Goal: Task Accomplishment & Management: Manage account settings

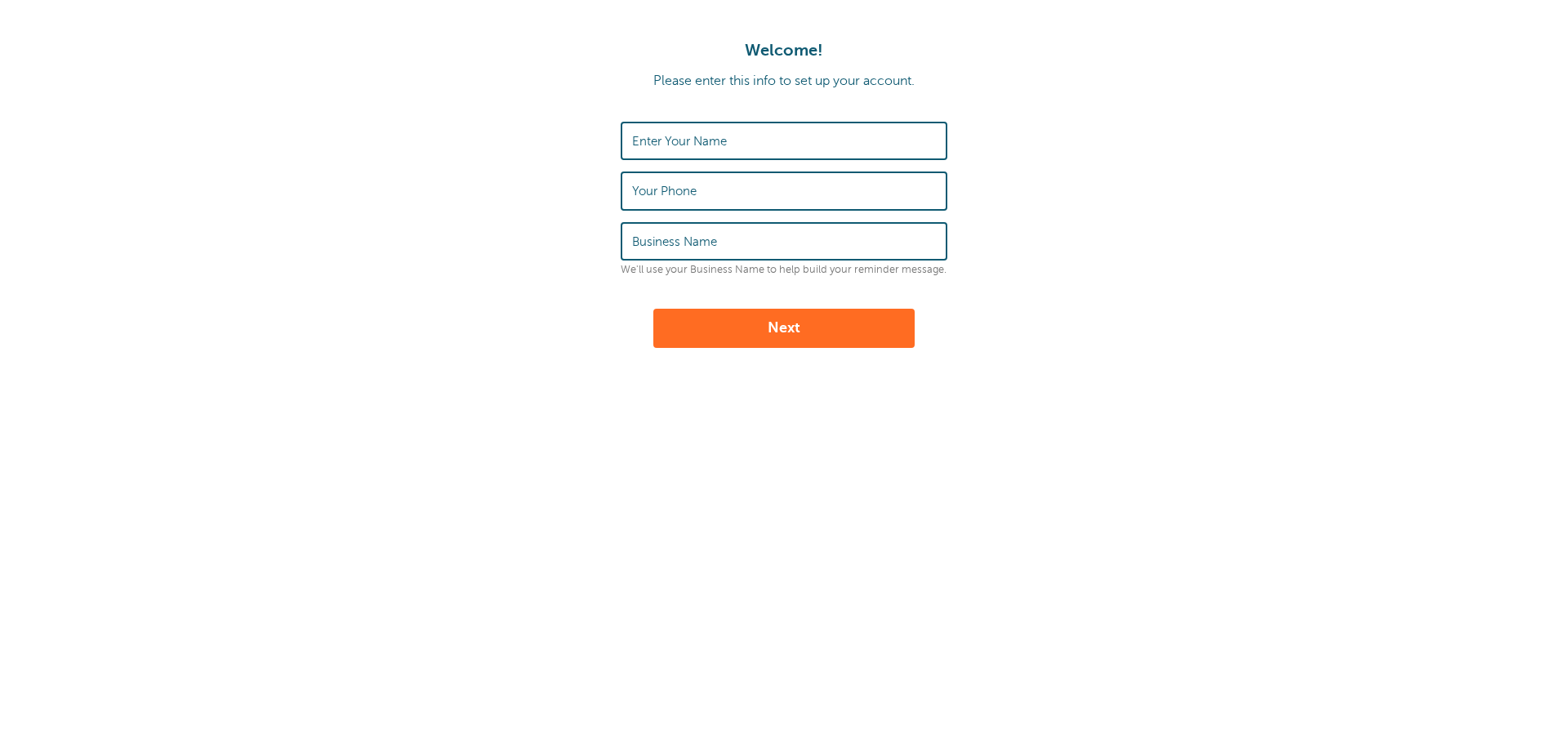
click at [718, 136] on label "Enter Your Name" at bounding box center [680, 141] width 95 height 15
click at [718, 136] on input "Enter Your Name" at bounding box center [784, 141] width 304 height 35
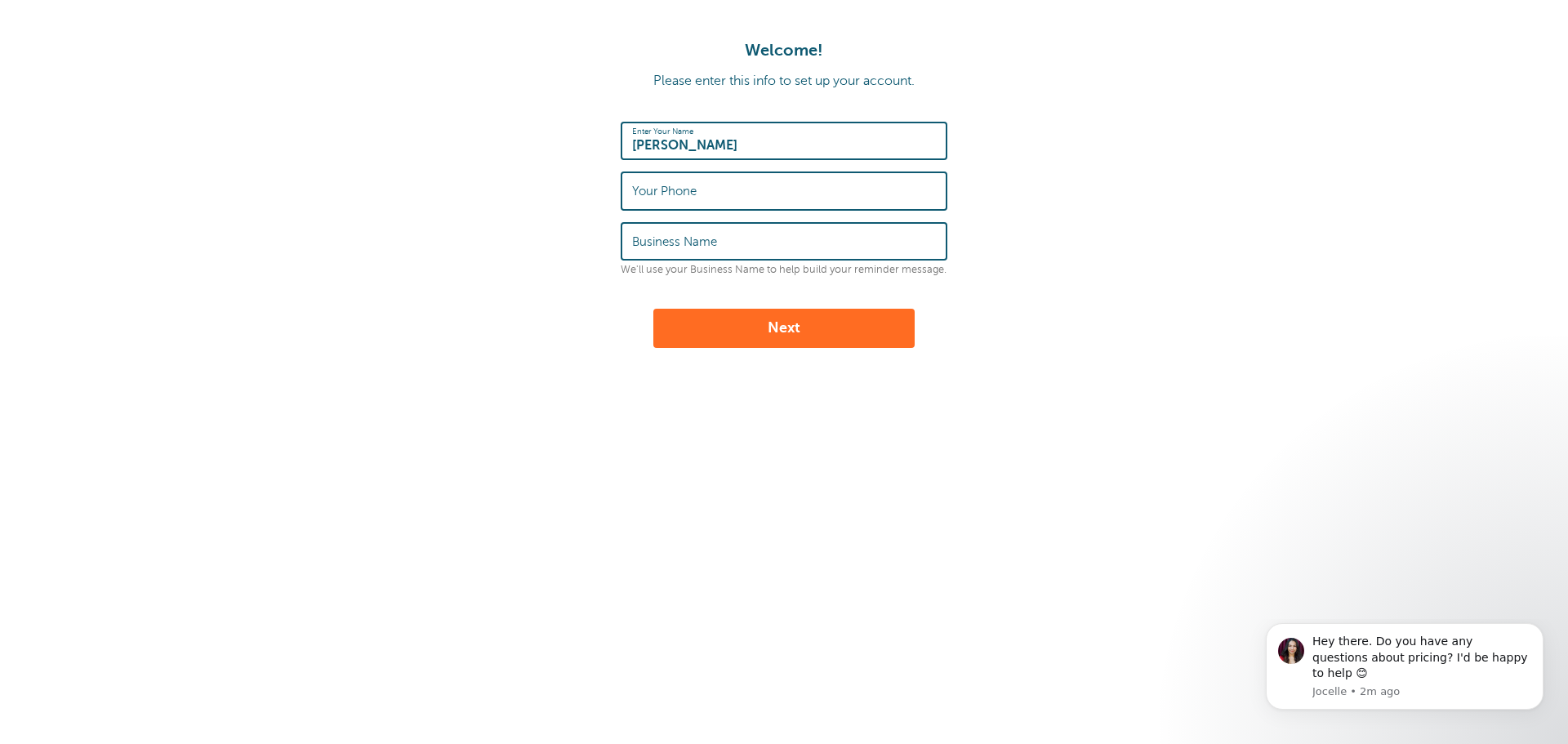
type input "Mabel Davis"
type input "4847694879"
type input "NEIS"
click at [733, 330] on button "Next" at bounding box center [784, 328] width 262 height 39
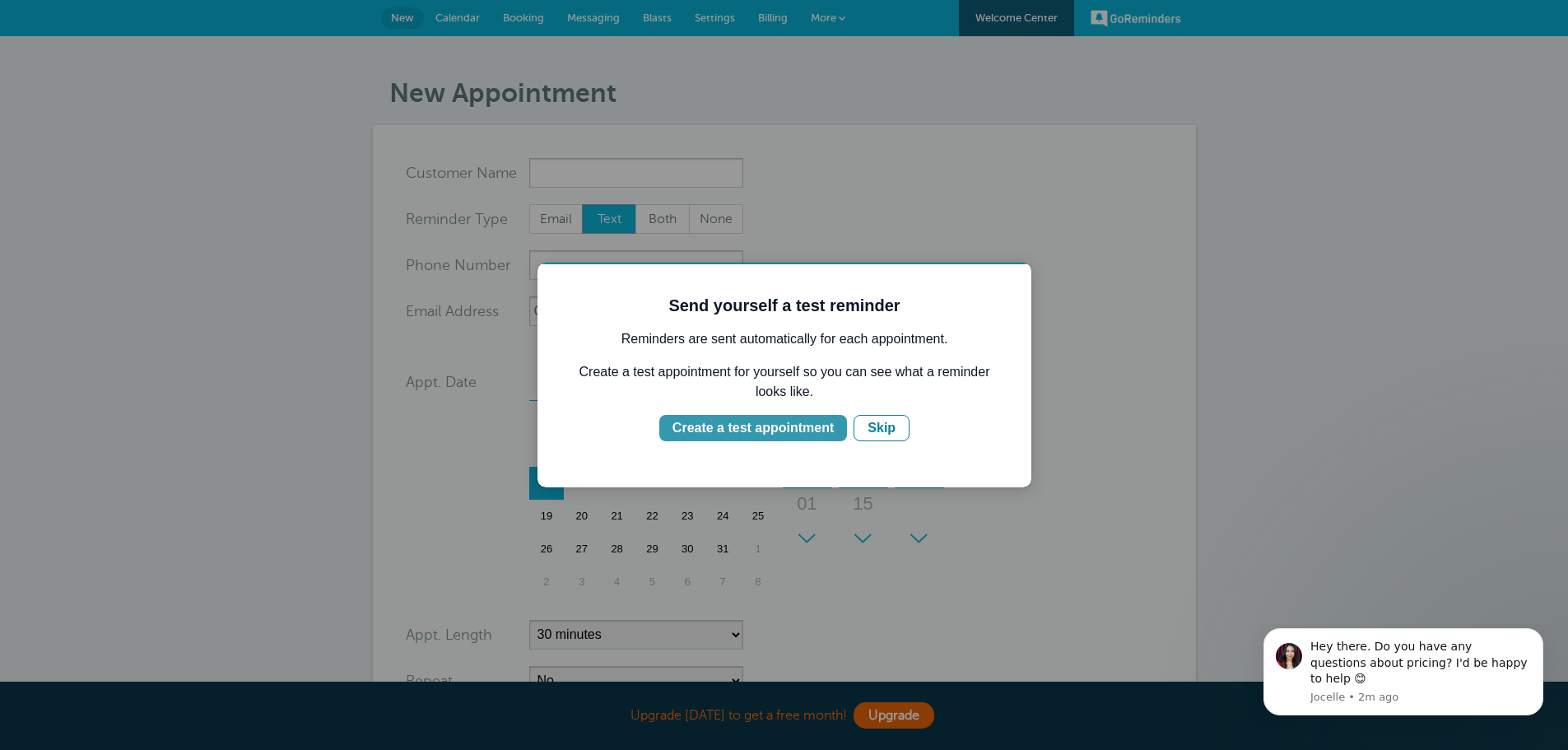
click at [703, 430] on div "Create a test appointment" at bounding box center [753, 428] width 161 height 20
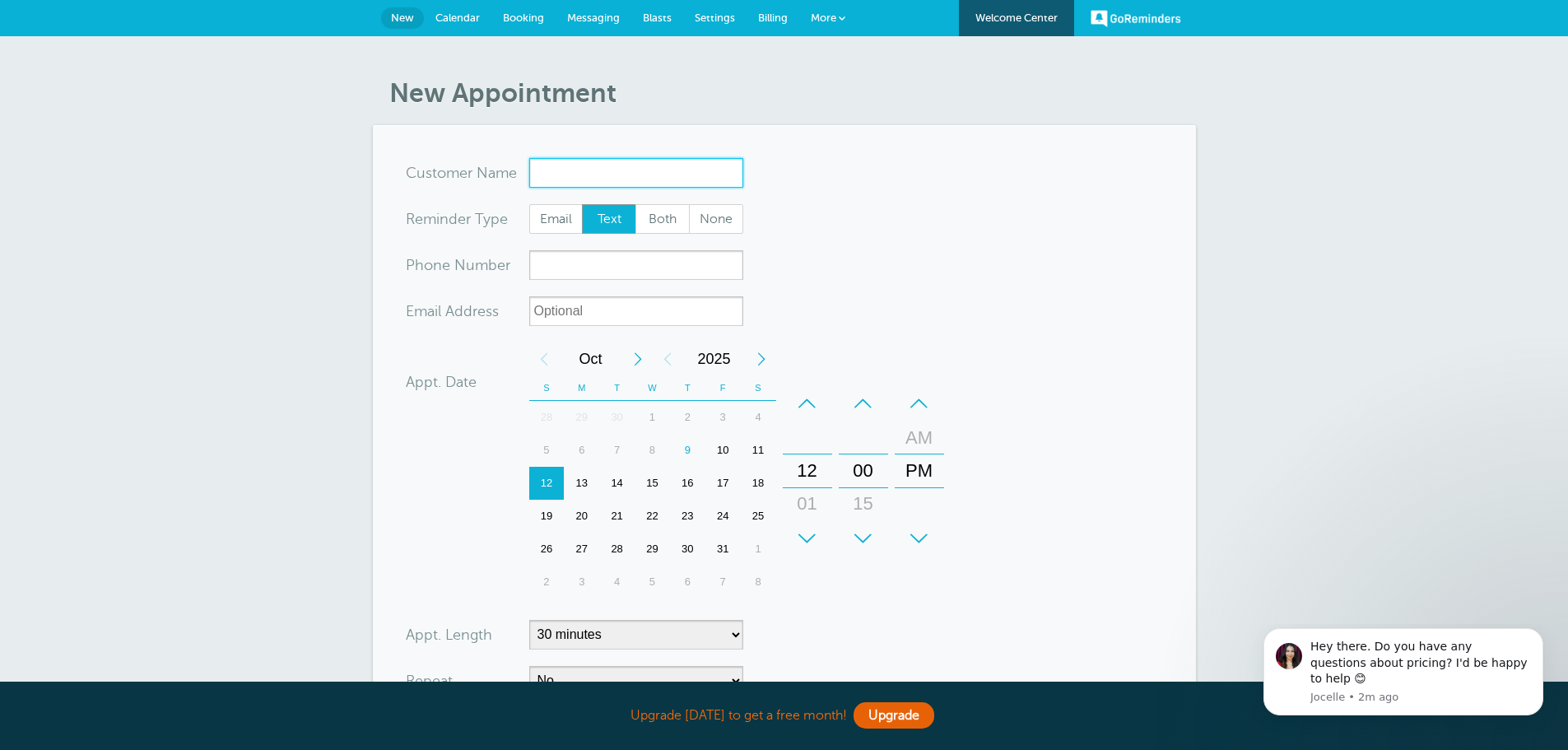
click at [573, 170] on input "x-no-autofill" at bounding box center [637, 173] width 214 height 29
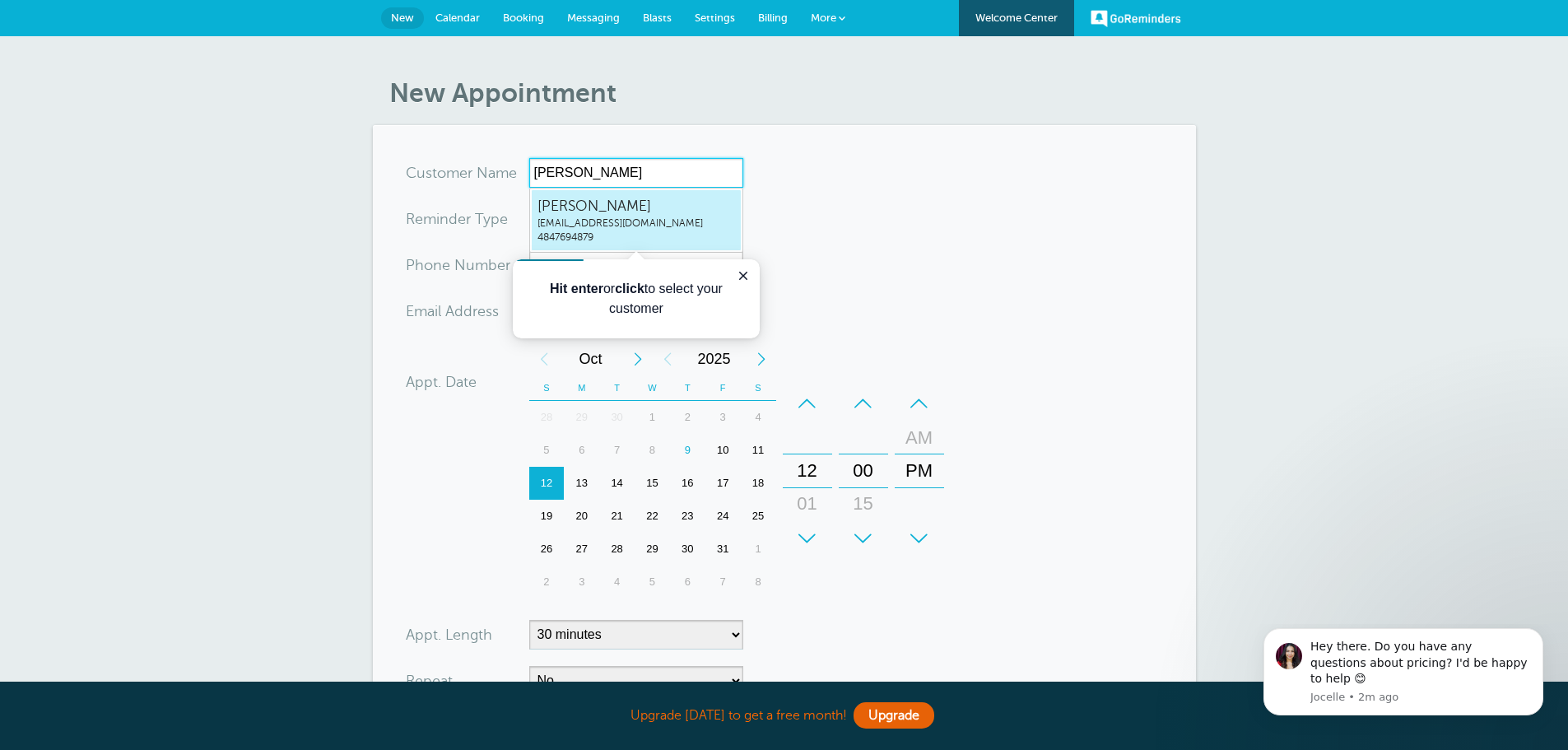
click at [585, 220] on span "premierappraisers@gmail.com" at bounding box center [637, 223] width 198 height 14
type input "MabelDavispremierappraisers@gmail.com4847694879"
type input "Mabel Davis"
type input "4847694879"
type input "premierappraisers@gmail.com"
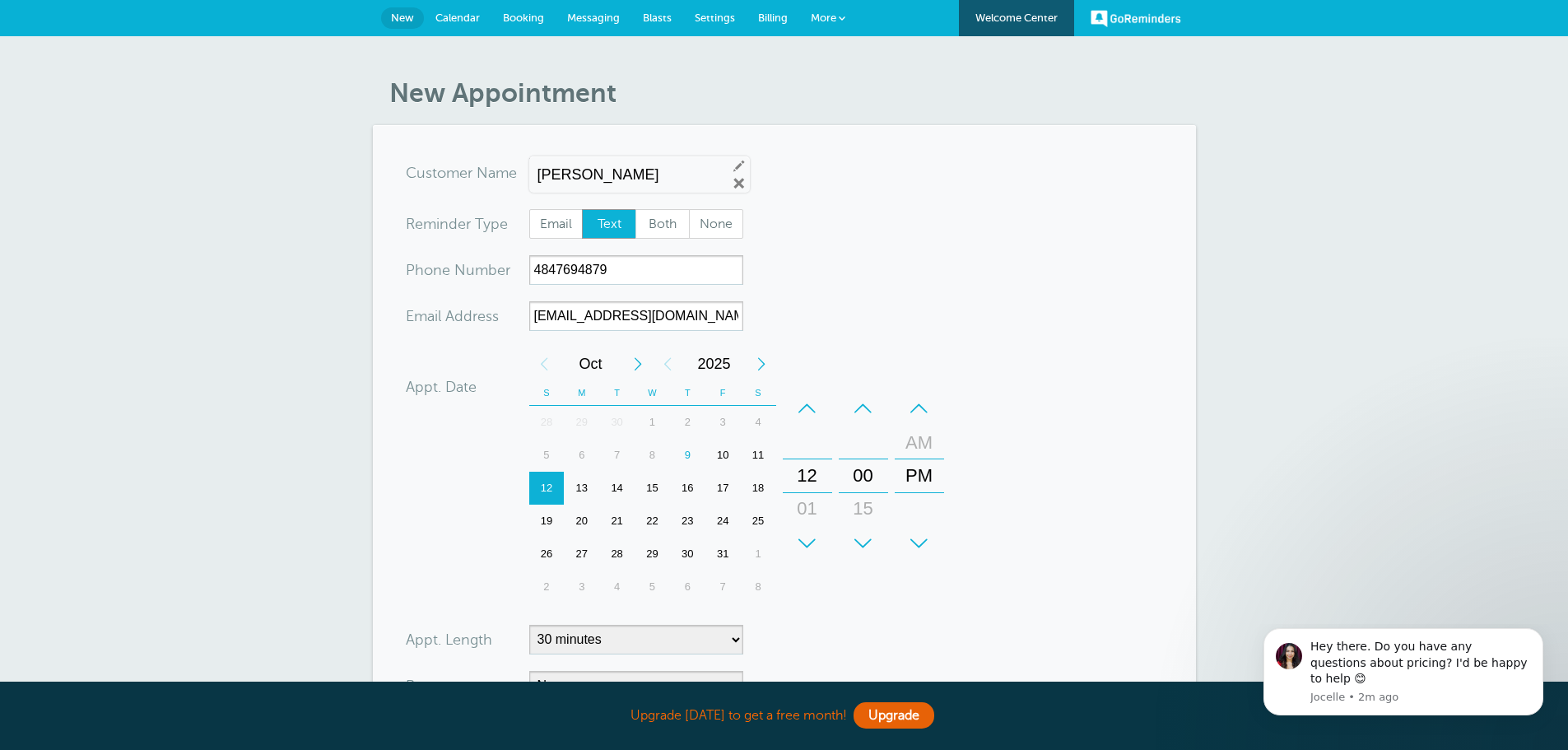
scroll to position [372, 0]
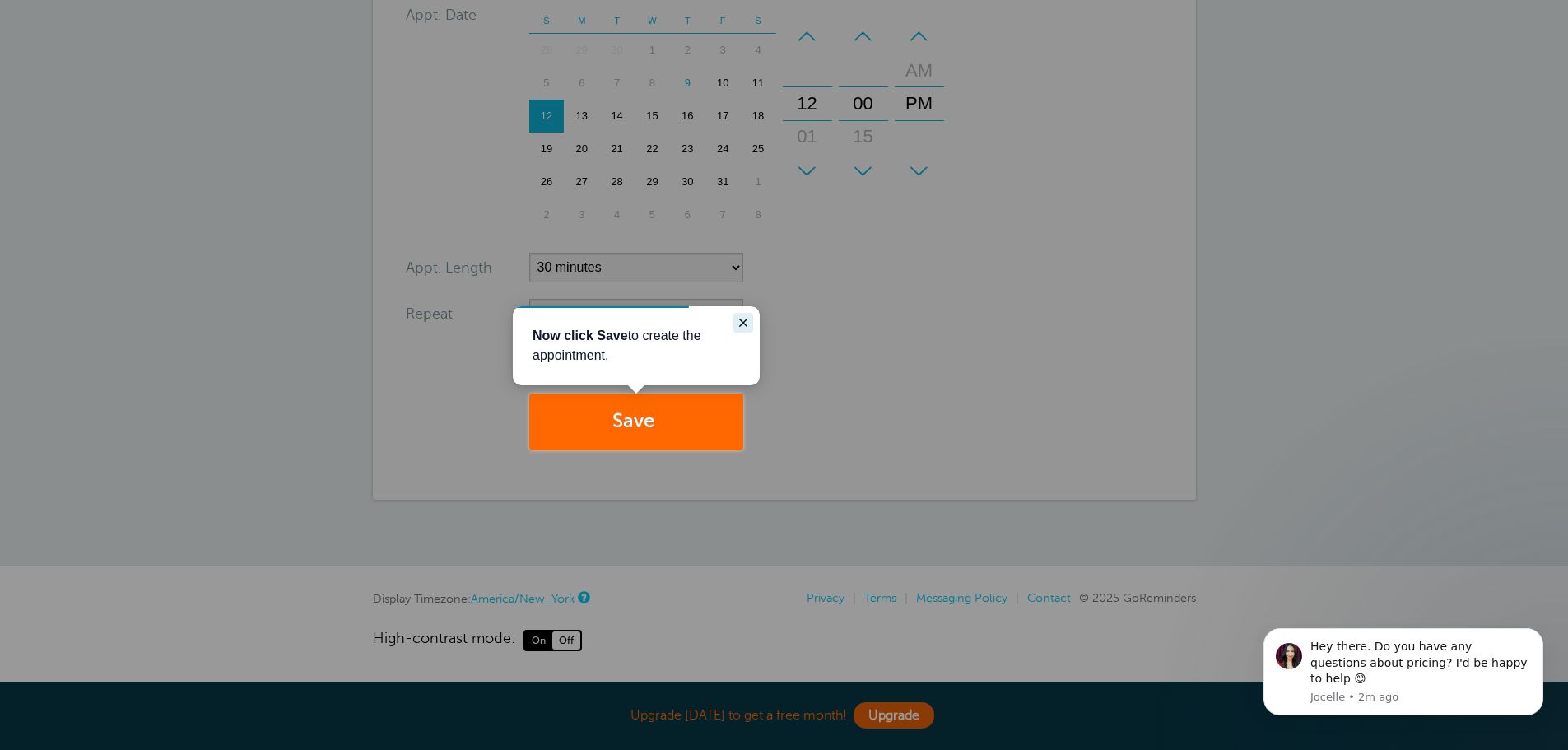
click at [742, 323] on icon "Close guide" at bounding box center [743, 322] width 8 height 8
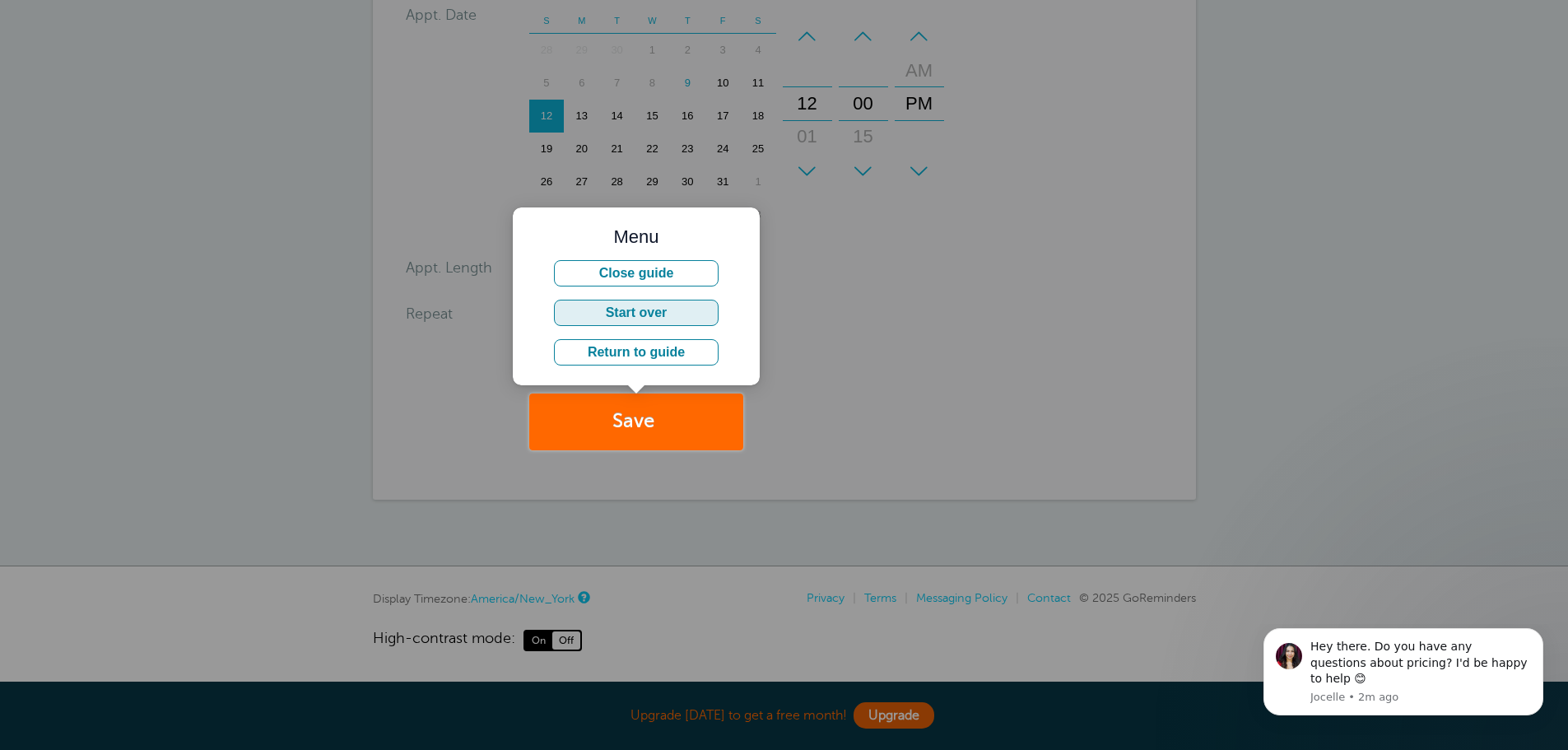
click at [641, 312] on button "Start over" at bounding box center [637, 312] width 165 height 27
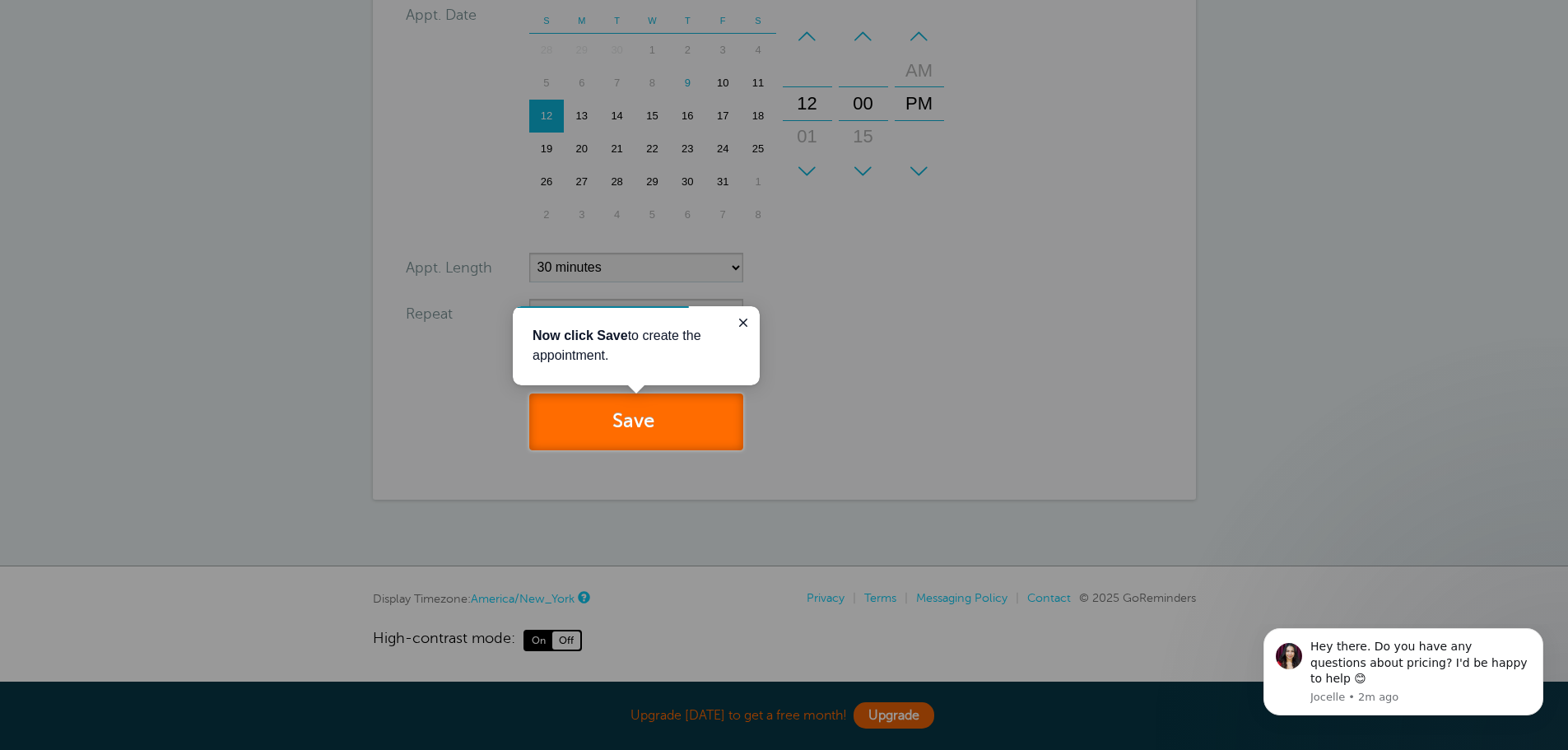
click at [629, 413] on button "Save" at bounding box center [637, 422] width 214 height 57
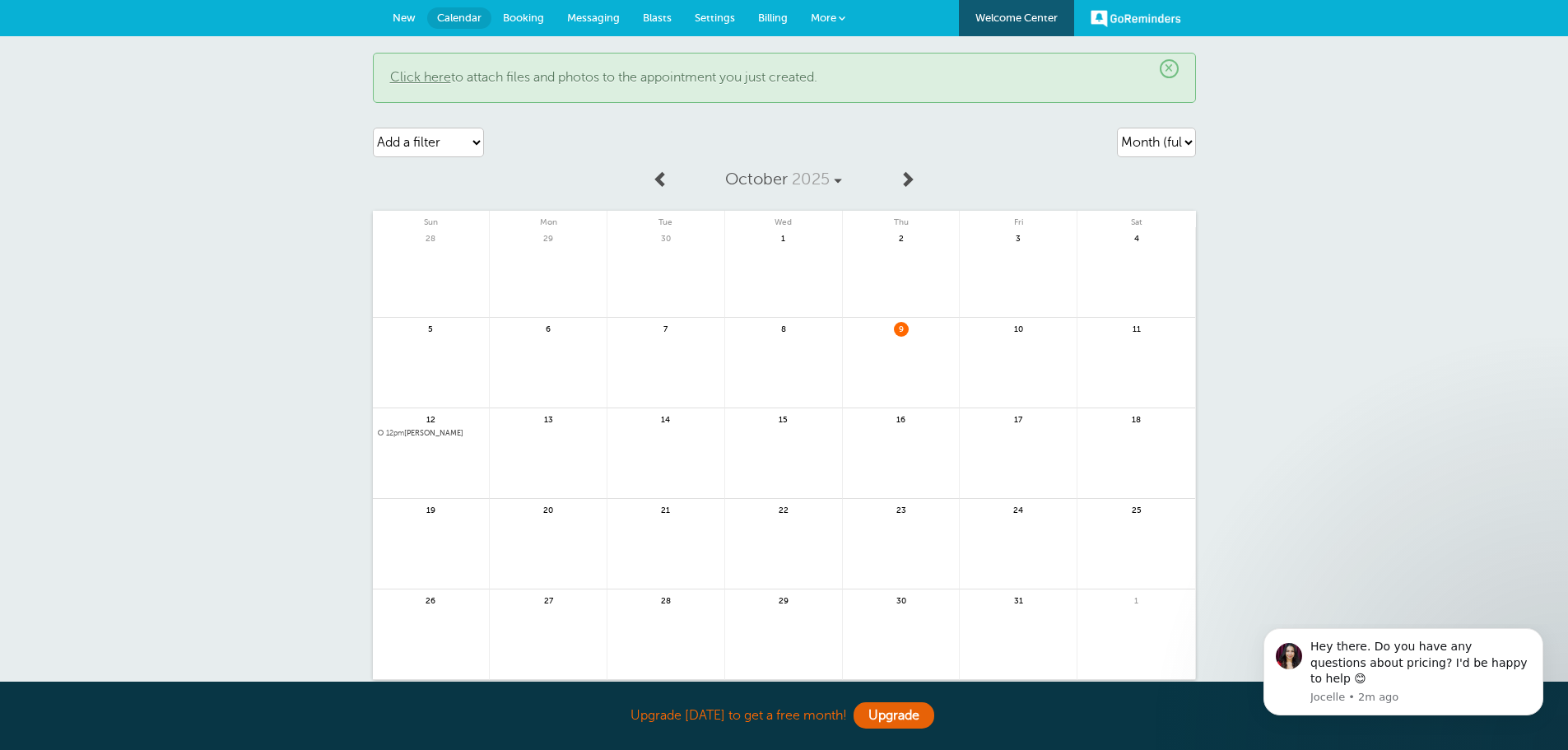
click at [414, 433] on span "12pm Mabel Davis" at bounding box center [430, 433] width 107 height 9
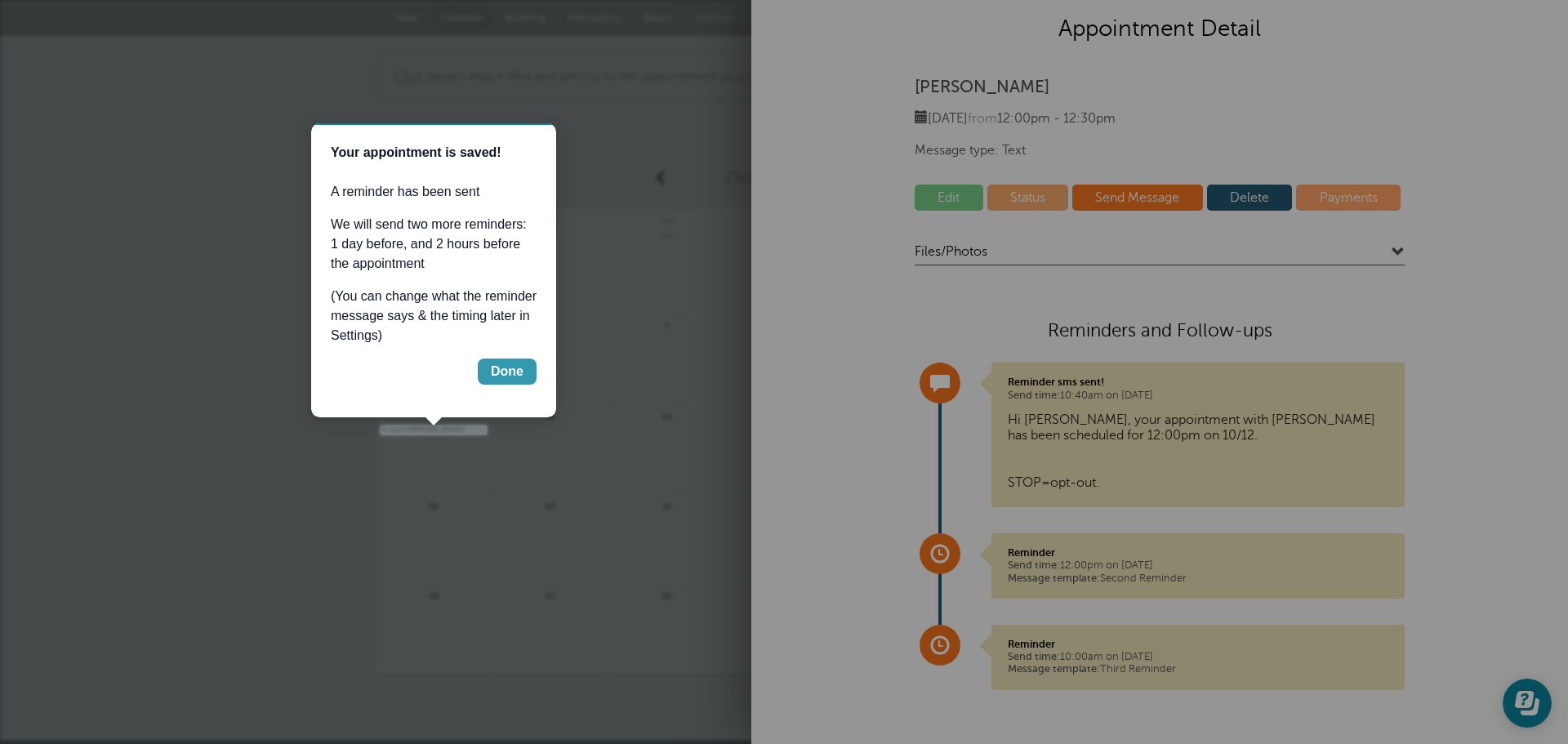
click at [509, 372] on div "Done" at bounding box center [507, 372] width 33 height 20
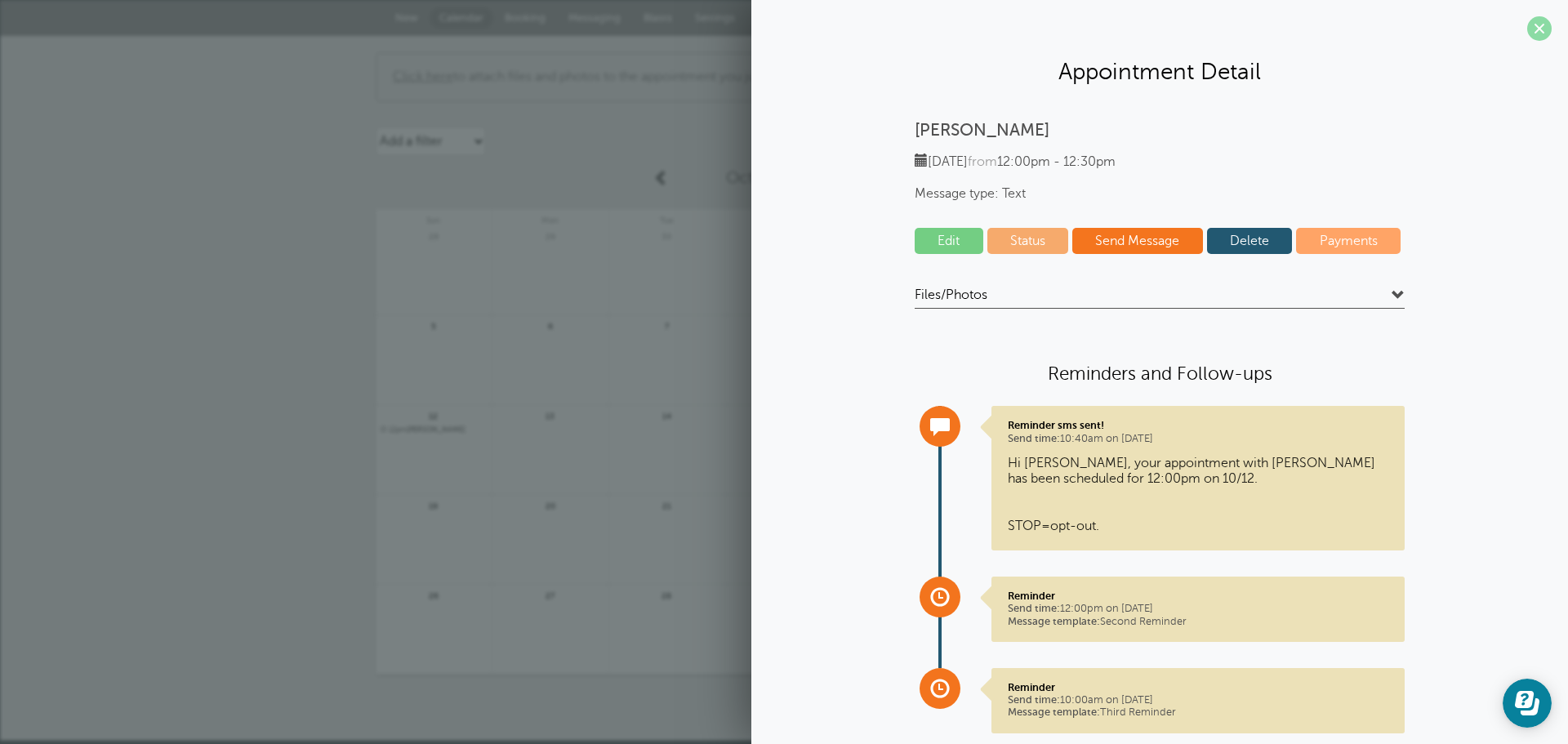
click at [1527, 26] on span at bounding box center [1539, 28] width 25 height 25
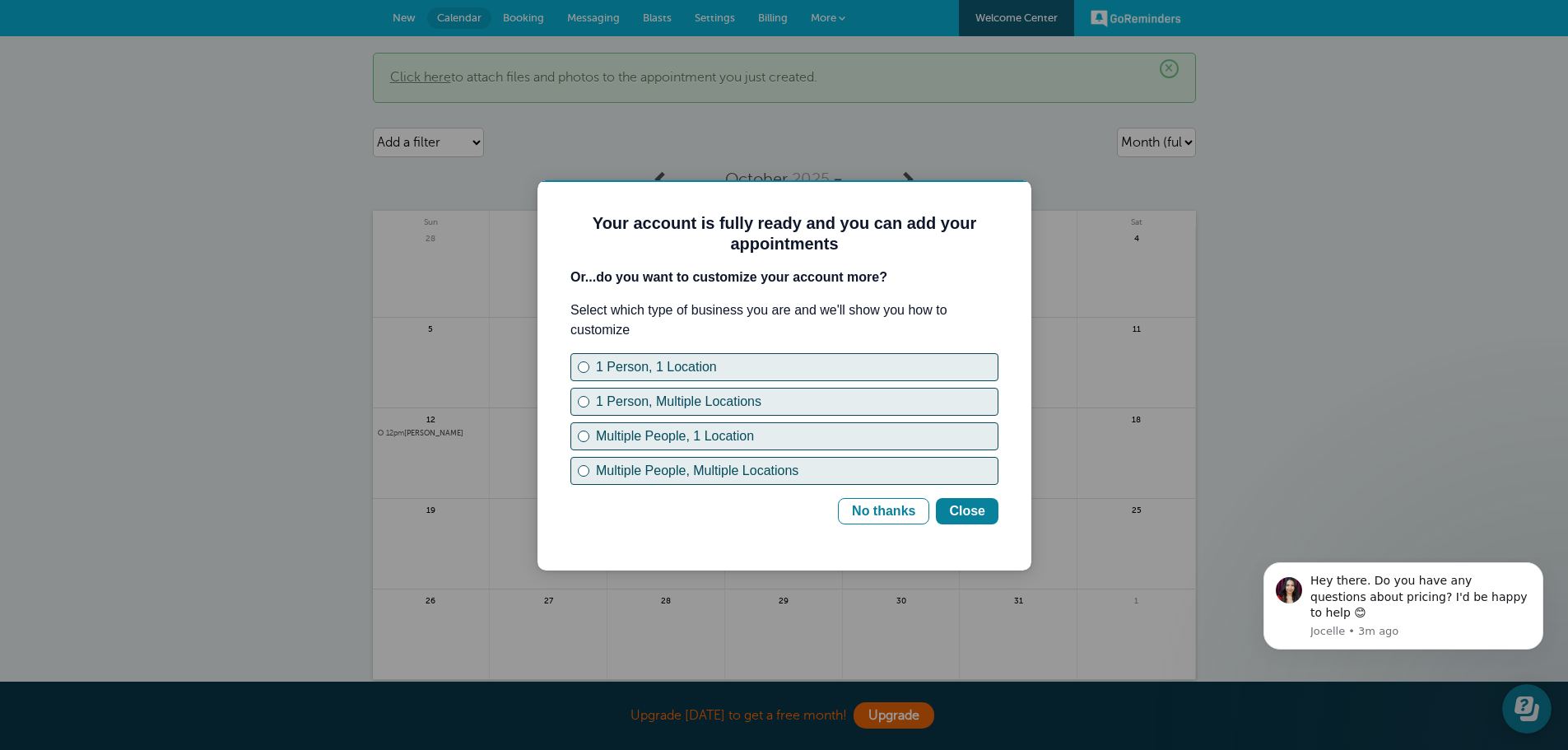
drag, startPoint x: 583, startPoint y: 401, endPoint x: 680, endPoint y: 537, distance: 167.0
click at [756, 571] on html "Your account is fully ready and you can add your appointments Or...do you want …" at bounding box center [784, 375] width 494 height 390
click at [583, 435] on div "Multiple People, 1 Location" at bounding box center [583, 436] width 6 height 6
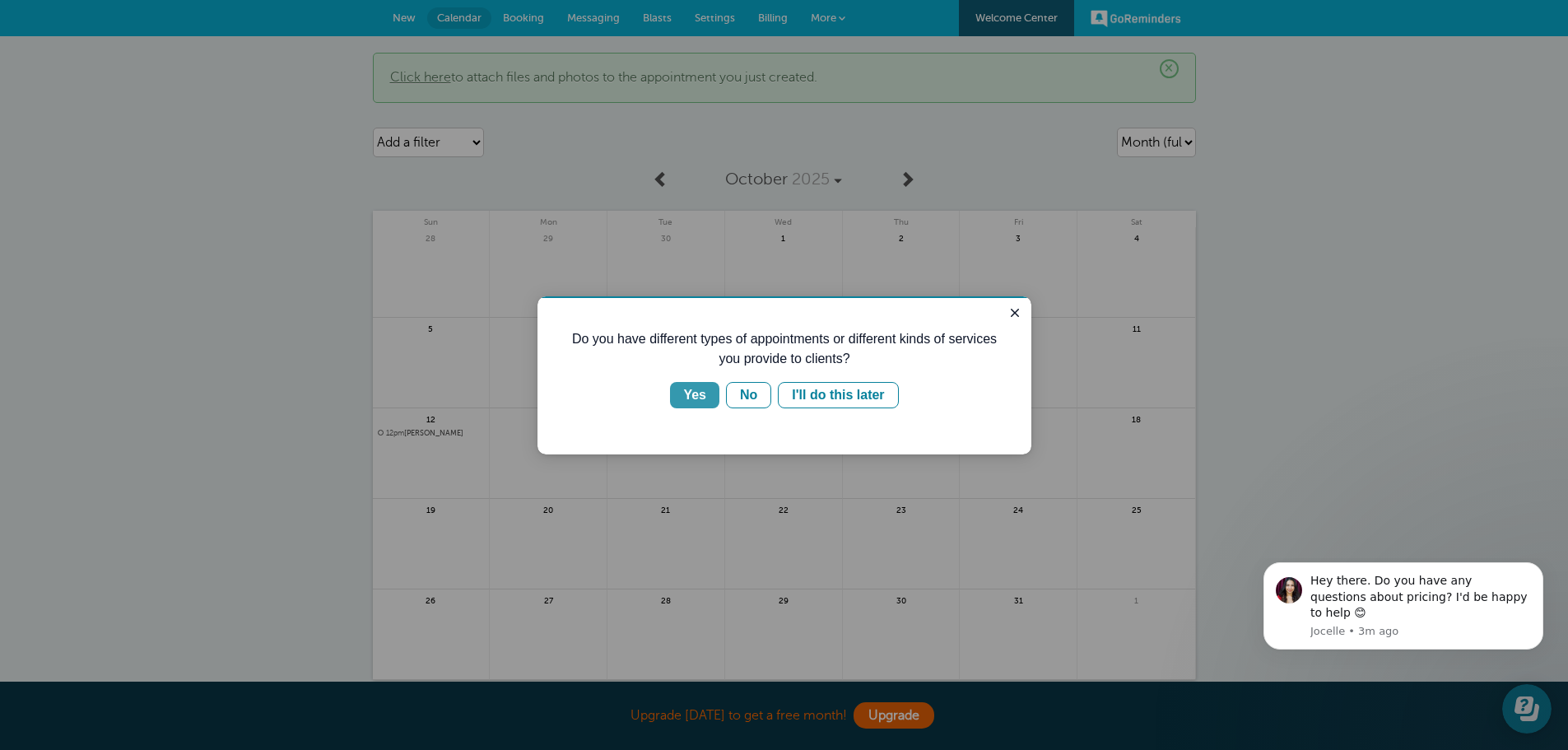
click at [703, 394] on div "Yes" at bounding box center [694, 396] width 23 height 20
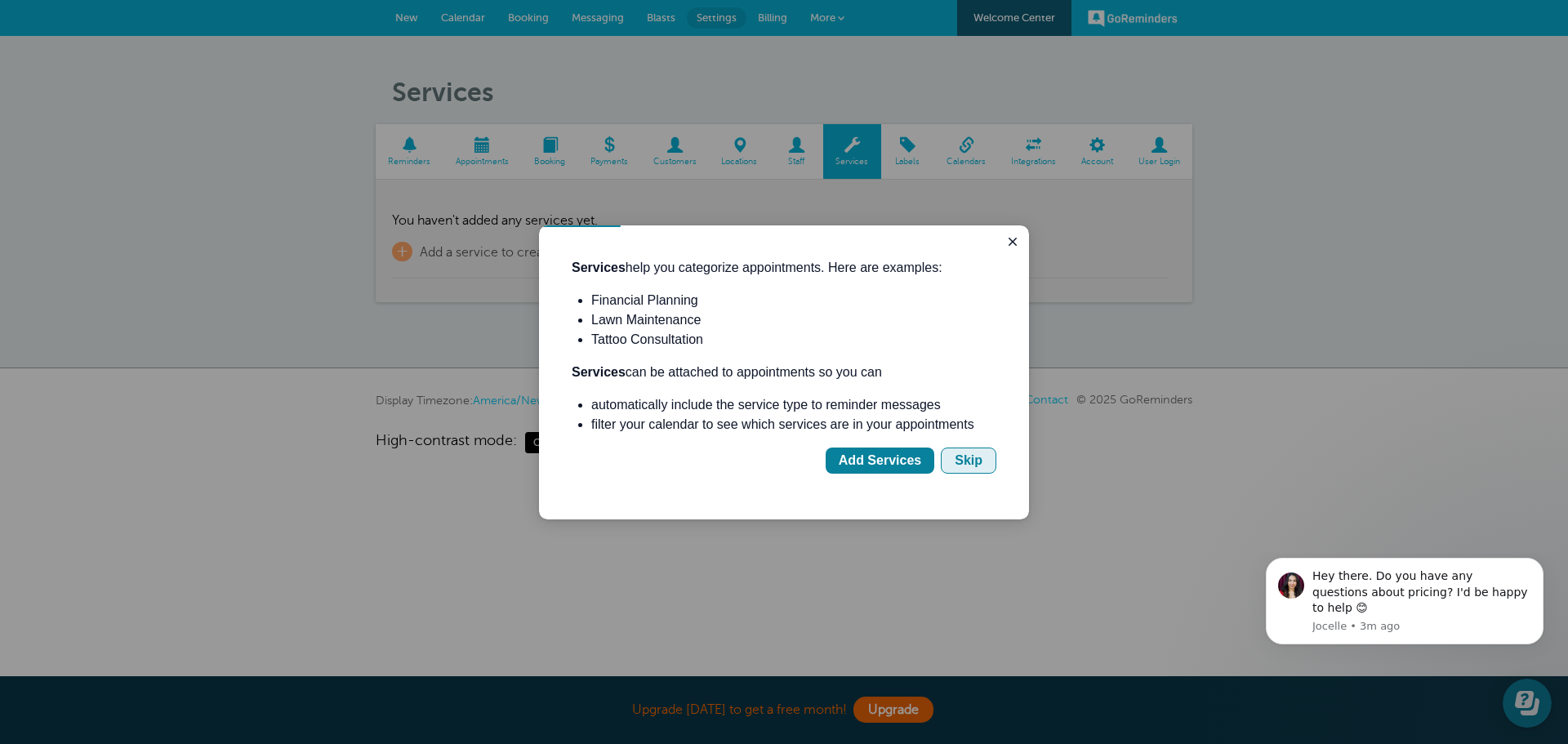
click at [966, 458] on div "Skip" at bounding box center [968, 461] width 28 height 20
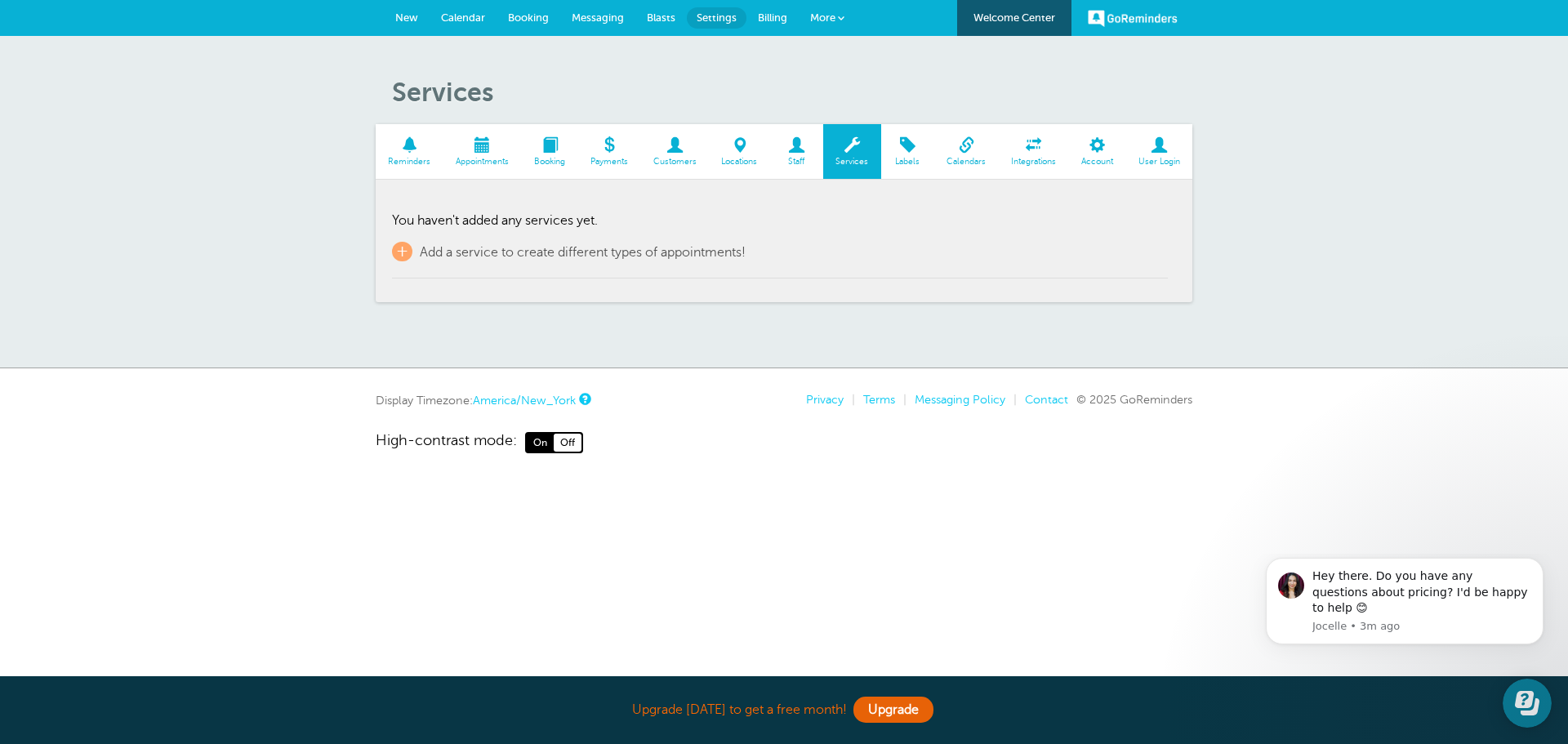
click at [739, 146] on span at bounding box center [739, 144] width 61 height 15
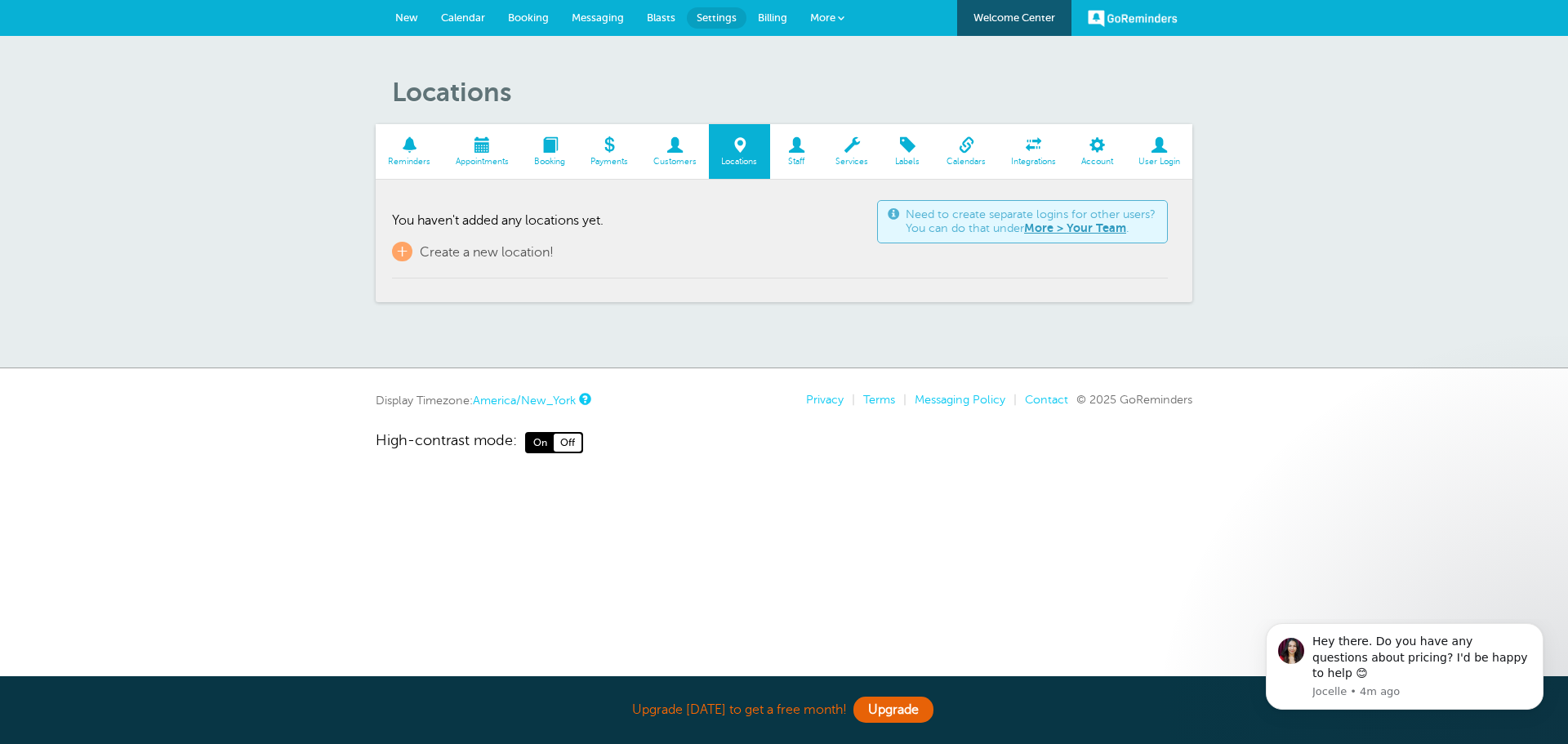
click at [664, 143] on span at bounding box center [674, 144] width 68 height 15
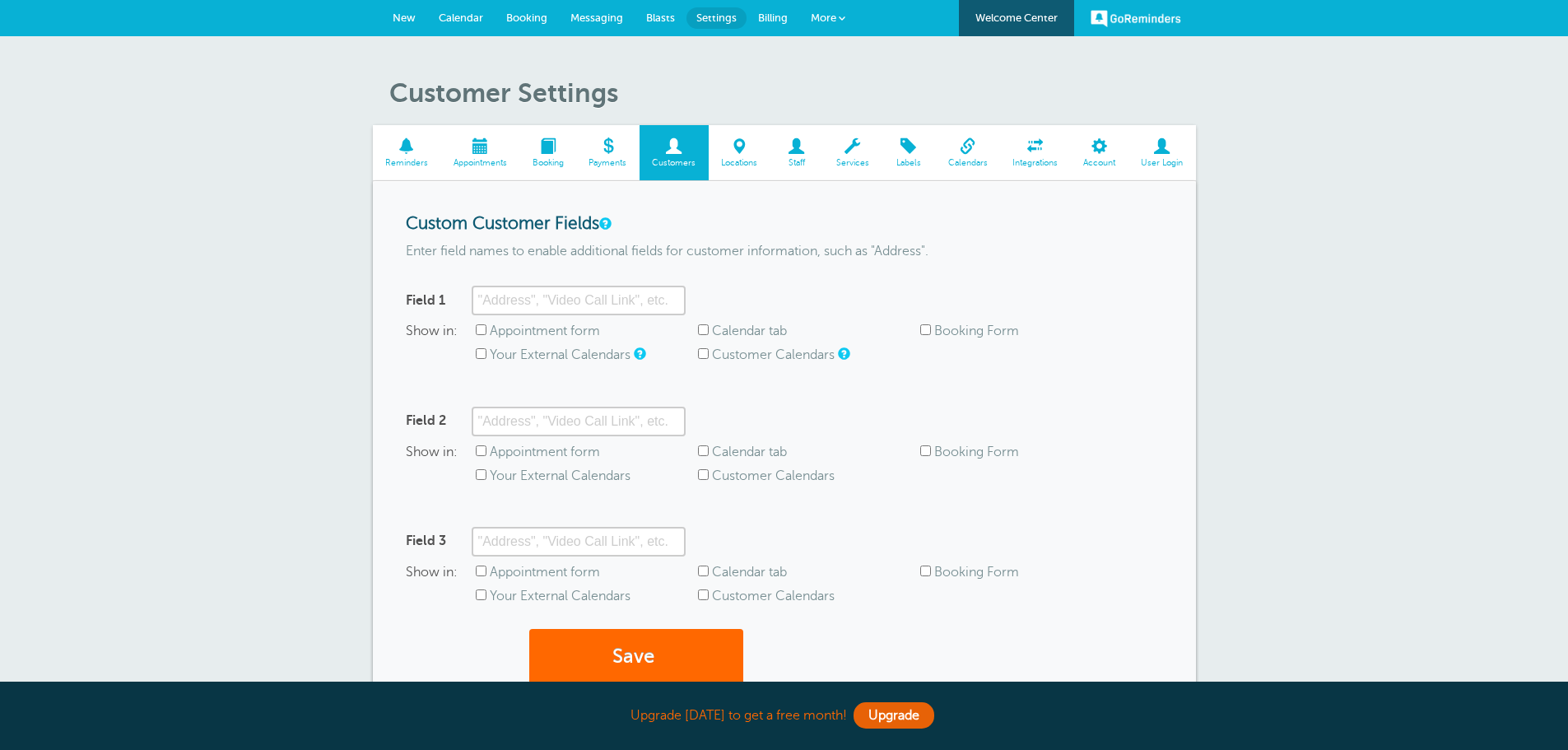
click at [799, 150] on span at bounding box center [796, 146] width 53 height 16
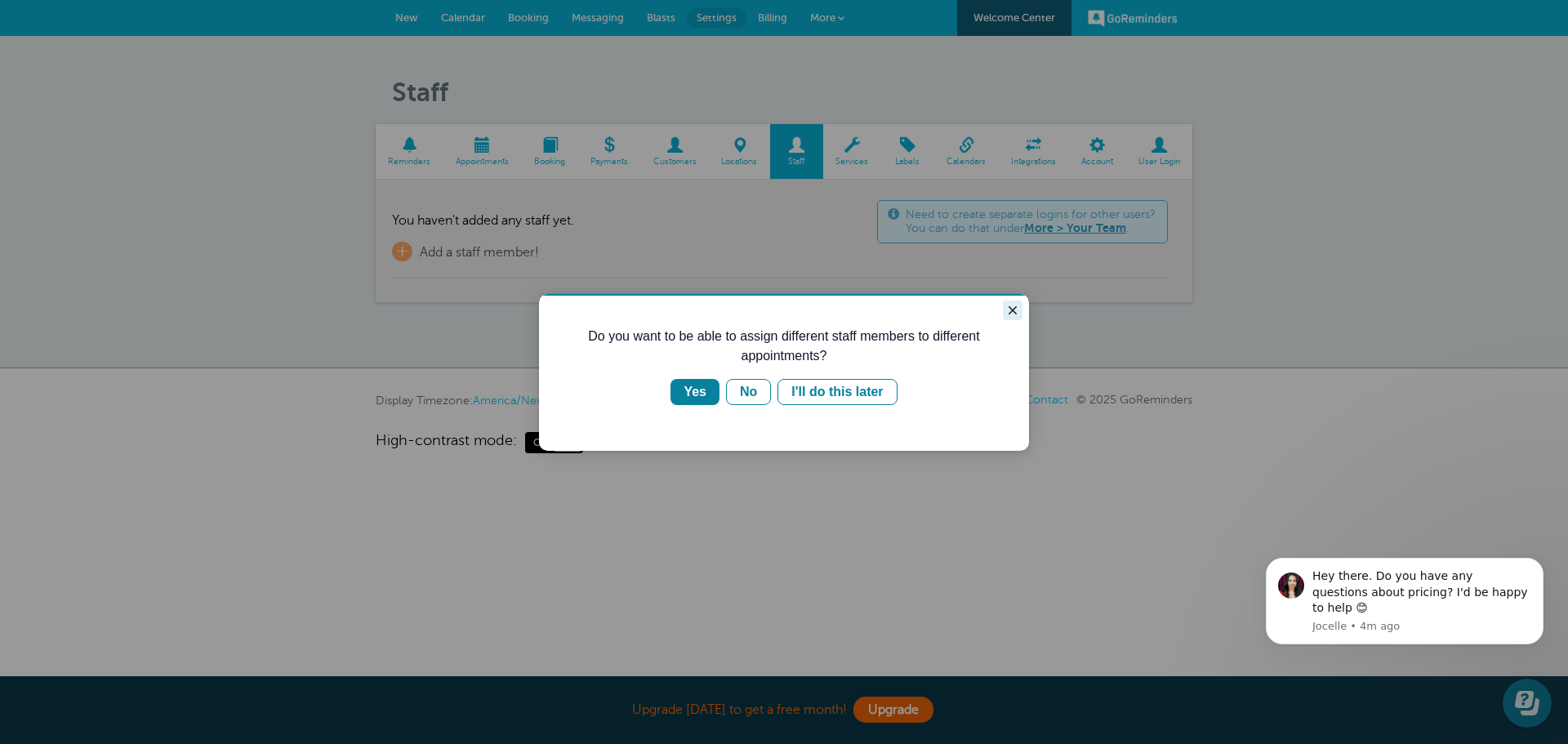
click at [1009, 303] on button "Close guide" at bounding box center [1013, 311] width 20 height 20
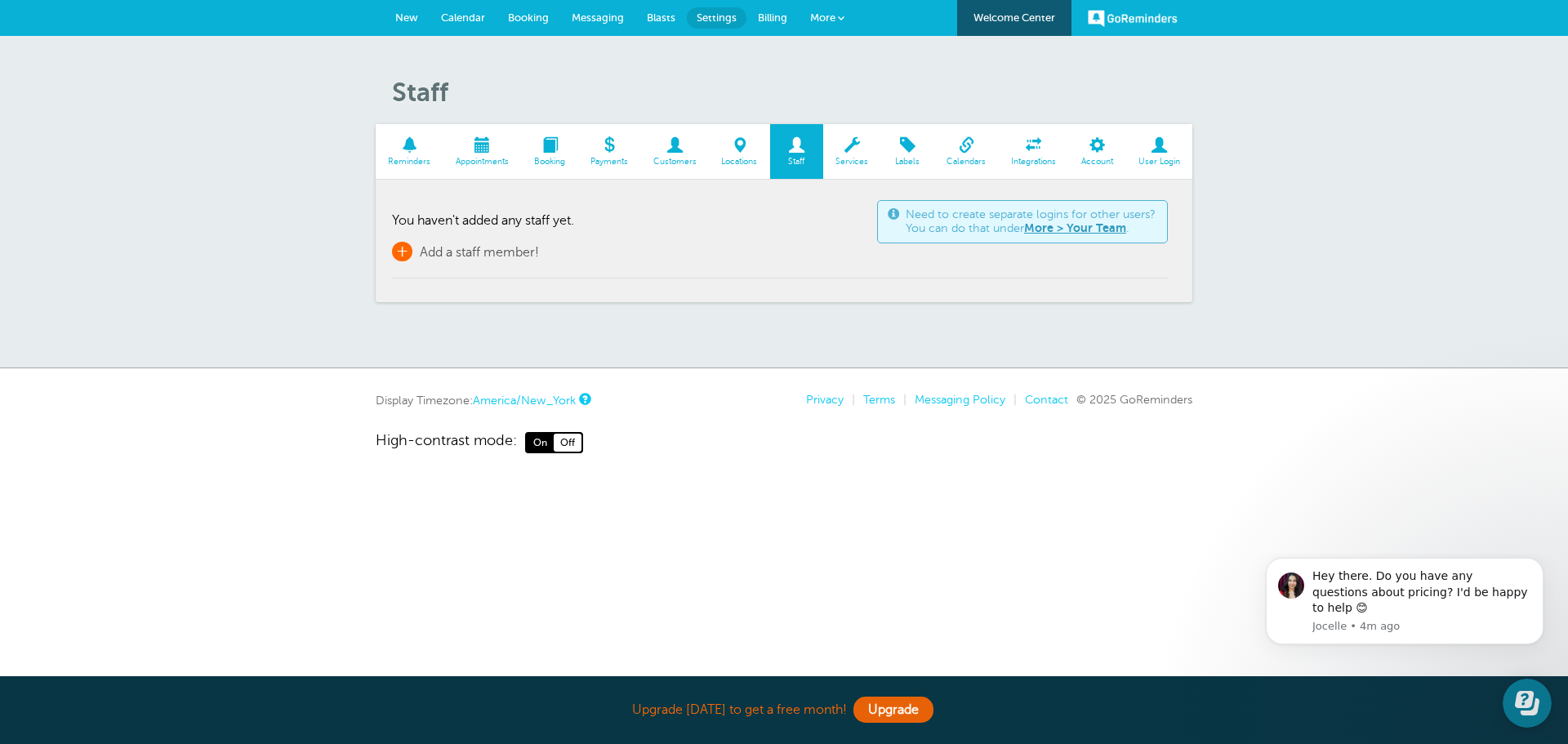
click at [395, 249] on span "+" at bounding box center [402, 252] width 20 height 20
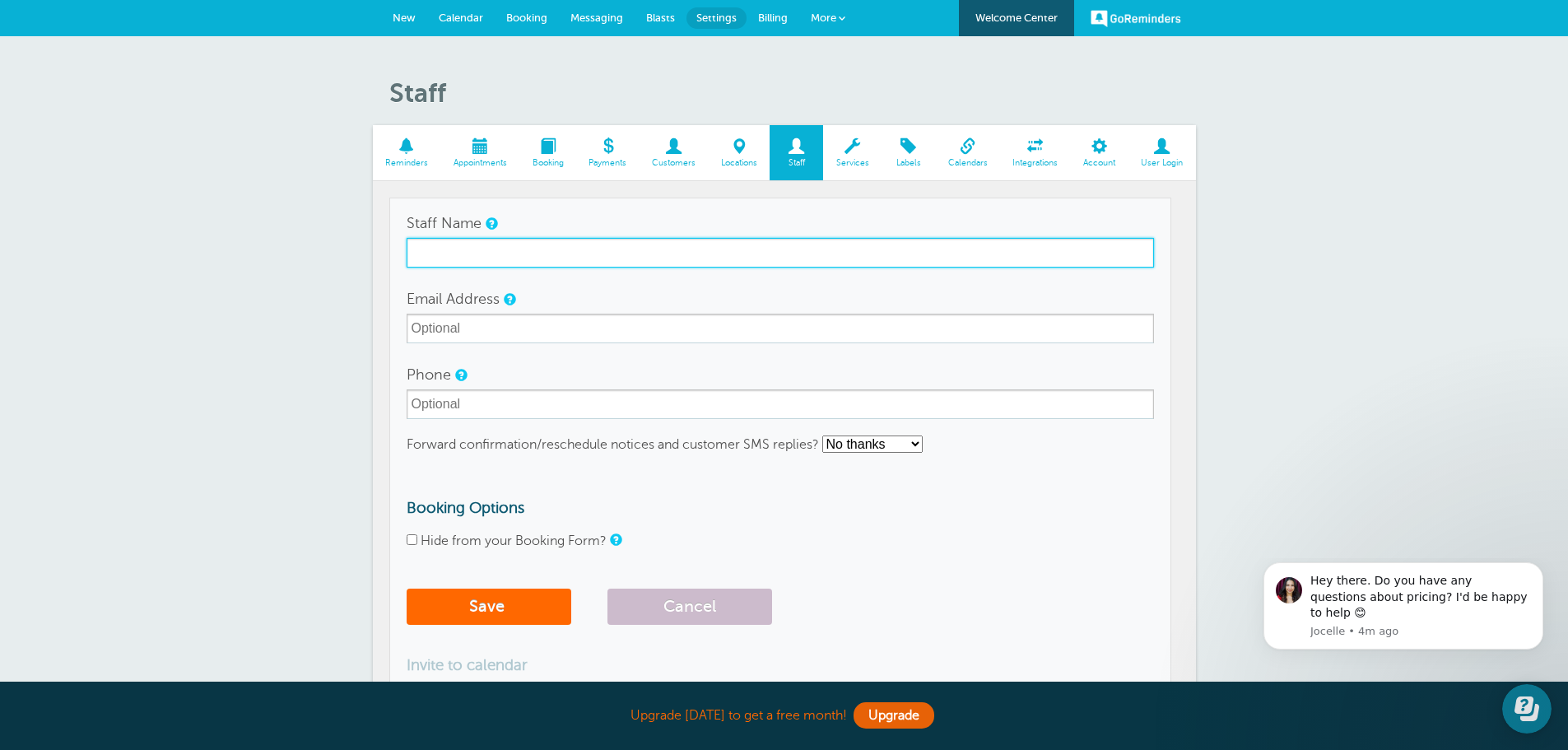
click at [491, 251] on input "Staff Name" at bounding box center [780, 253] width 747 height 29
type input "Mabel Davis"
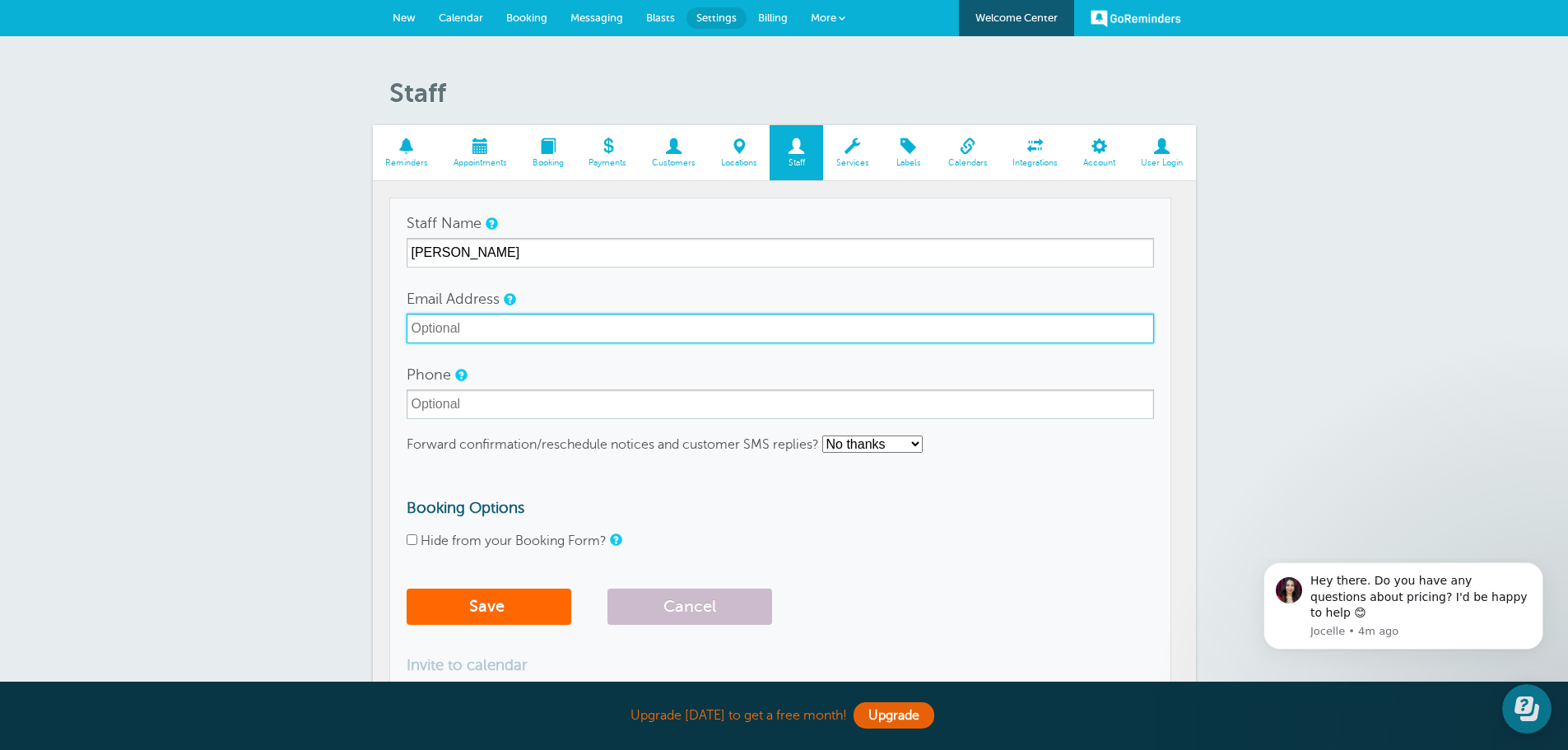
type input "premierappraisers@gmail.com"
type input "4847694879"
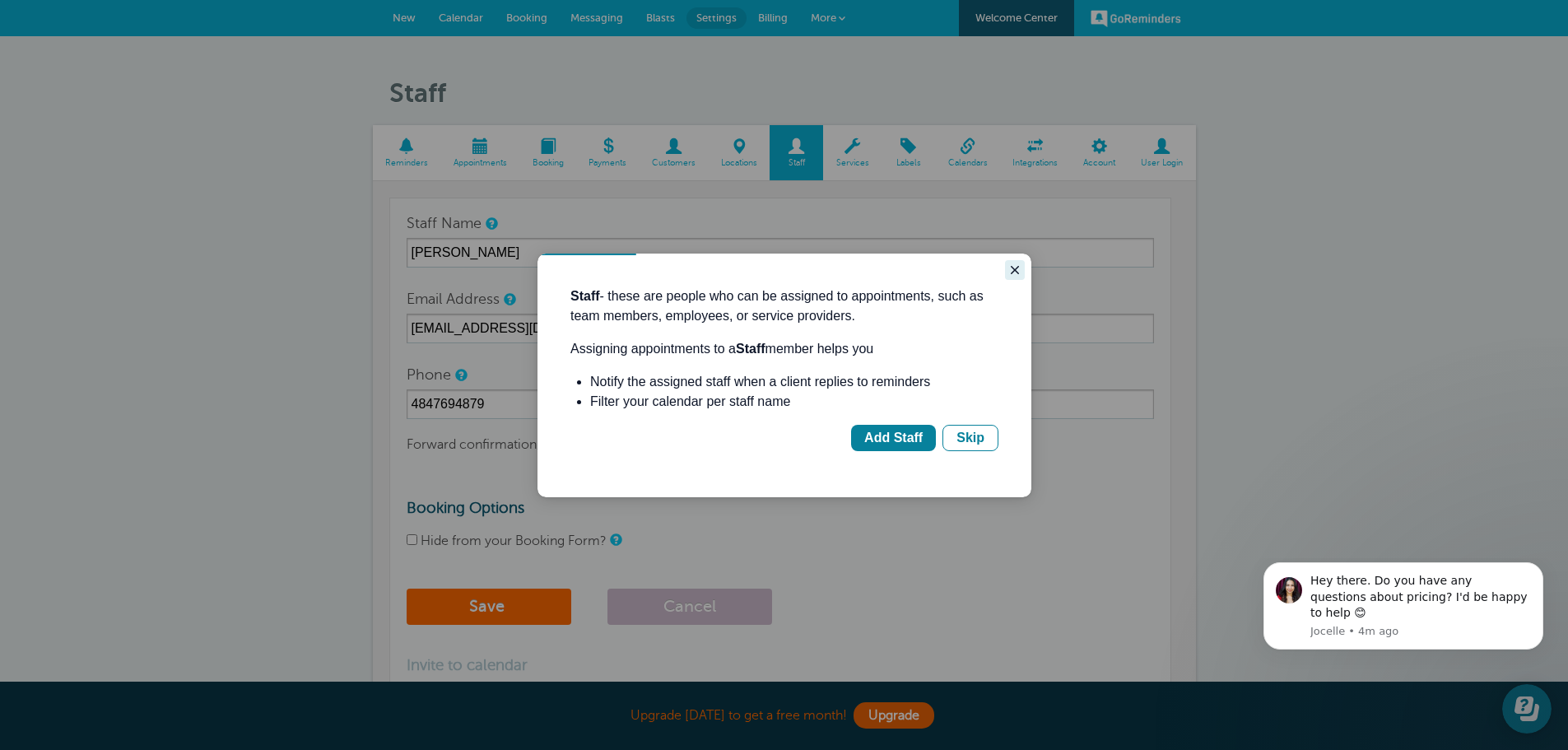
click at [1016, 268] on icon "Close guide" at bounding box center [1014, 269] width 8 height 8
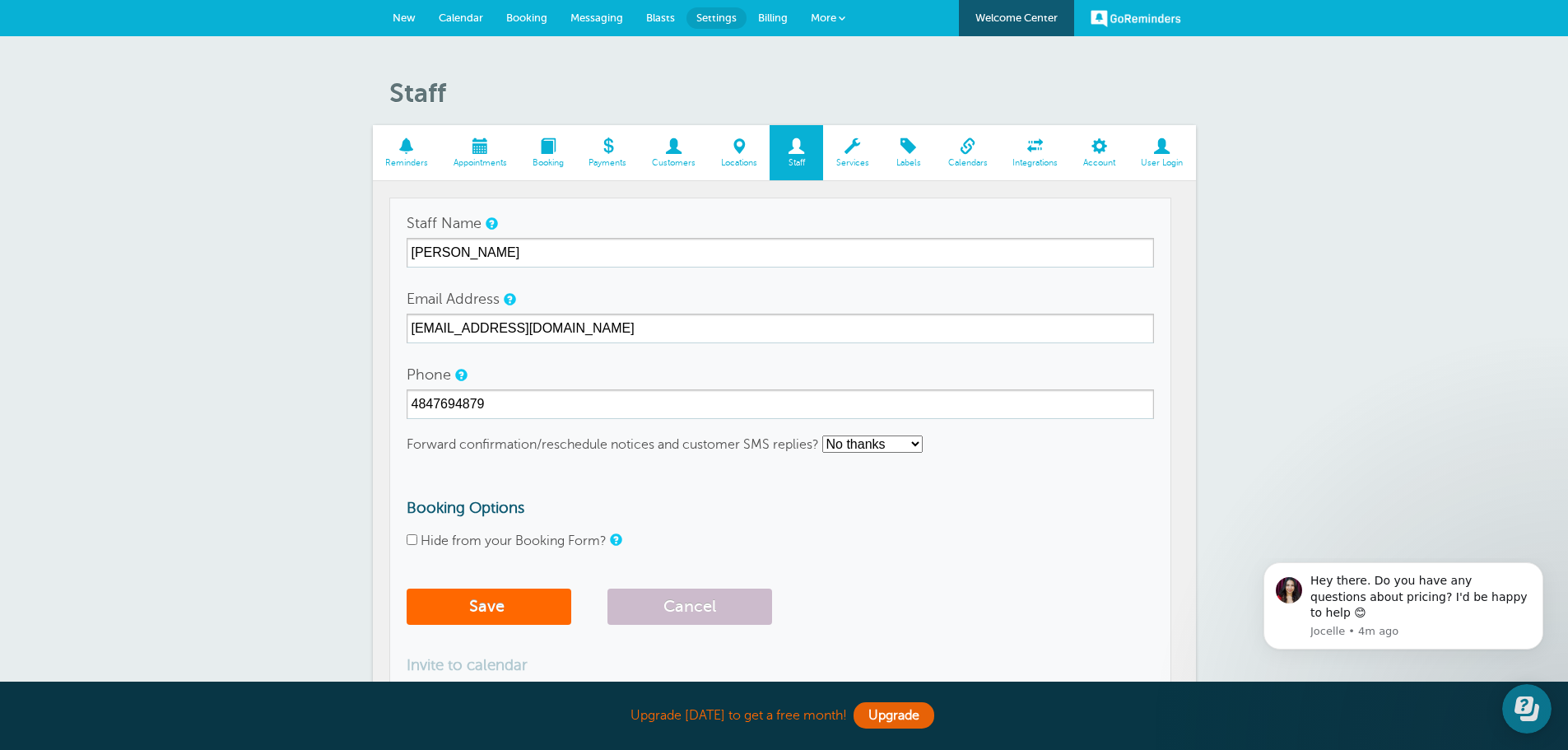
click at [874, 440] on select "No thanks Yes, text me Yes, email me" at bounding box center [873, 443] width 101 height 17
select select "4"
click at [823, 435] on select "No thanks Yes, text me Yes, email me" at bounding box center [873, 443] width 101 height 17
click at [736, 474] on form "Staff Name Mabel Davis Email Address premierappraisers@gmail.com Phone 48476948…" at bounding box center [780, 420] width 747 height 425
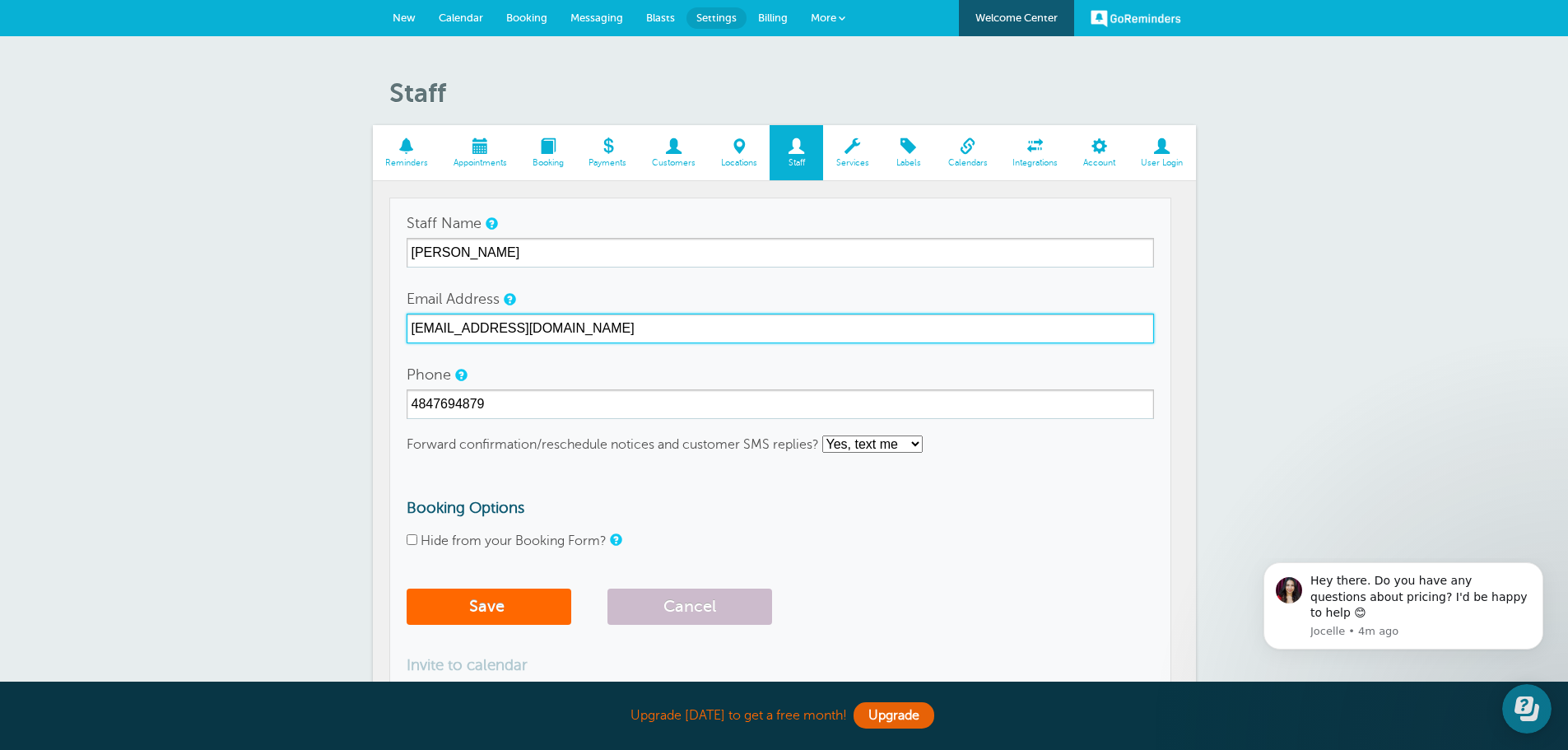
click at [620, 327] on input "premierappraisers@gmail.com" at bounding box center [780, 328] width 747 height 29
drag, startPoint x: 621, startPoint y: 327, endPoint x: 297, endPoint y: 319, distance: 324.1
click at [297, 319] on div "Staff Reminders Appointments Booking Payments Customers Locations Staff Service…" at bounding box center [784, 449] width 1568 height 824
type input "m"
click at [511, 327] on input "mabeldavis" at bounding box center [780, 328] width 747 height 29
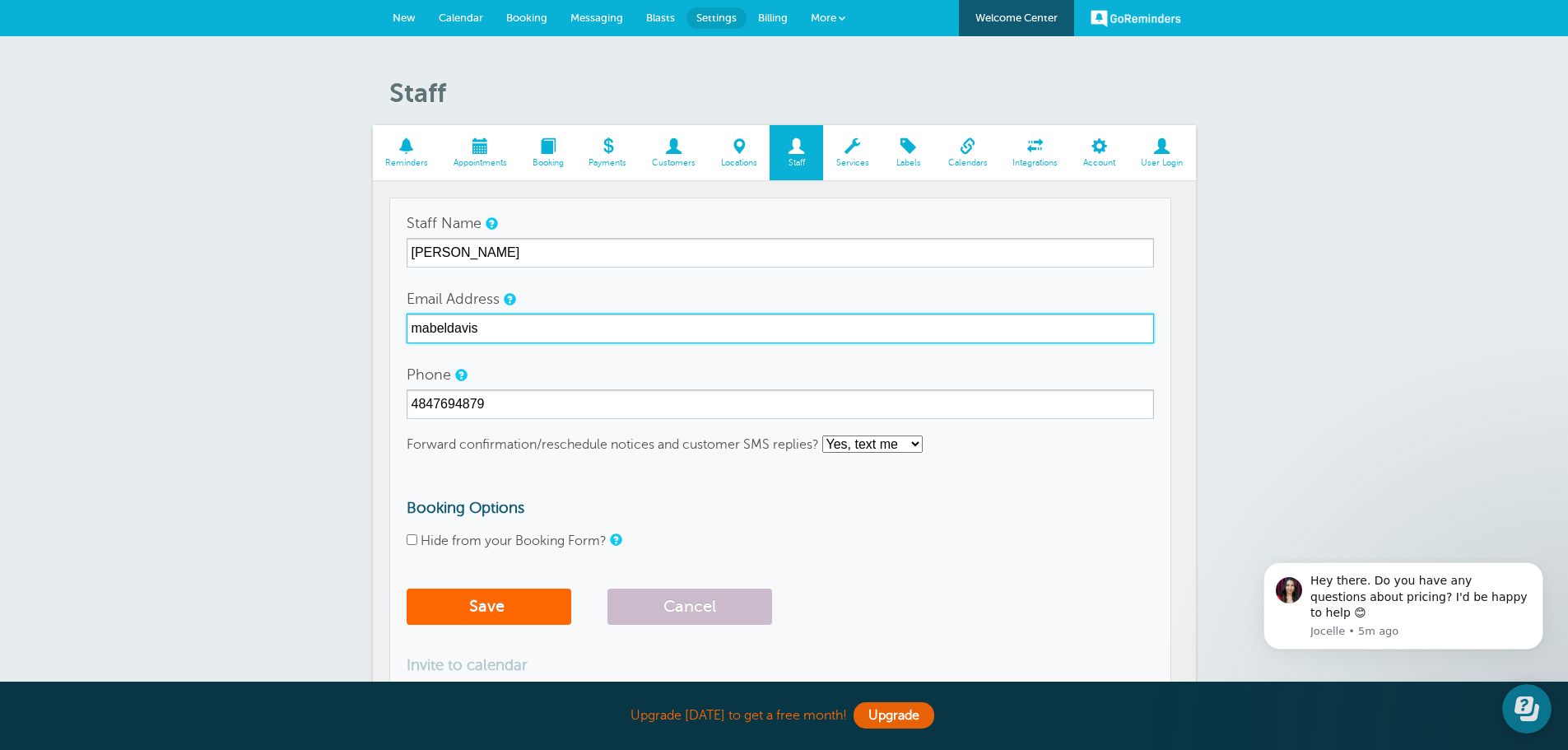
drag, startPoint x: 544, startPoint y: 325, endPoint x: 335, endPoint y: 328, distance: 209.0
click at [335, 328] on div "Staff Reminders Appointments Booking Payments Customers Locations Staff Service…" at bounding box center [784, 449] width 1568 height 824
type input "mabel.davis@neis1.net"
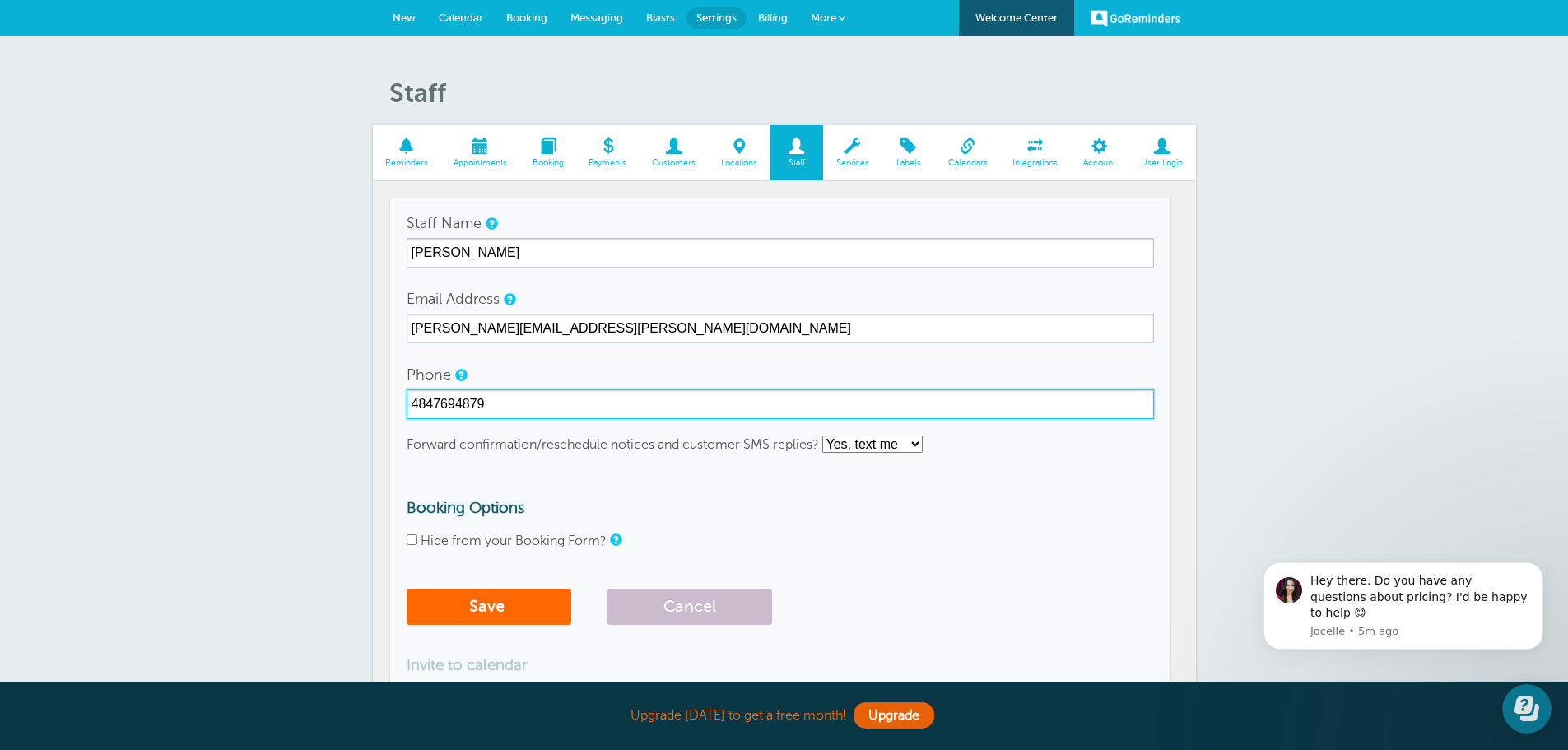
drag, startPoint x: 516, startPoint y: 403, endPoint x: 322, endPoint y: 397, distance: 194.1
click at [322, 397] on div "Staff Reminders Appointments Booking Payments Customers Locations Staff Service…" at bounding box center [784, 449] width 1568 height 824
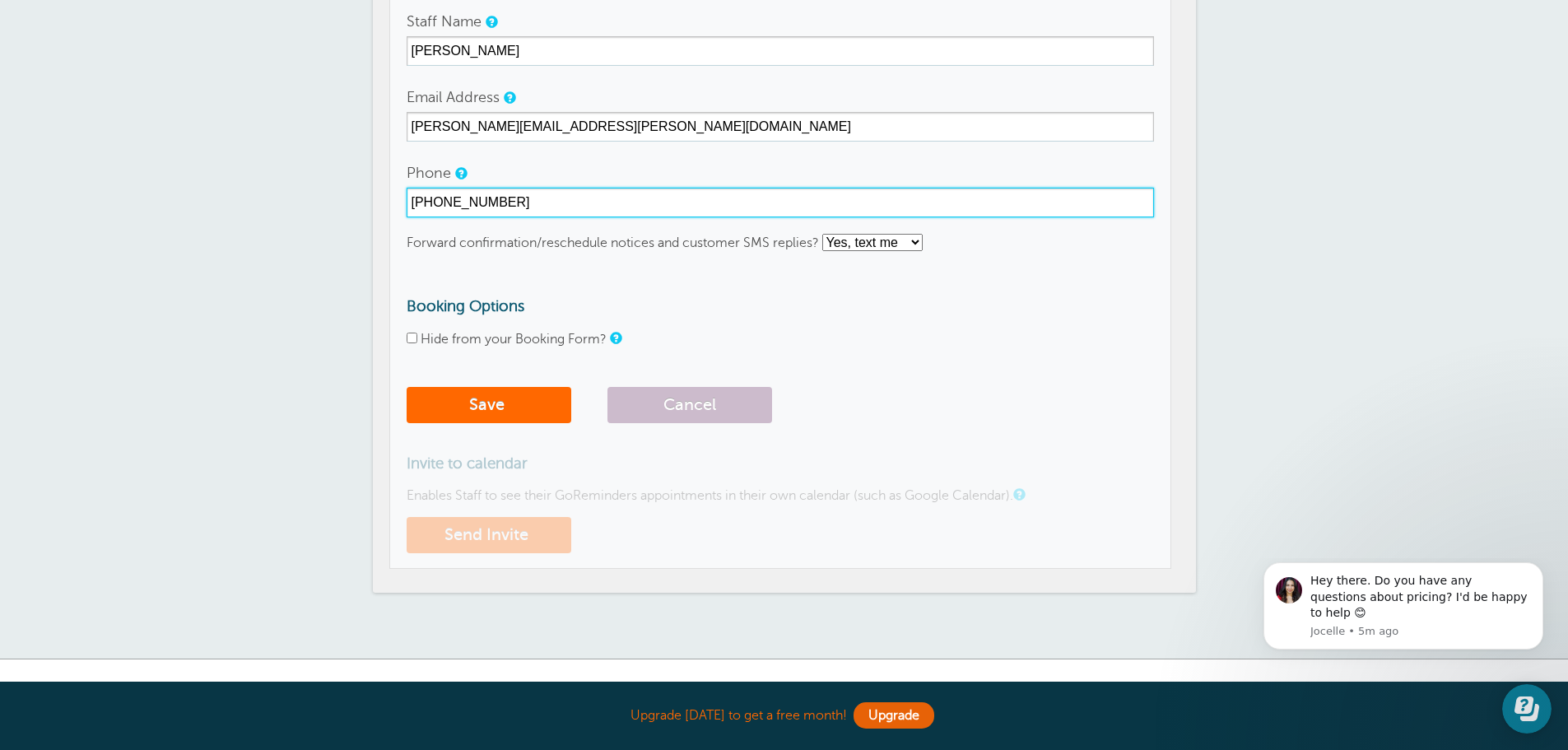
scroll to position [247, 0]
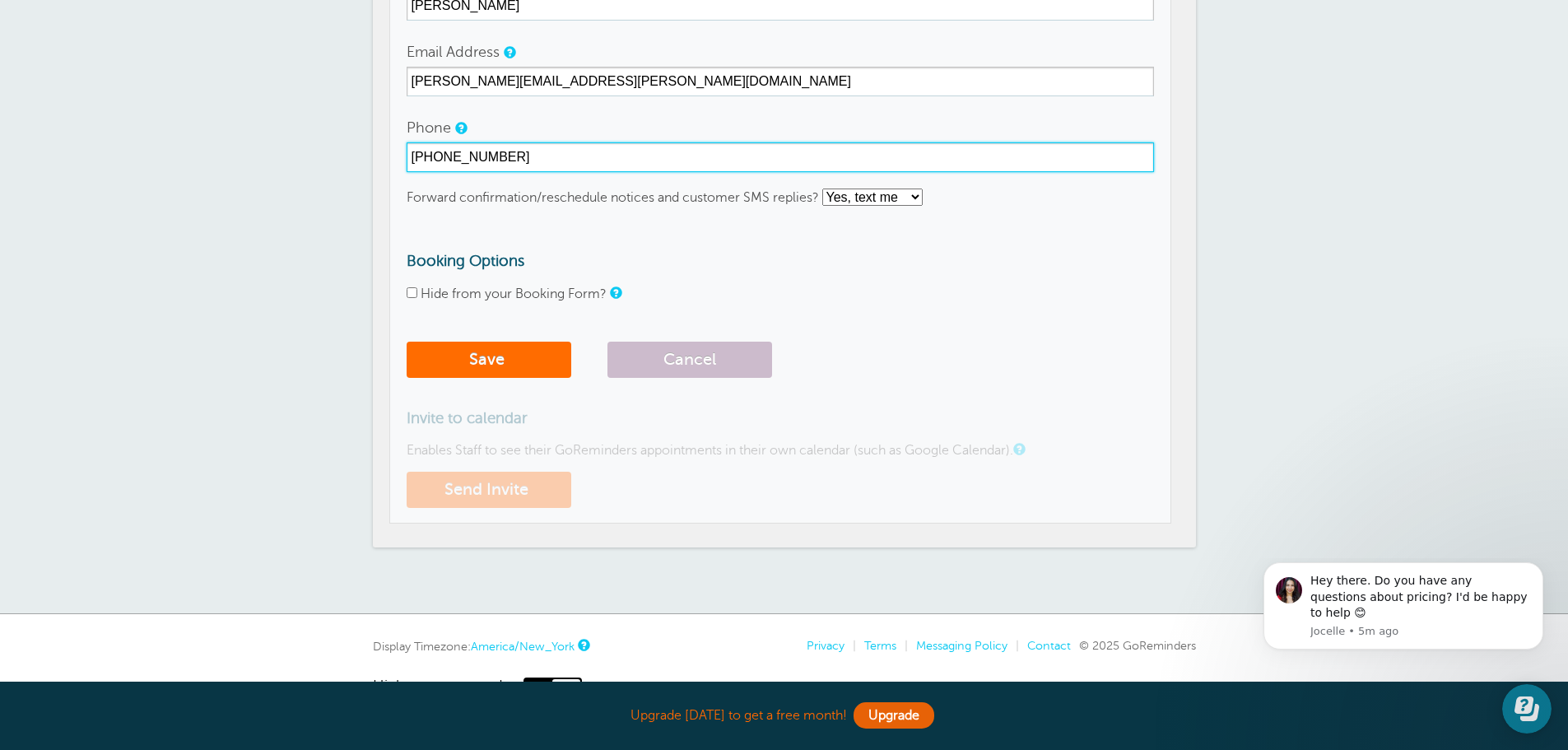
type input "484-769-4879"
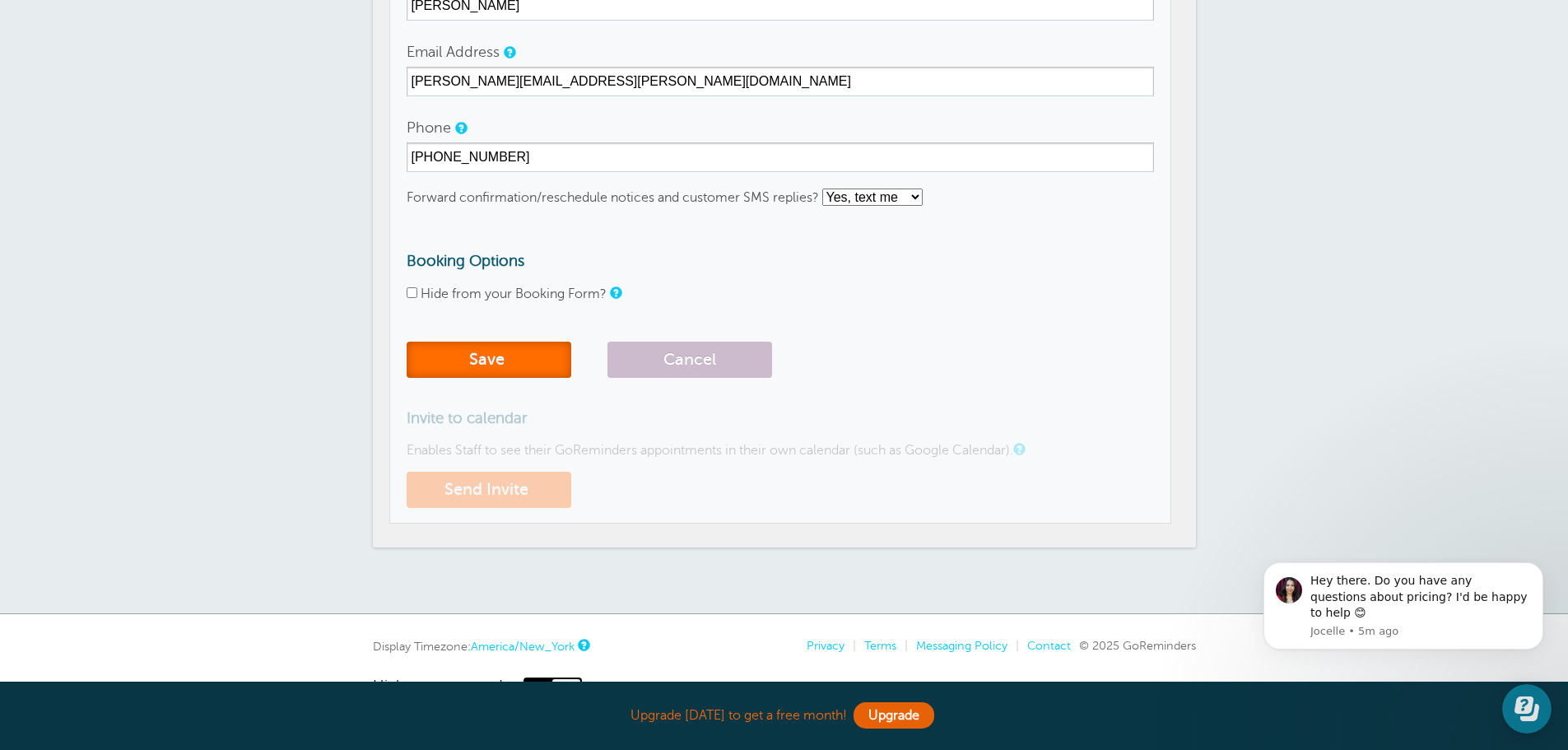
click at [506, 354] on span "submit" at bounding box center [506, 359] width 4 height 19
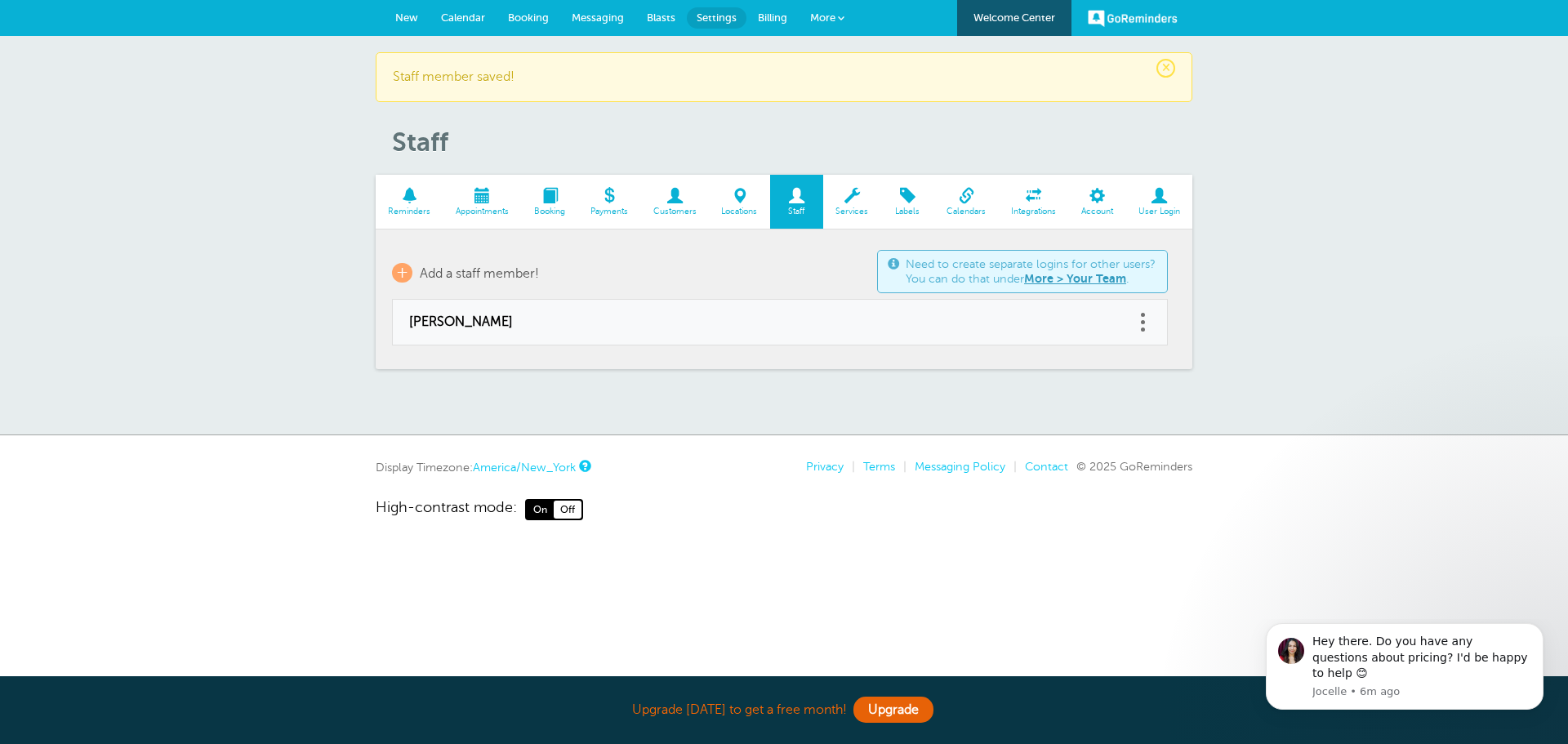
click at [843, 188] on span at bounding box center [853, 195] width 58 height 15
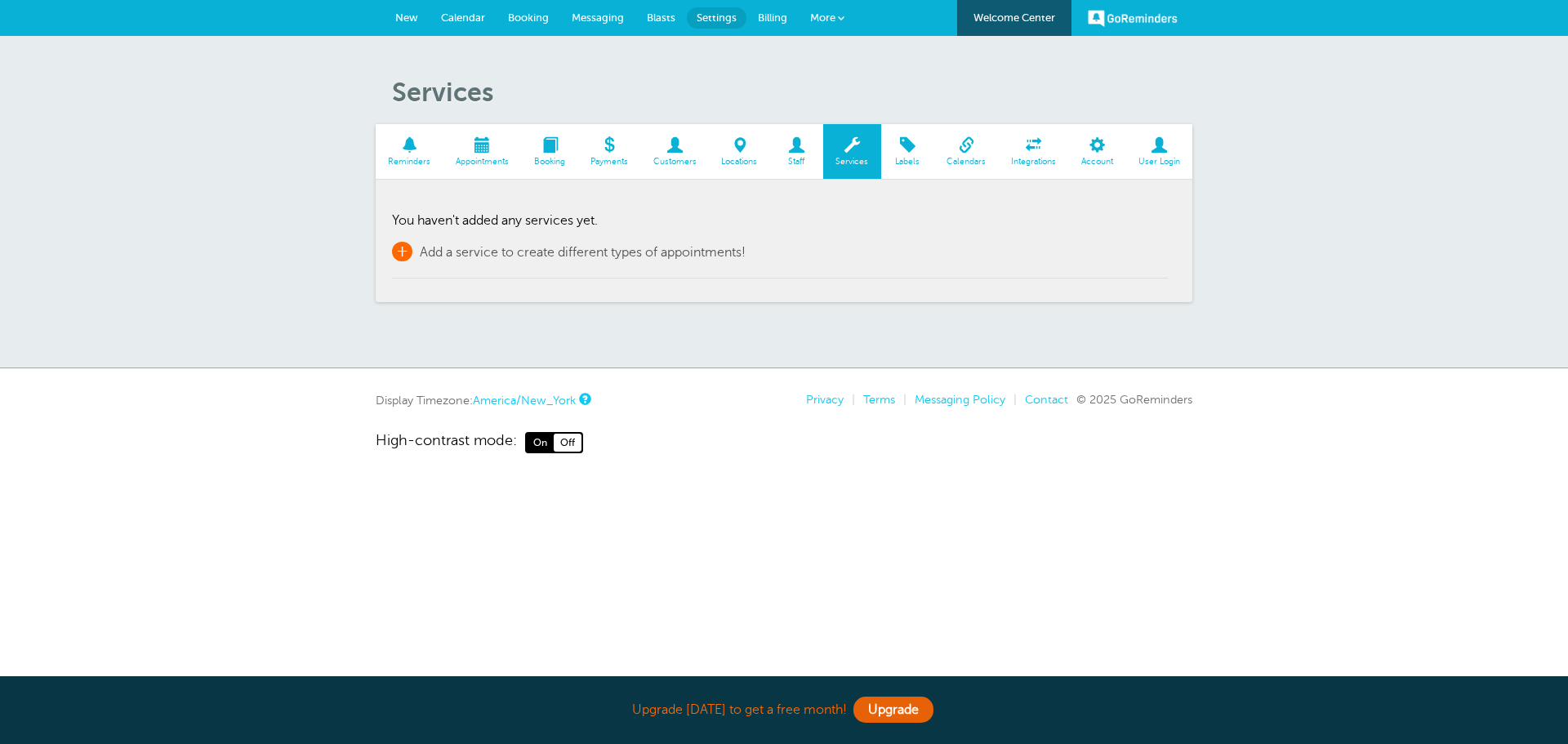
click at [402, 253] on span "+" at bounding box center [402, 252] width 20 height 20
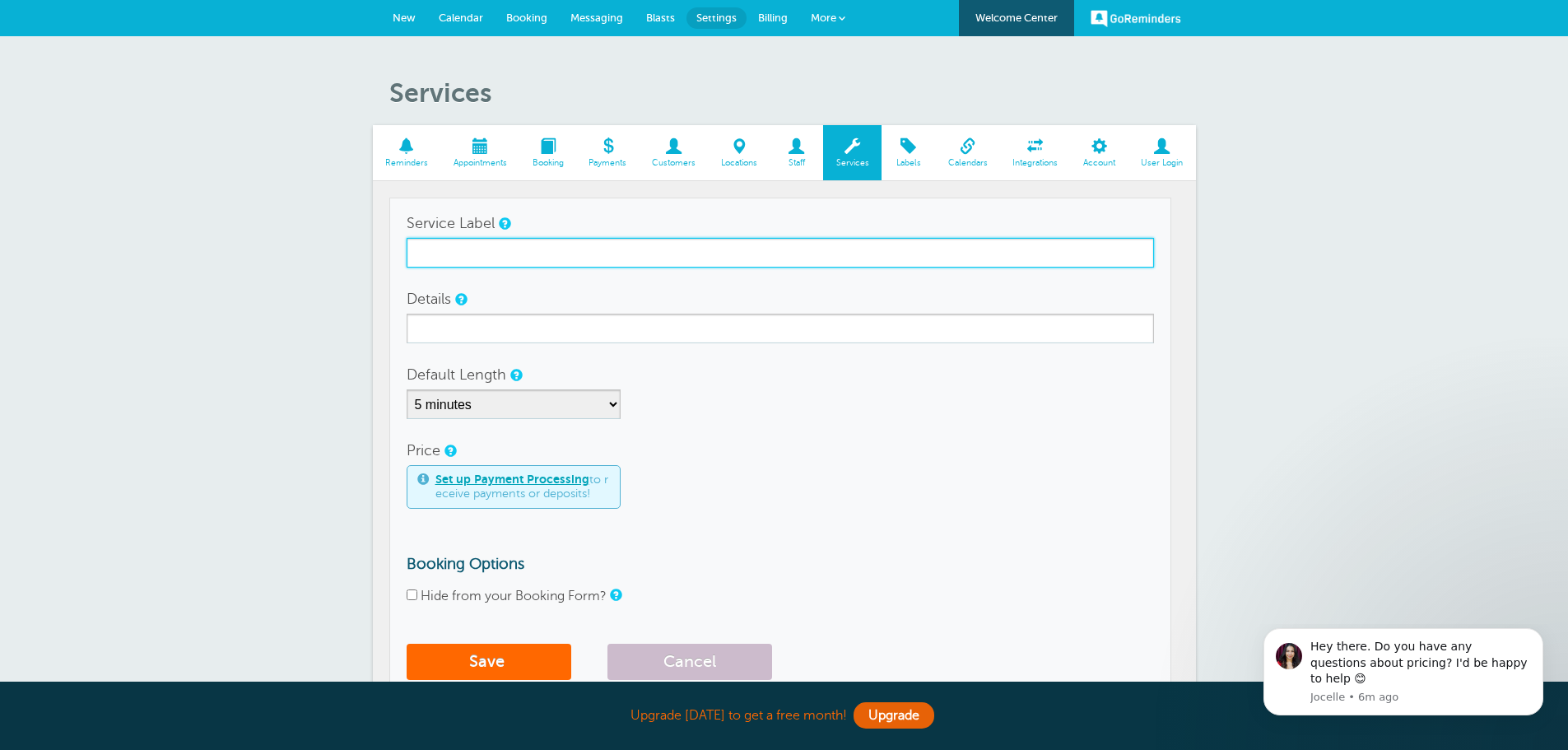
click at [699, 251] on input "Service Label" at bounding box center [780, 253] width 747 height 29
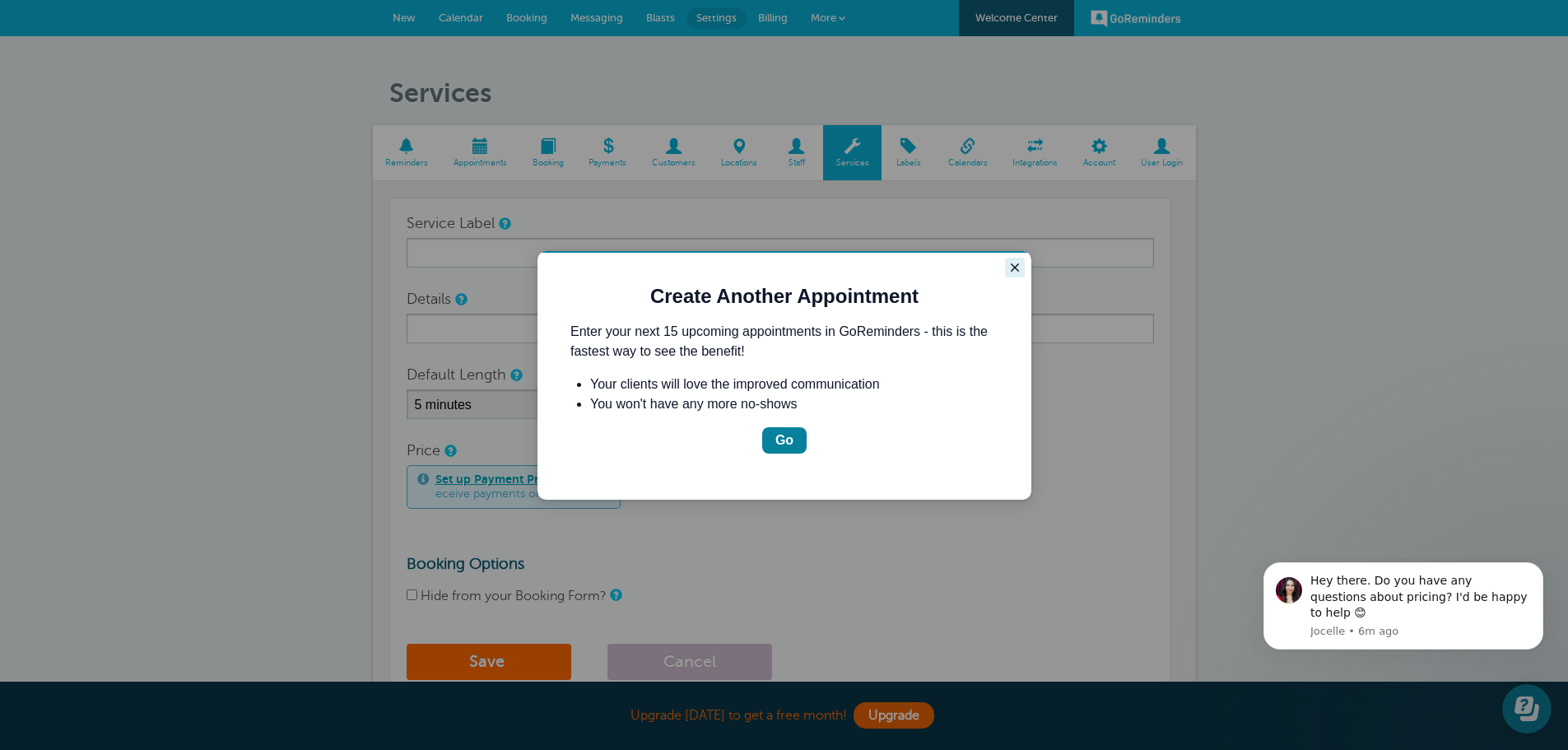
click at [1014, 269] on icon "Close guide" at bounding box center [1014, 267] width 8 height 8
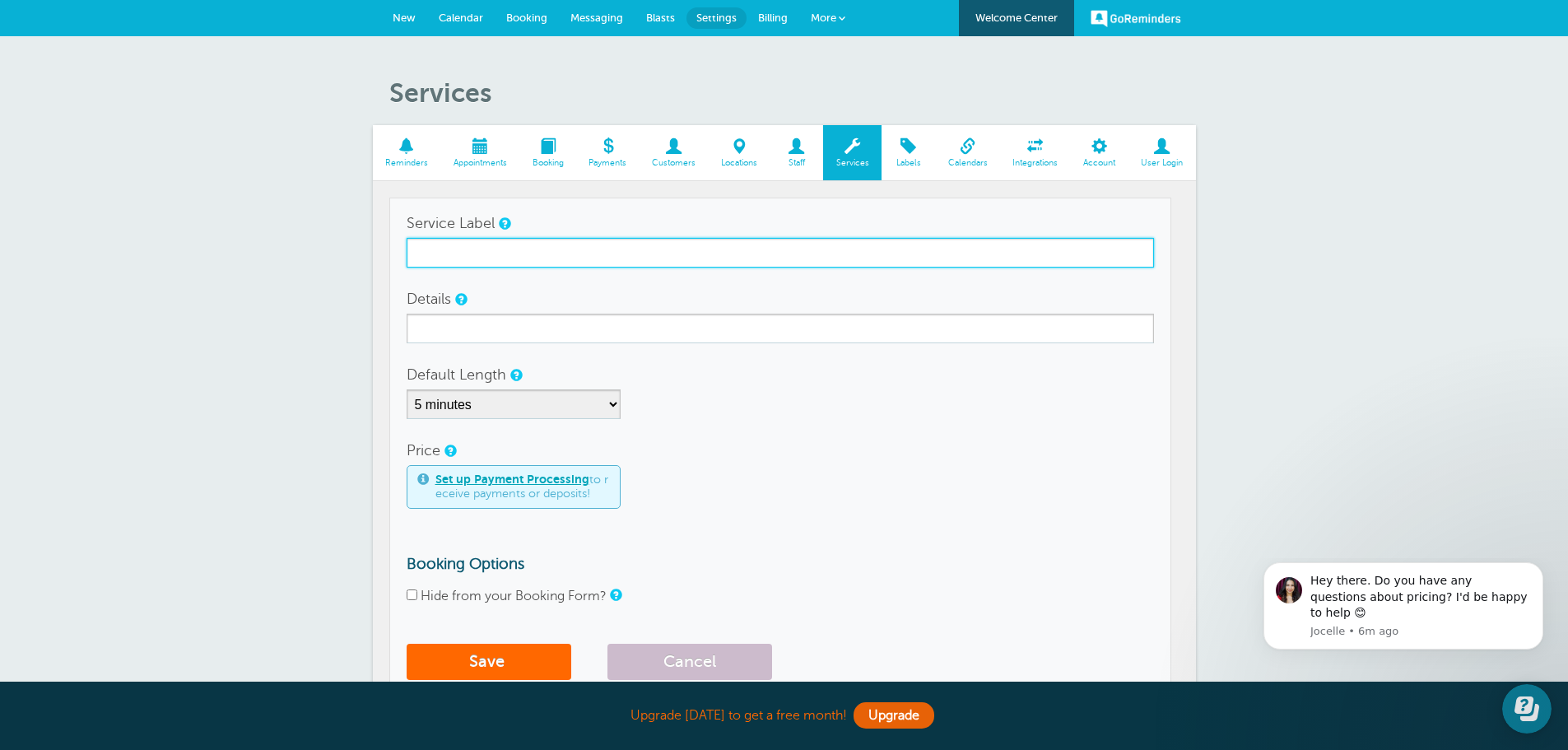
click at [547, 256] on input "Service Label" at bounding box center [780, 253] width 747 height 29
type input "I"
type input "Insurance Inspections"
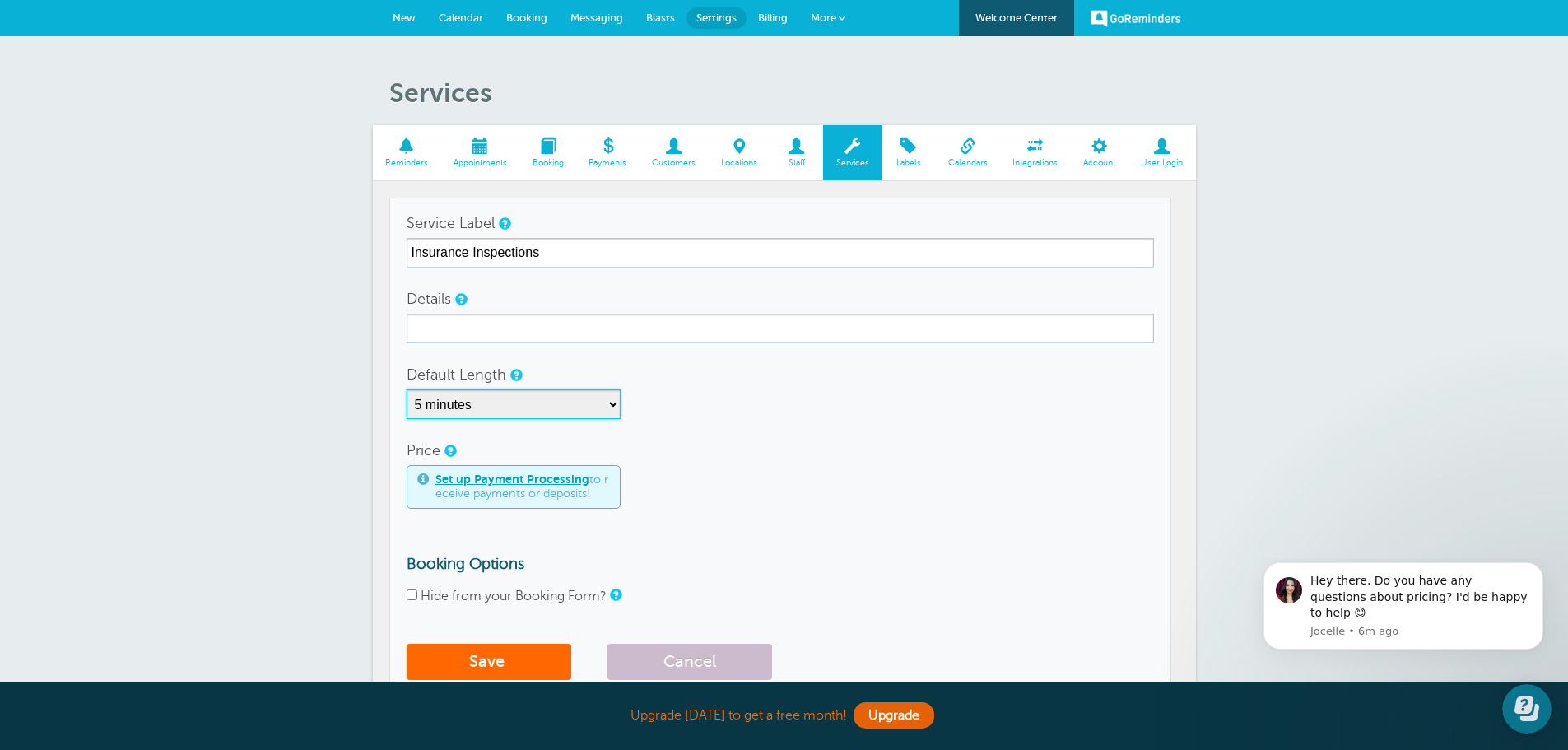
click at [604, 403] on select "5 minutes 10 minutes 15 minutes 20 minutes 25 minutes 30 minutes 35 minutes 40 …" at bounding box center [514, 404] width 214 height 29
select select "30"
click at [407, 389] on select "5 minutes 10 minutes 15 minutes 20 minutes 25 minutes 30 minutes 35 minutes 40 …" at bounding box center [514, 404] width 214 height 29
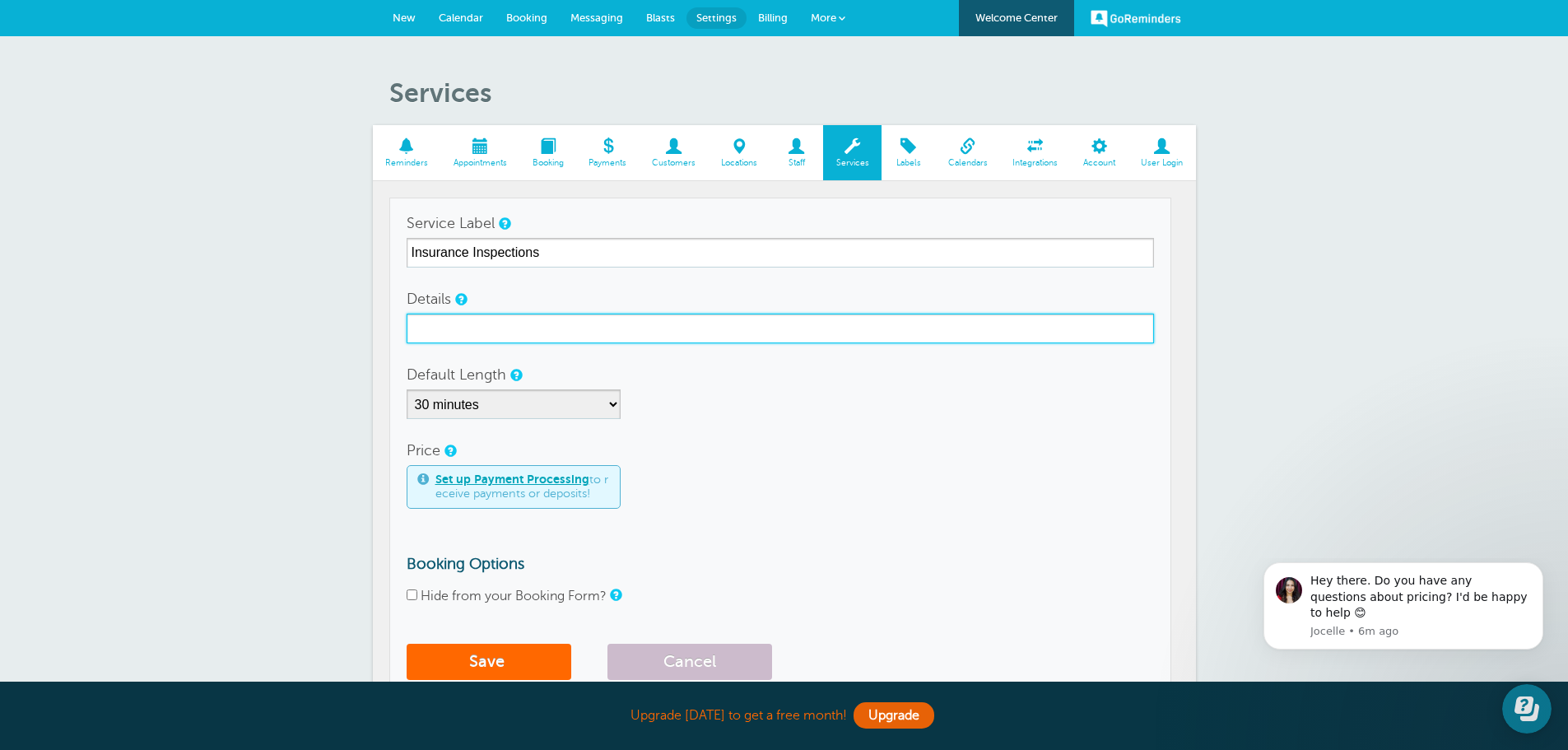
click at [465, 325] on input "Details" at bounding box center [780, 328] width 747 height 29
click at [515, 328] on input "Details" at bounding box center [780, 328] width 747 height 29
type input "R"
type input "Risk Inspection"
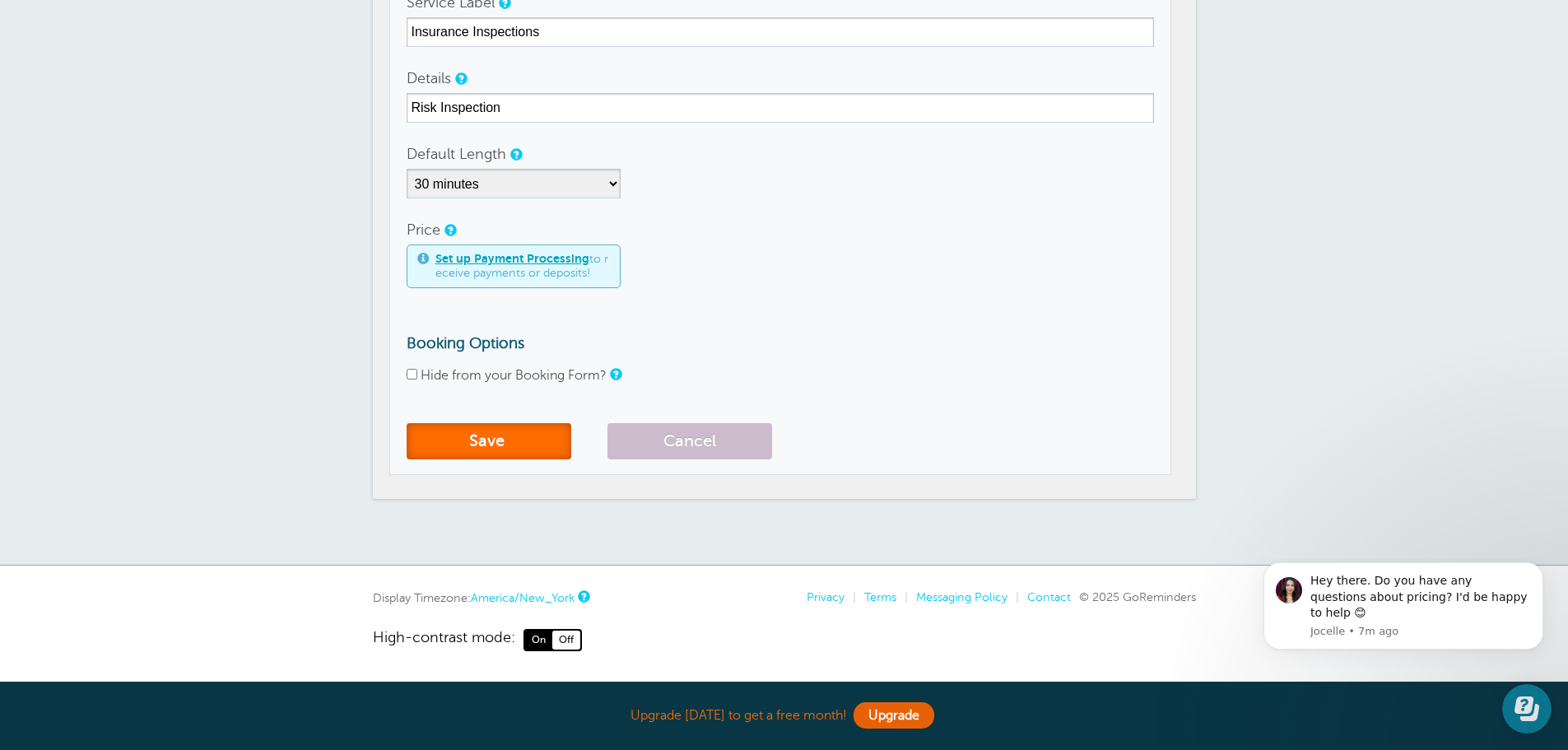
click at [499, 449] on button "Save" at bounding box center [489, 441] width 165 height 37
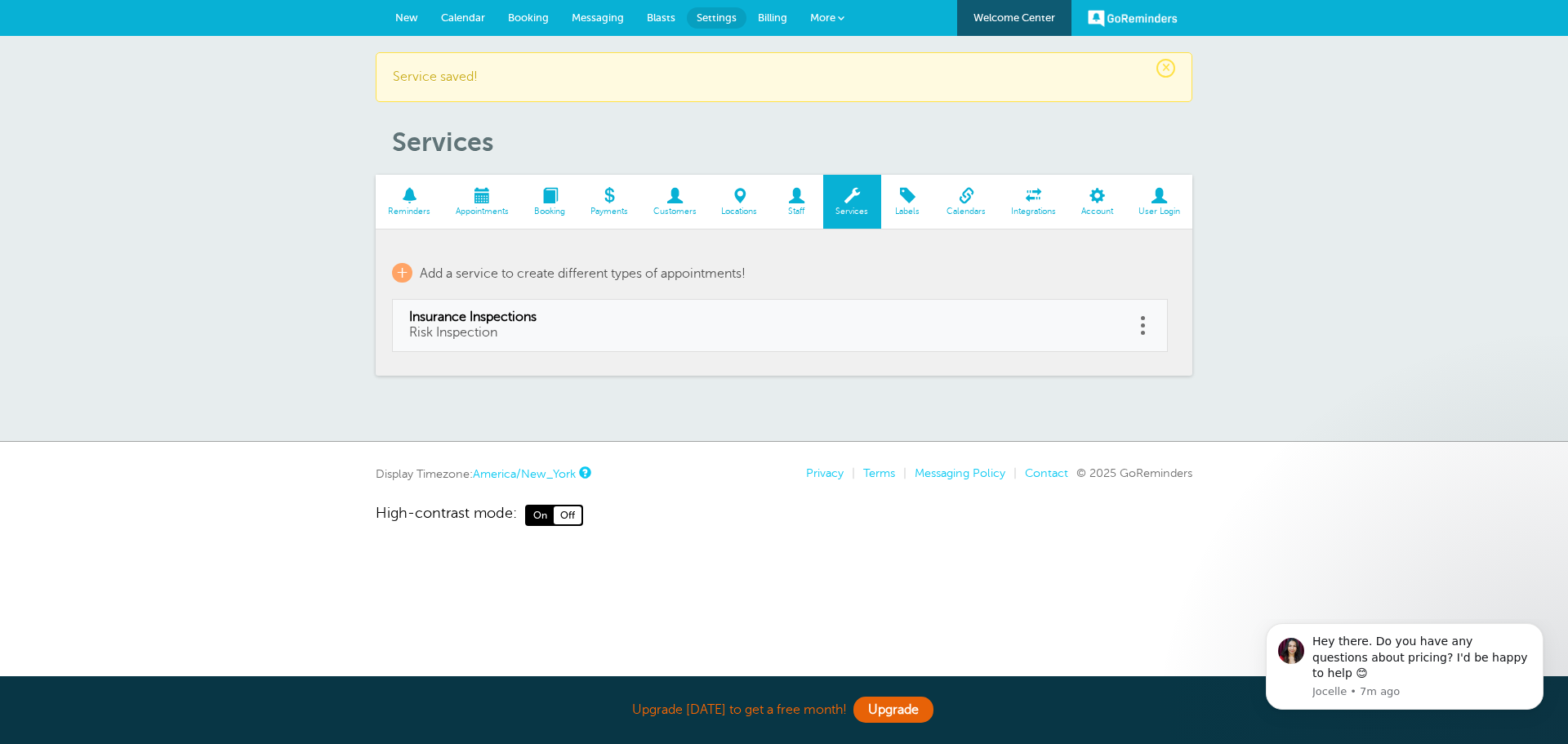
click at [907, 193] on span at bounding box center [908, 195] width 53 height 15
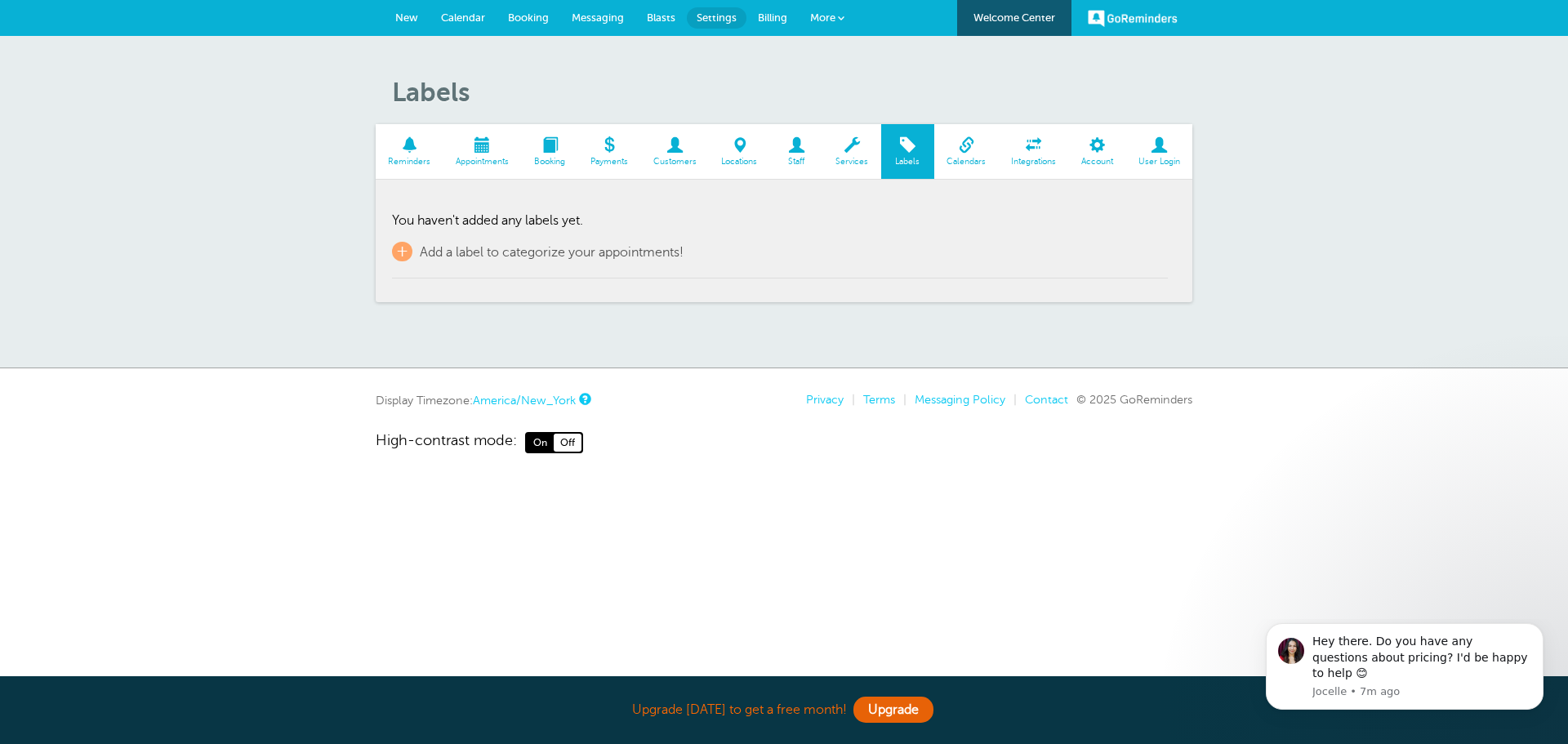
click at [966, 146] on span at bounding box center [966, 144] width 65 height 15
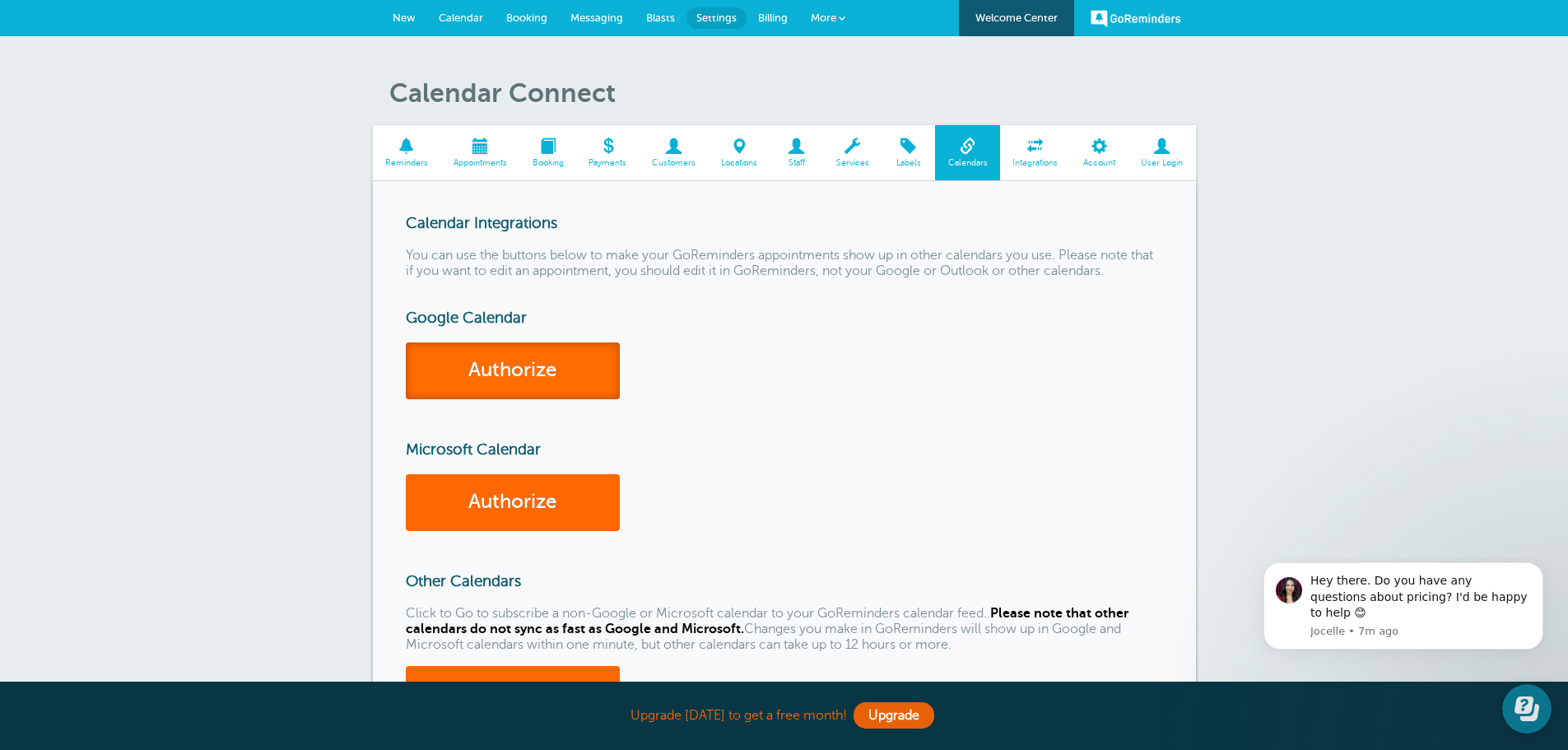
click at [511, 357] on link "Authorize" at bounding box center [513, 371] width 214 height 57
click at [524, 373] on link "Authorize" at bounding box center [513, 371] width 214 height 57
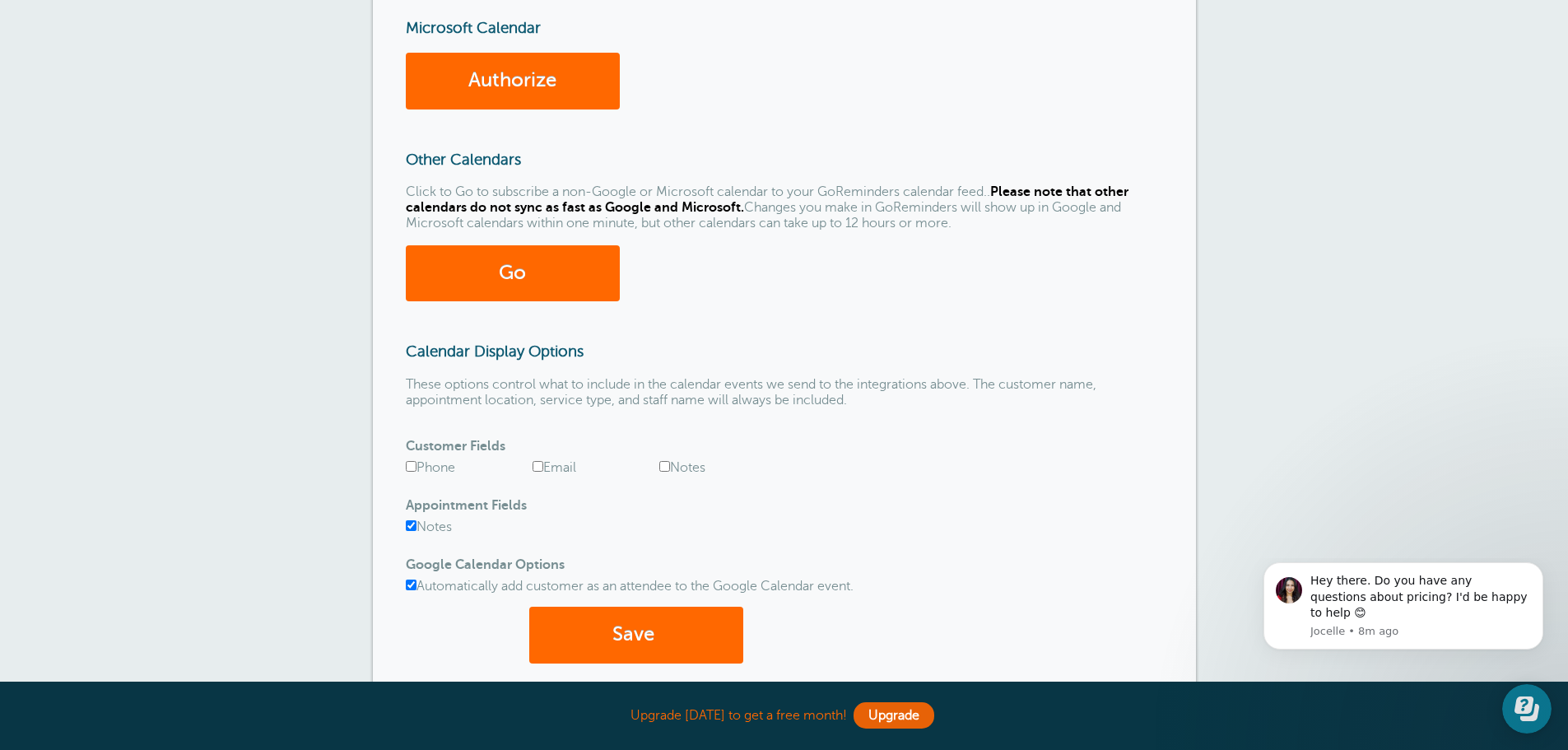
scroll to position [494, 0]
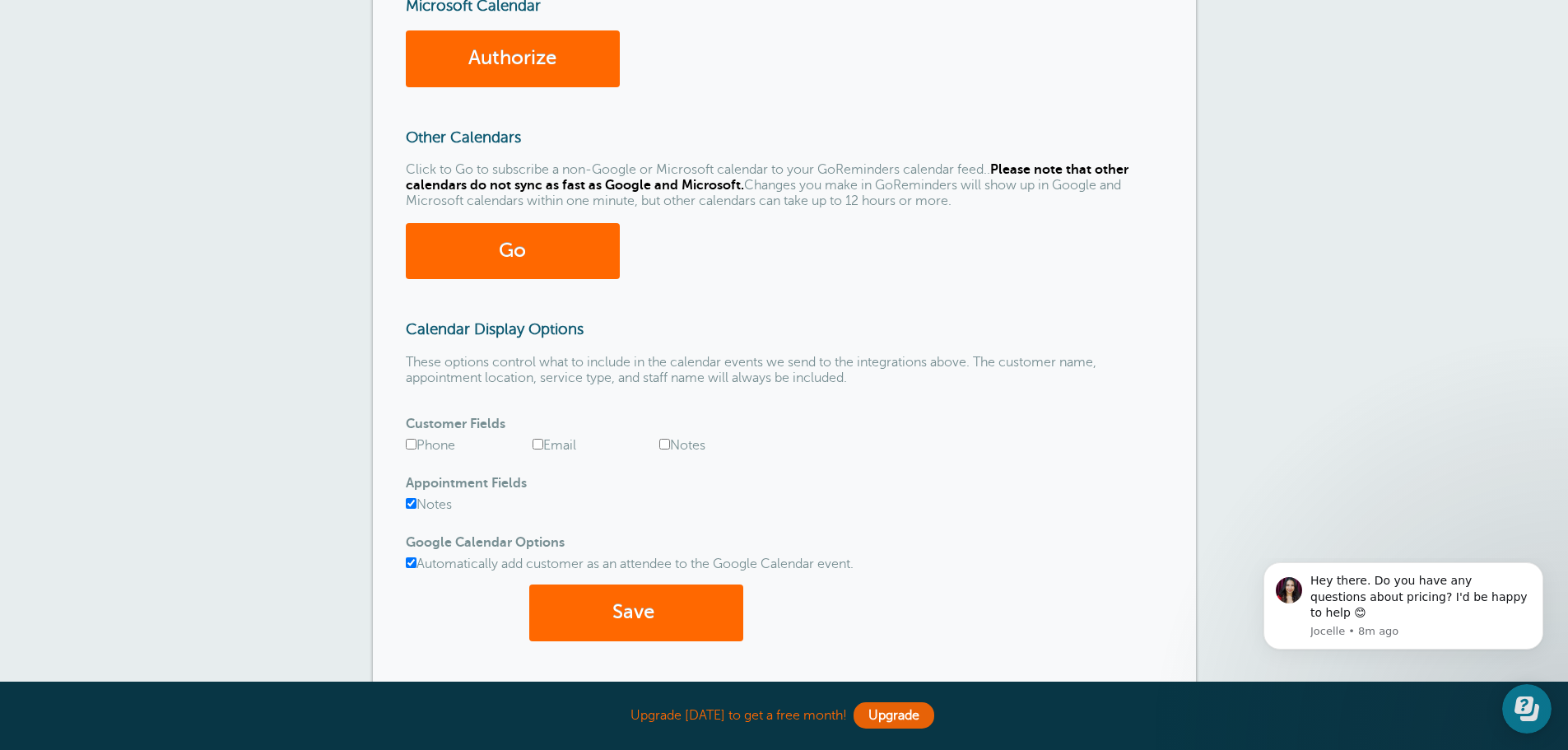
click at [408, 445] on input "Phone" at bounding box center [411, 444] width 11 height 11
checkbox input "true"
click at [539, 442] on input "Email" at bounding box center [538, 444] width 11 height 11
checkbox input "true"
click at [668, 447] on input "Notes" at bounding box center [665, 444] width 11 height 11
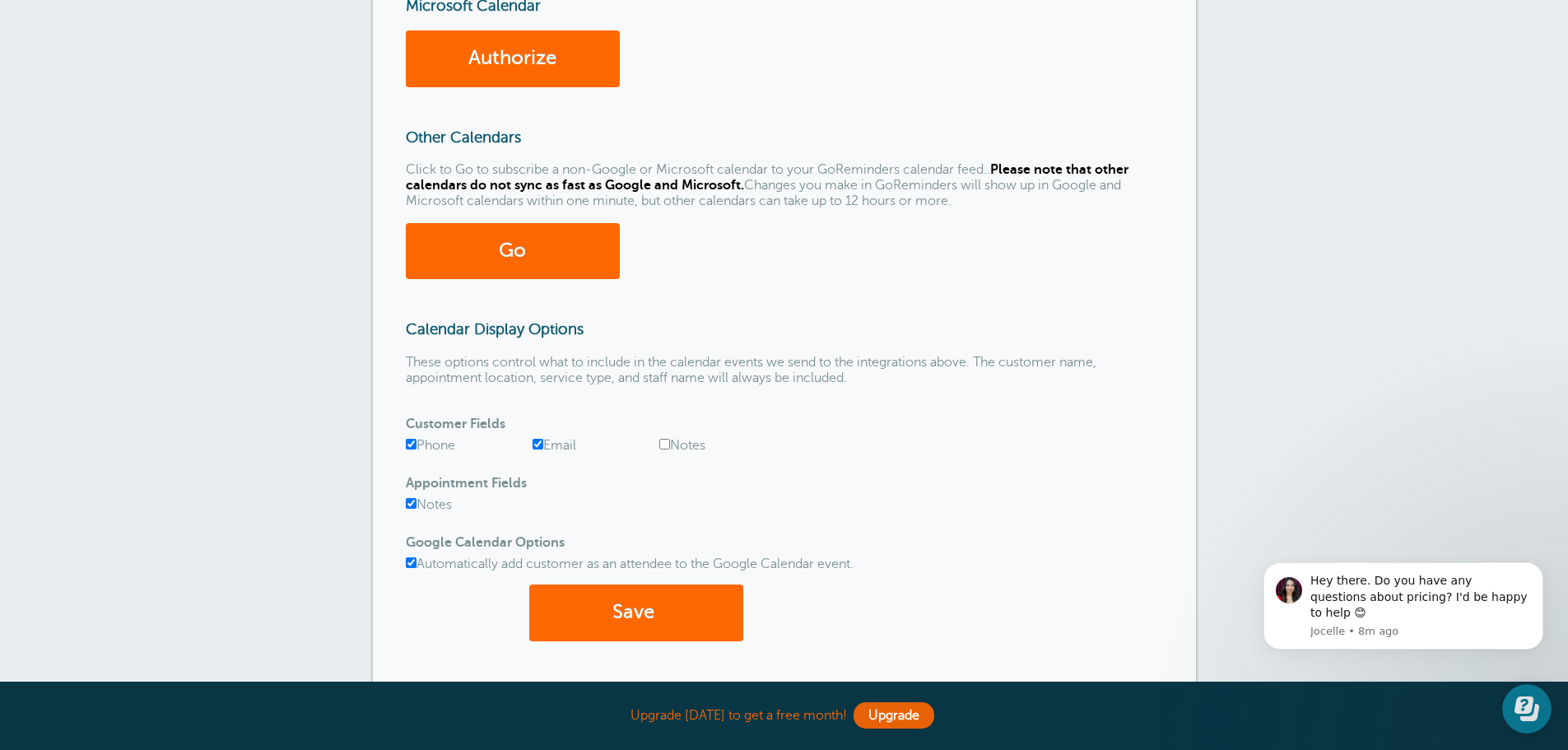
checkbox input "true"
click at [591, 600] on button "Save" at bounding box center [637, 613] width 214 height 57
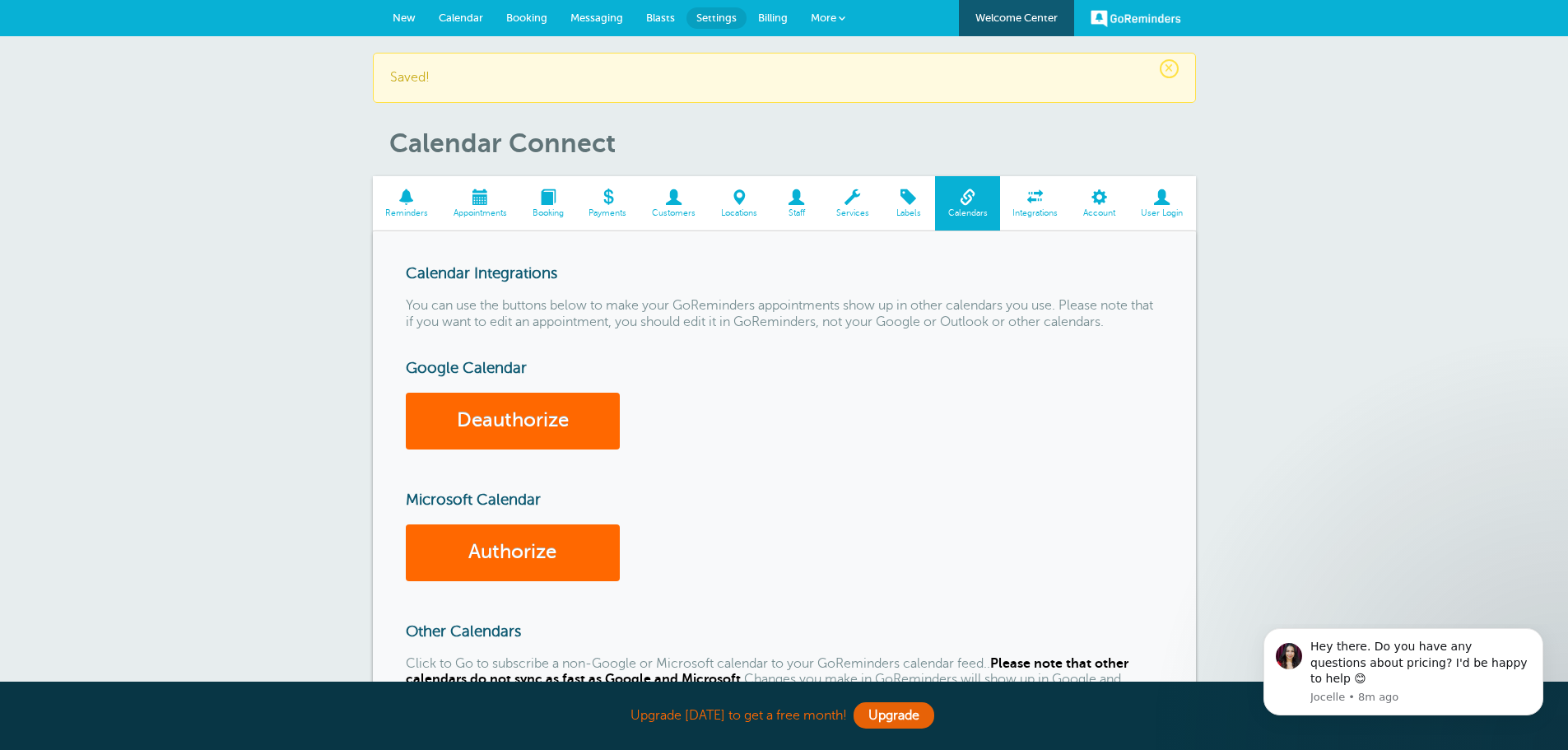
click at [1030, 196] on span at bounding box center [1035, 197] width 71 height 16
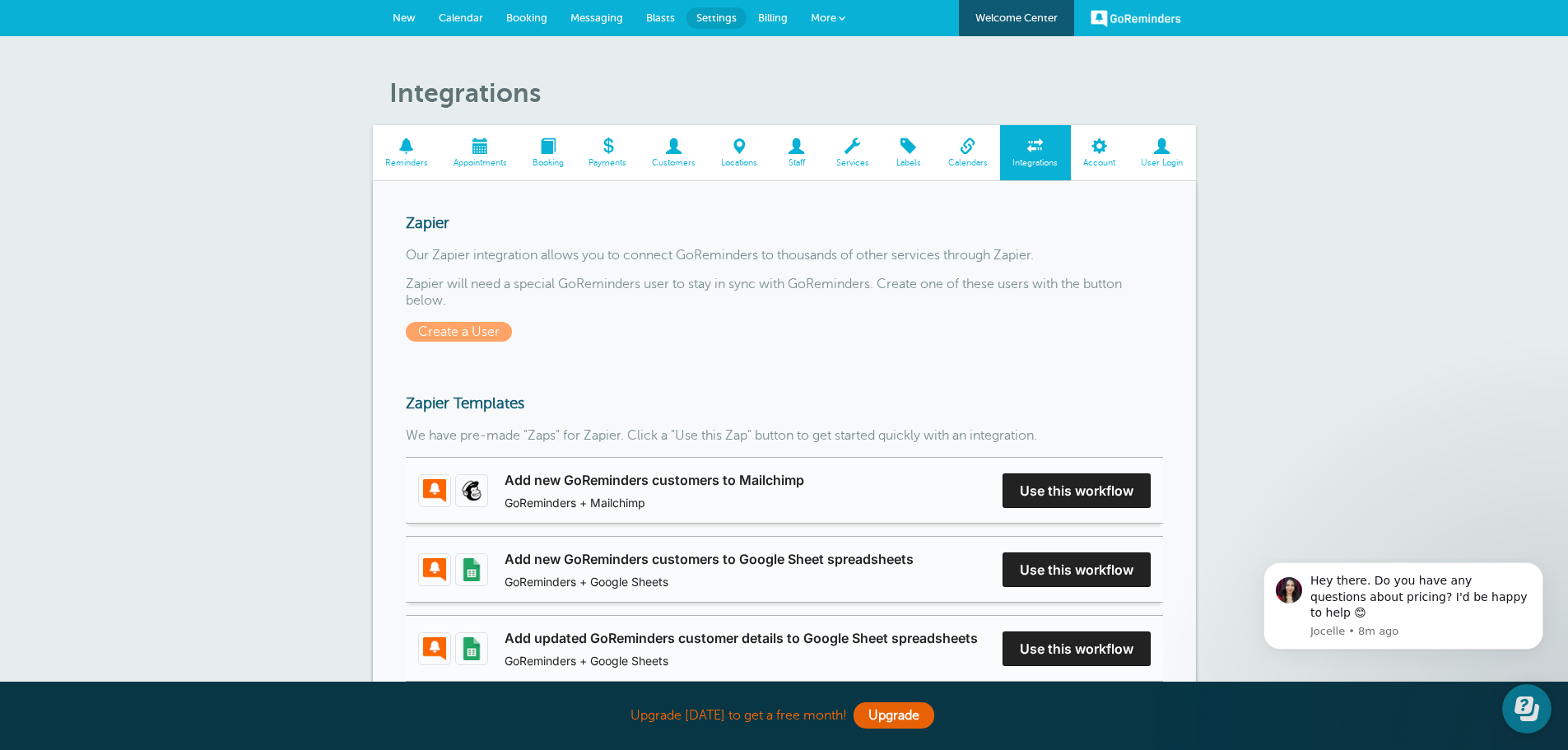
click at [393, 146] on span at bounding box center [407, 146] width 69 height 16
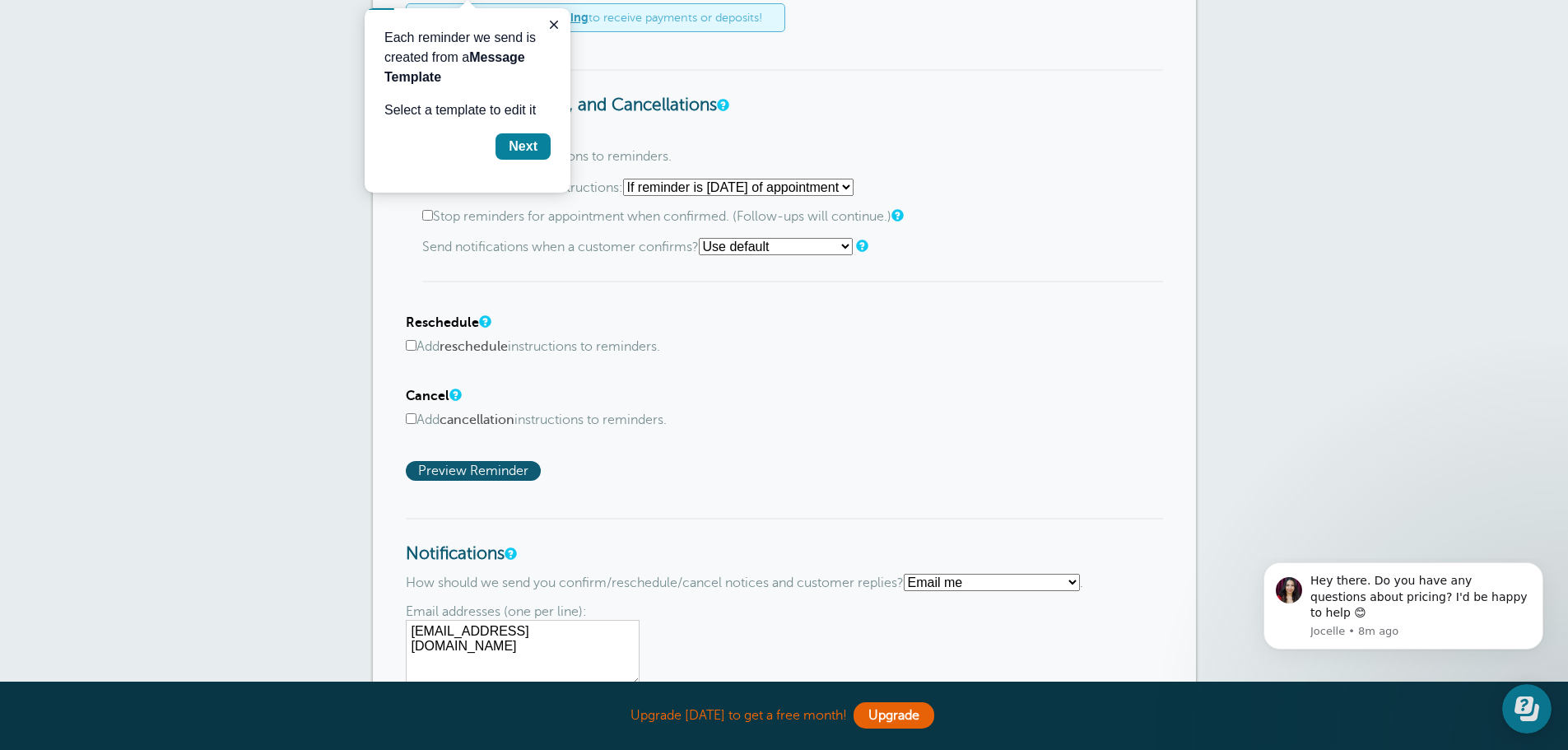
scroll to position [704, 0]
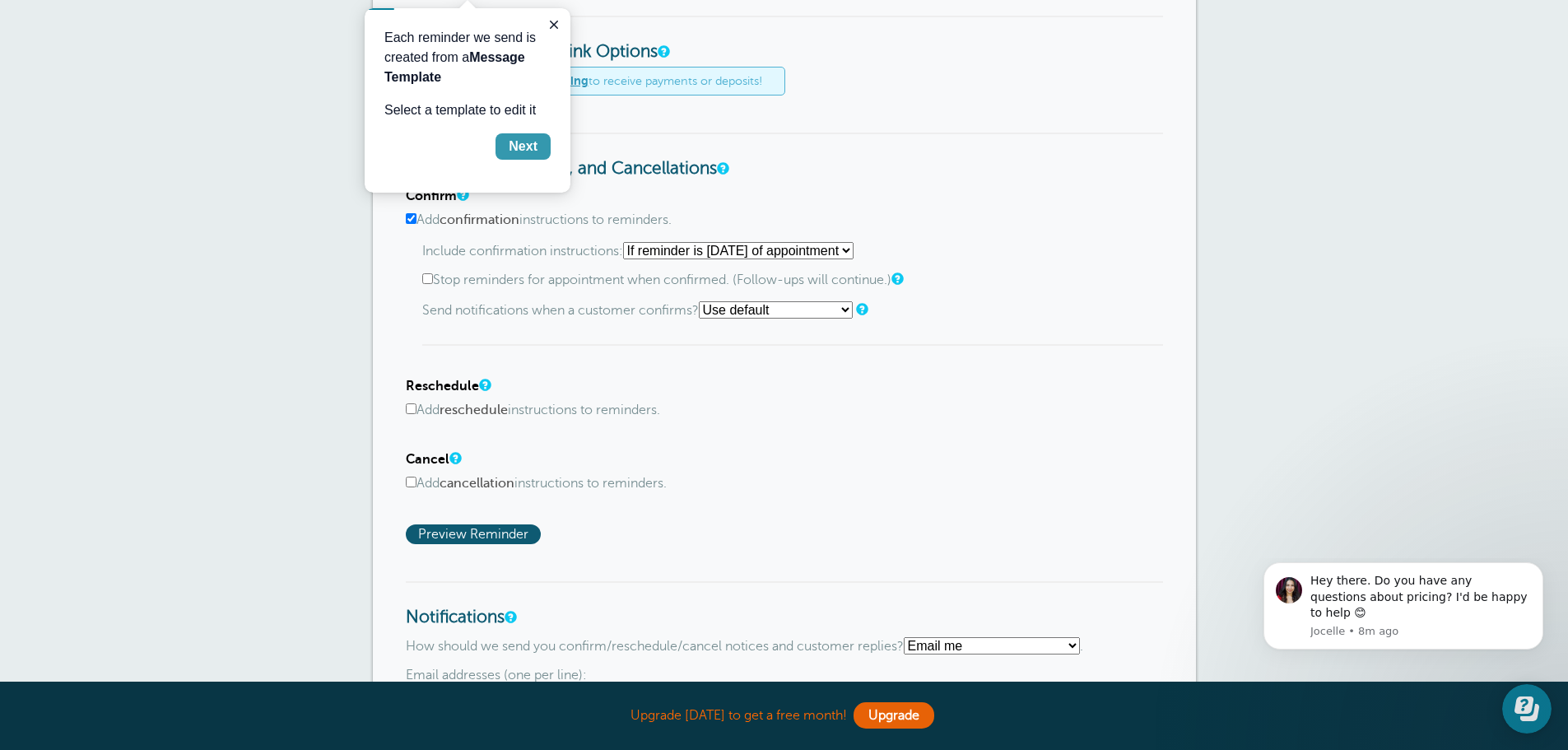
click at [531, 146] on div "Next" at bounding box center [522, 147] width 28 height 20
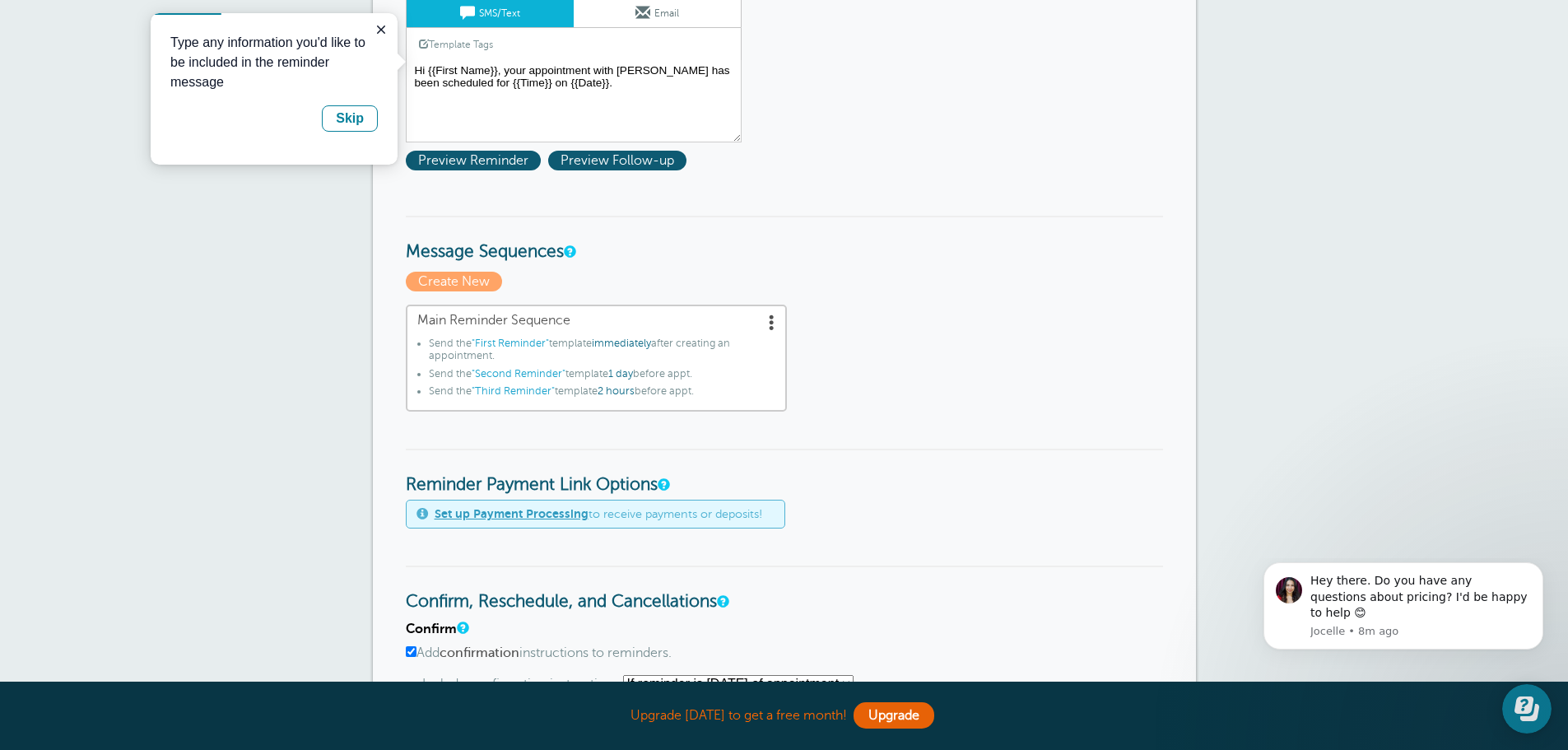
scroll to position [266, 0]
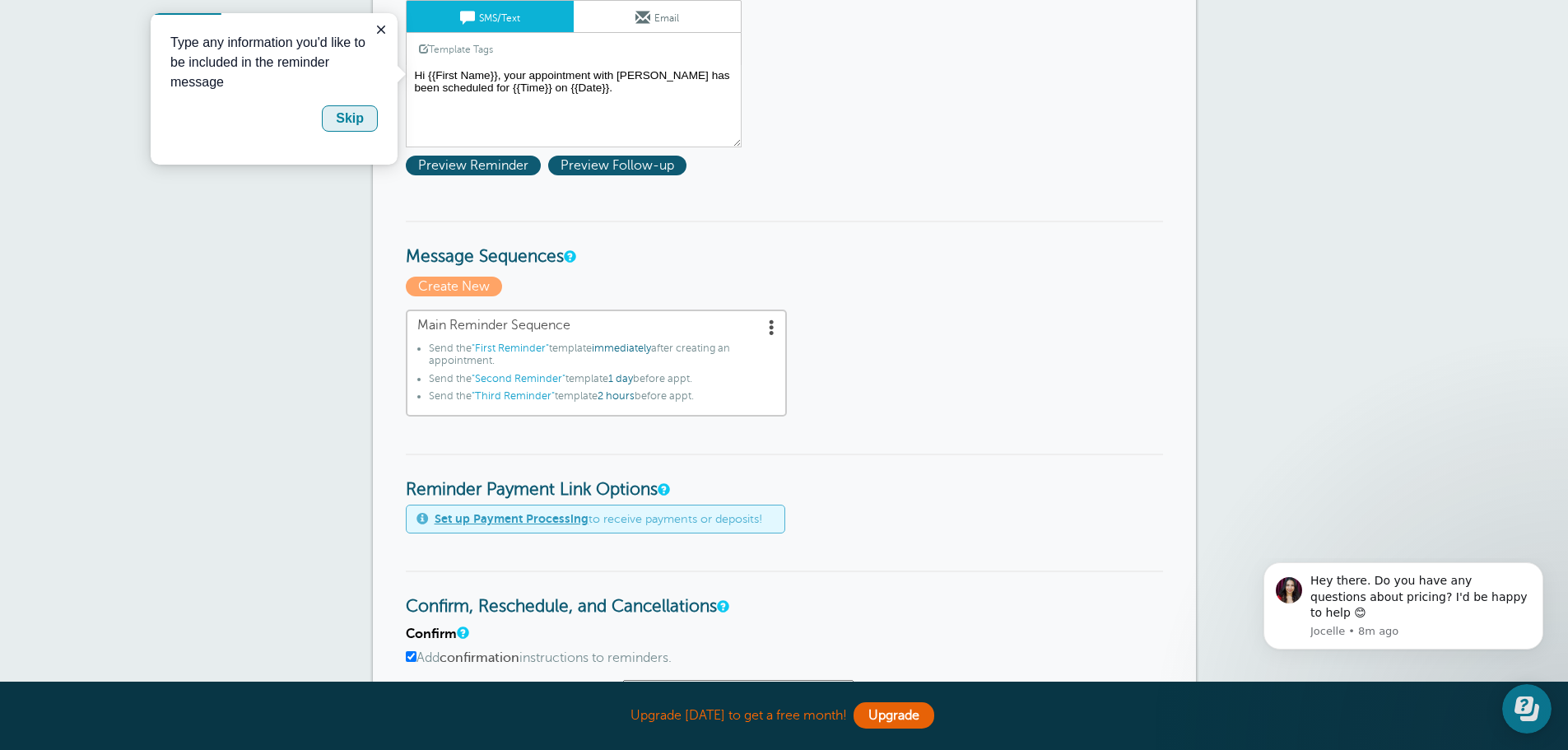
click at [327, 115] on button "Skip" at bounding box center [349, 118] width 56 height 27
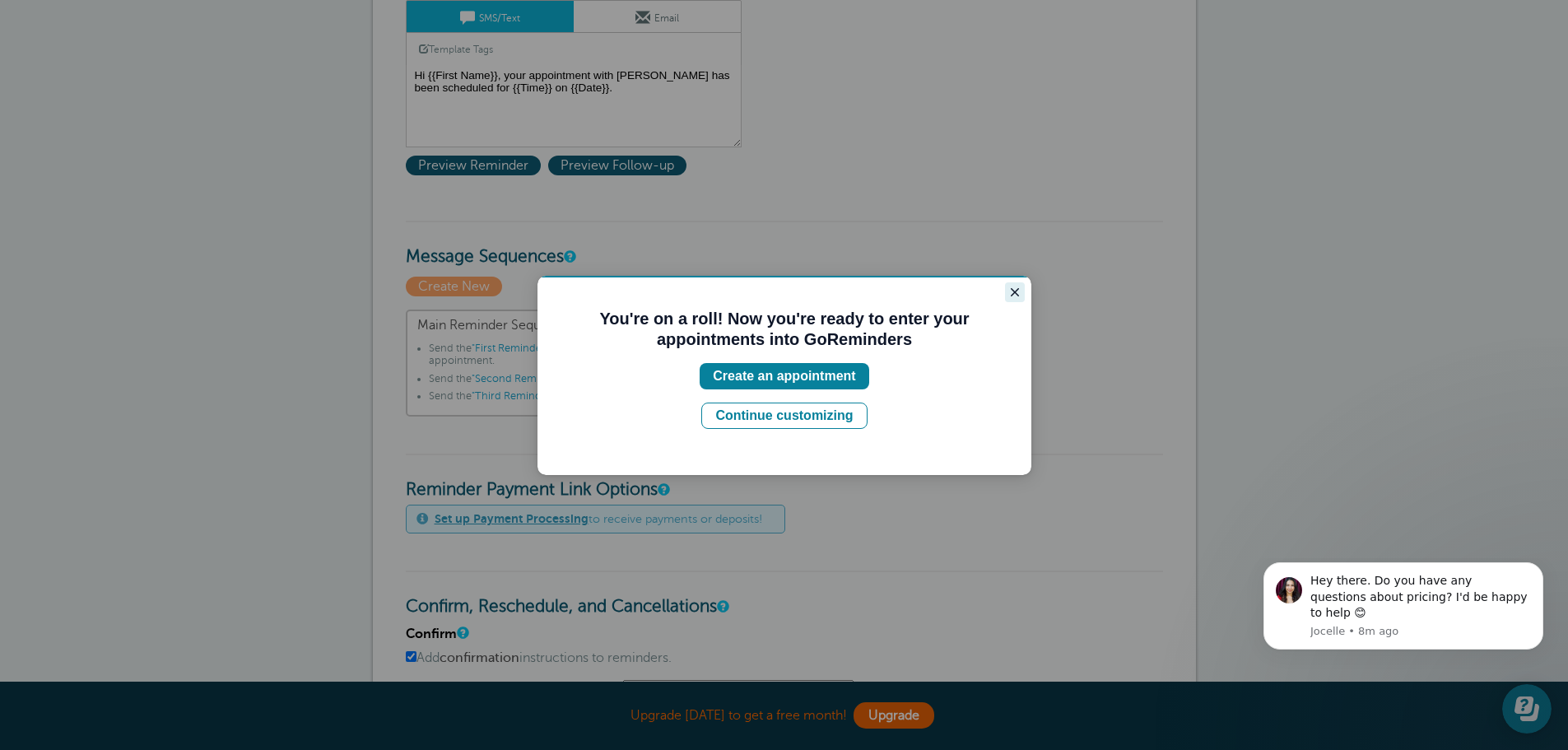
click at [1010, 289] on icon "Close guide" at bounding box center [1015, 292] width 13 height 13
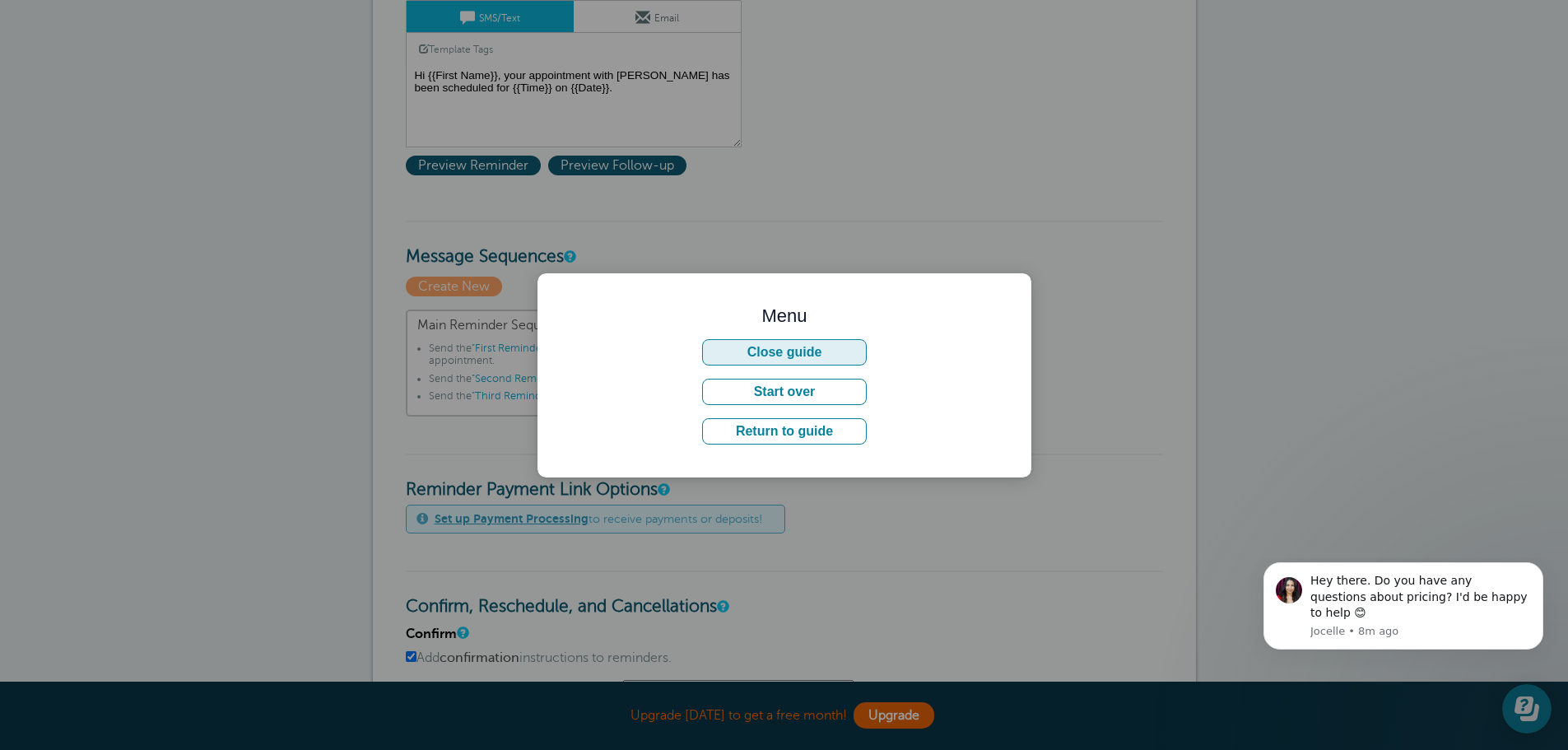
click at [797, 355] on button "Close guide" at bounding box center [785, 352] width 165 height 27
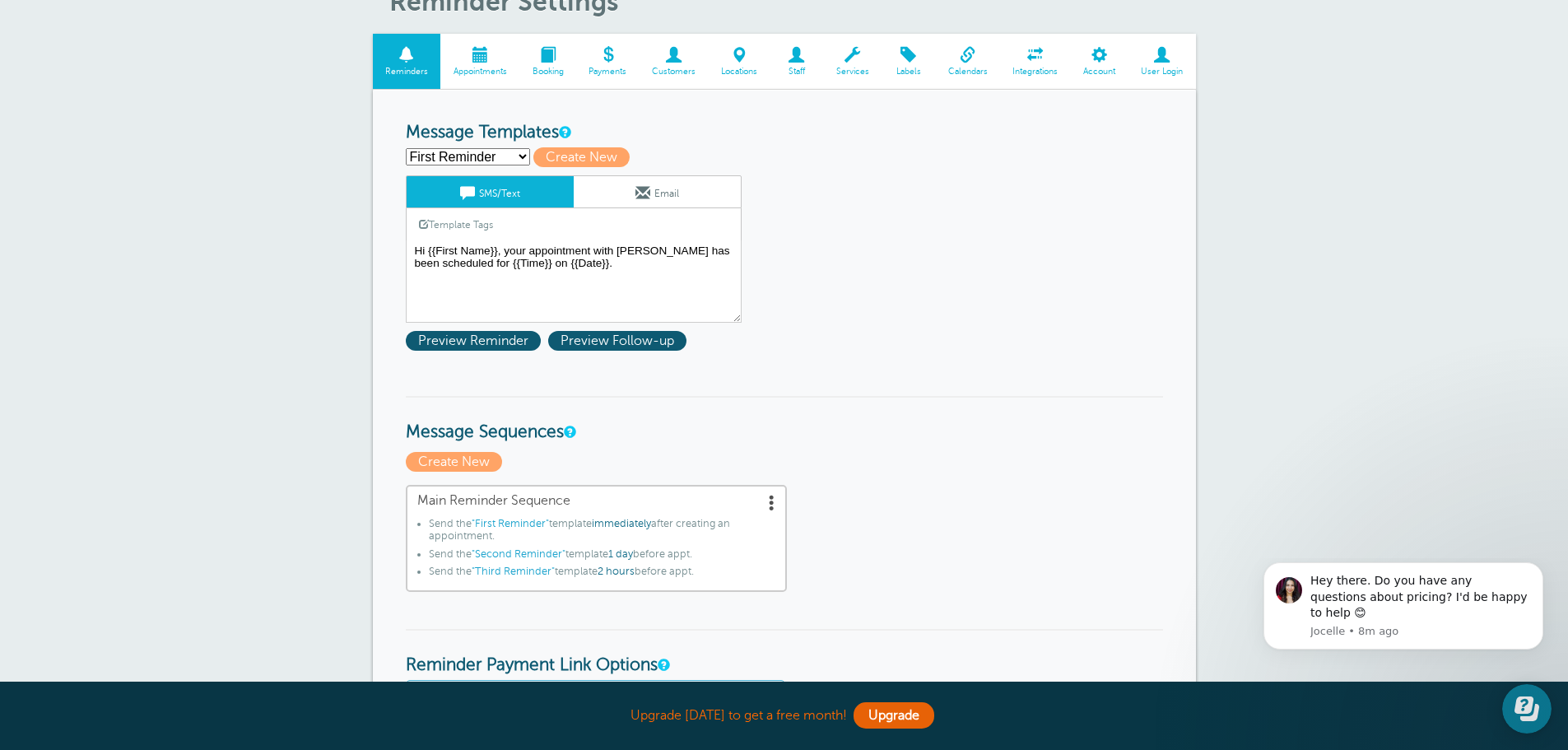
scroll to position [0, 0]
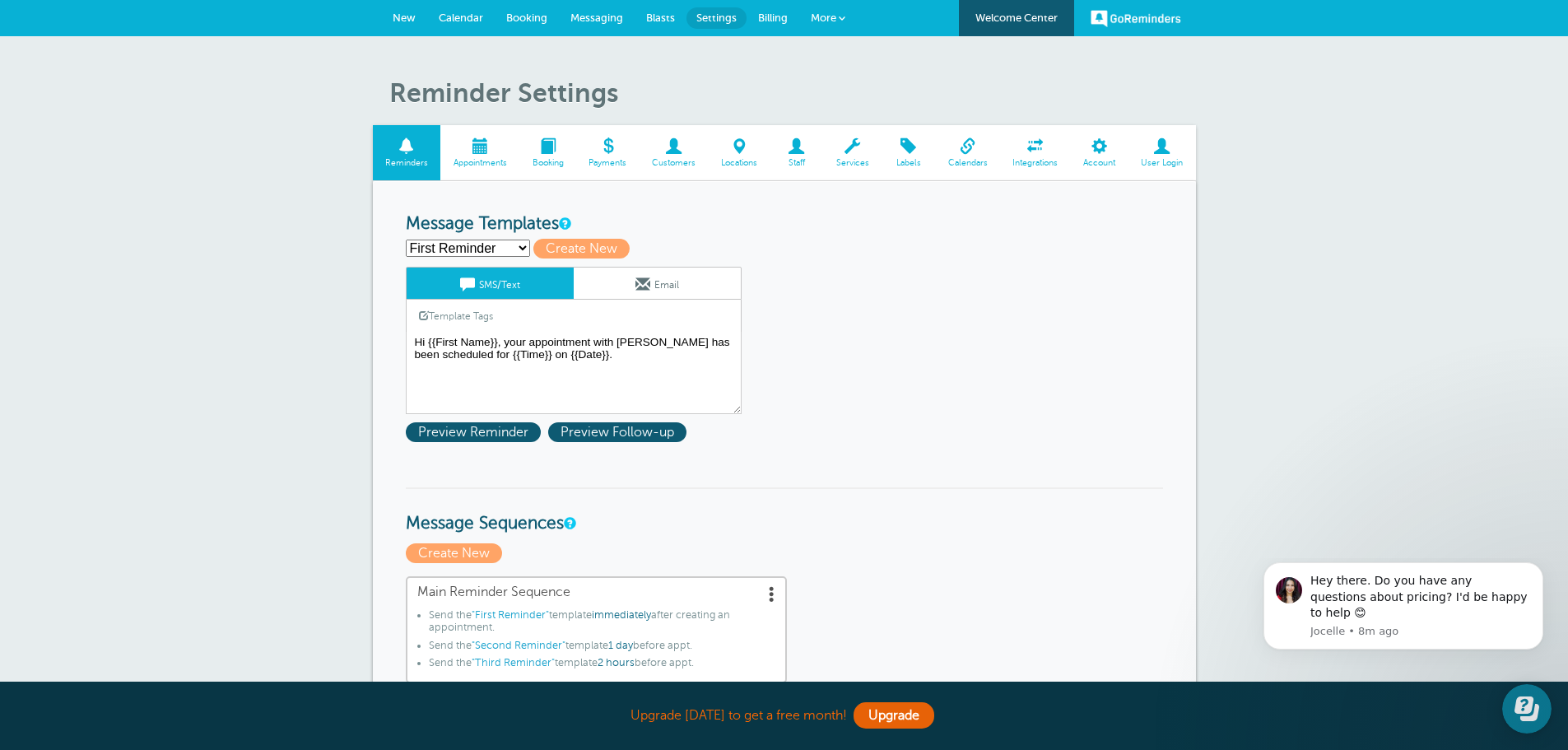
click at [469, 147] on span at bounding box center [480, 146] width 79 height 16
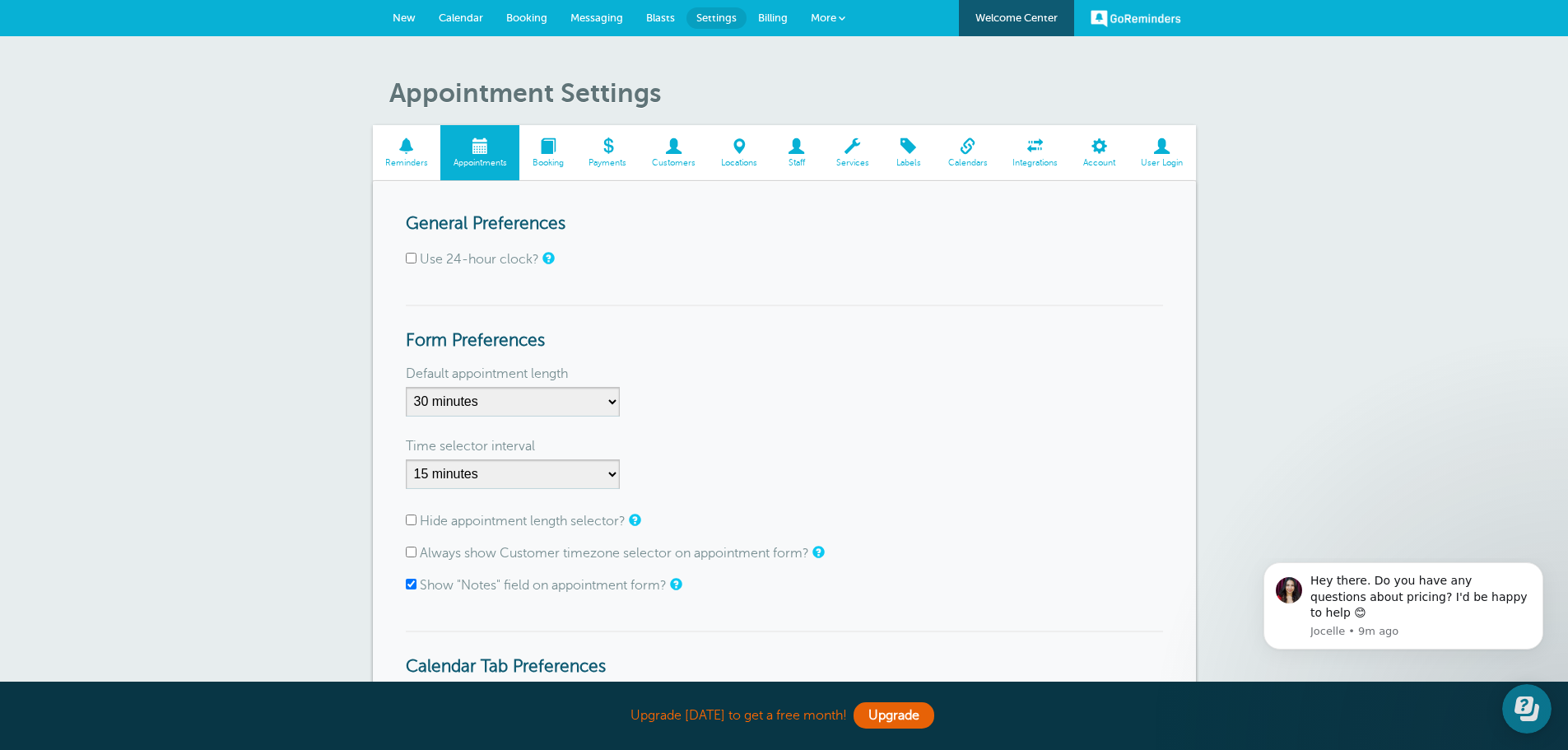
click at [539, 136] on link "Booking" at bounding box center [548, 153] width 57 height 55
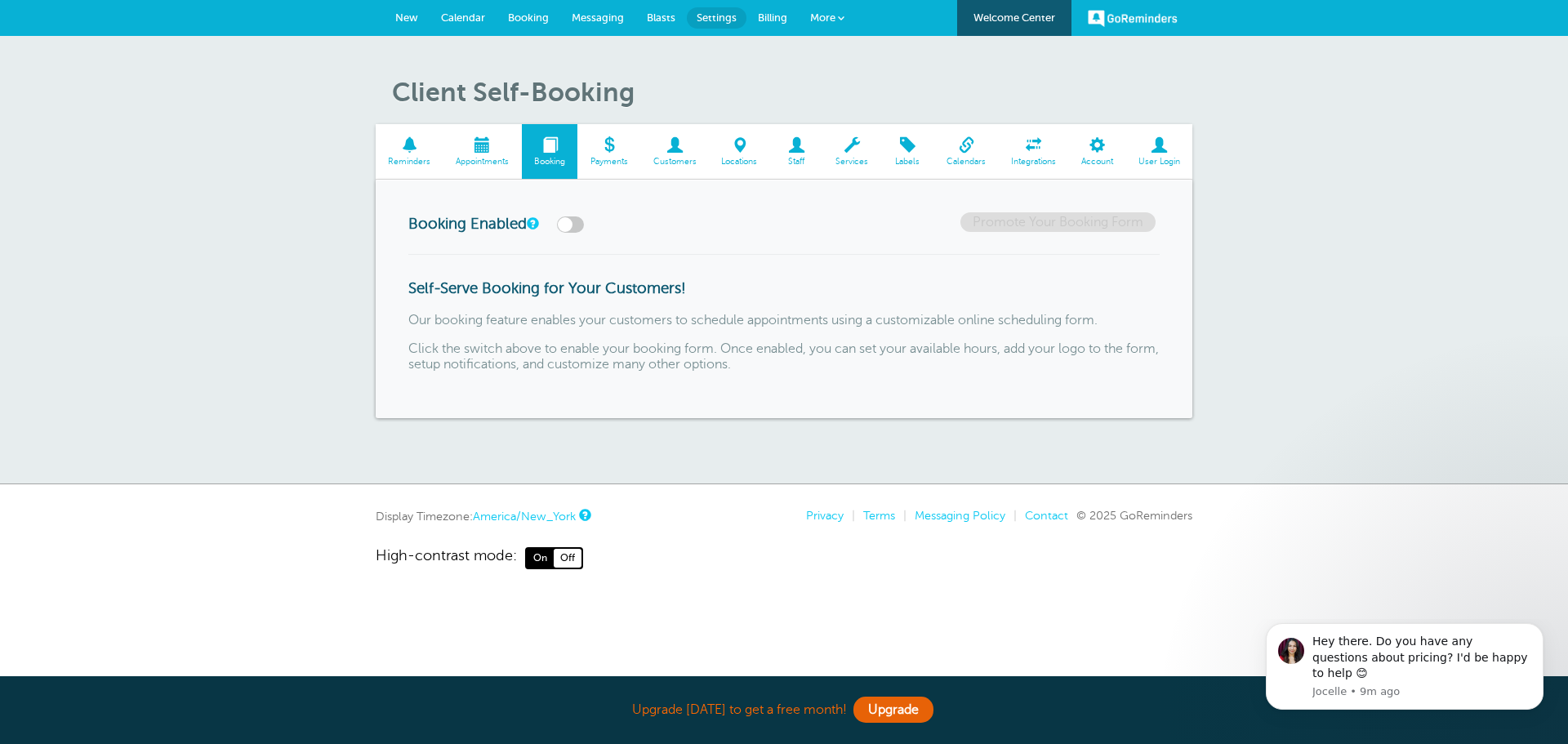
click at [603, 143] on span at bounding box center [608, 144] width 63 height 15
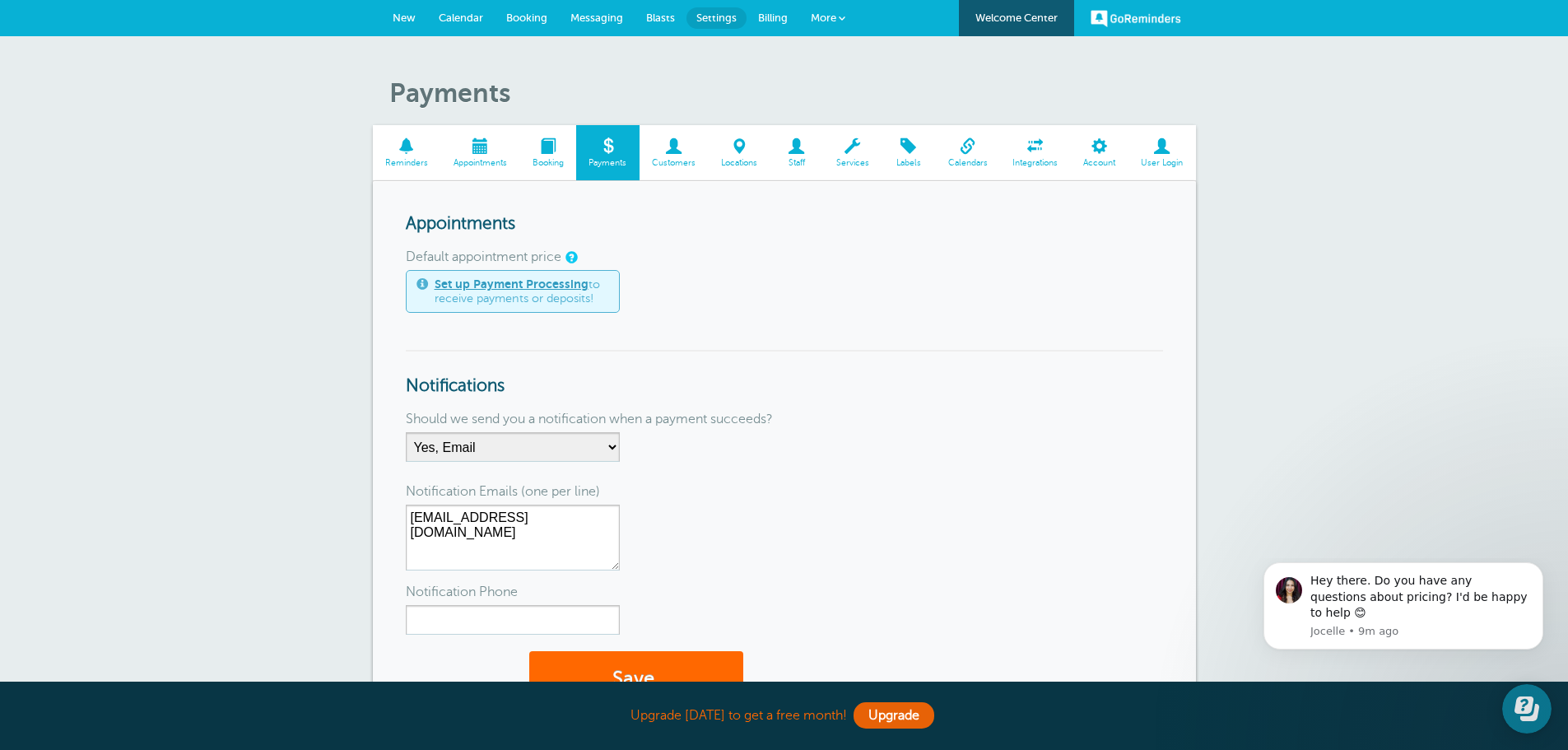
click at [665, 150] on span at bounding box center [673, 146] width 69 height 16
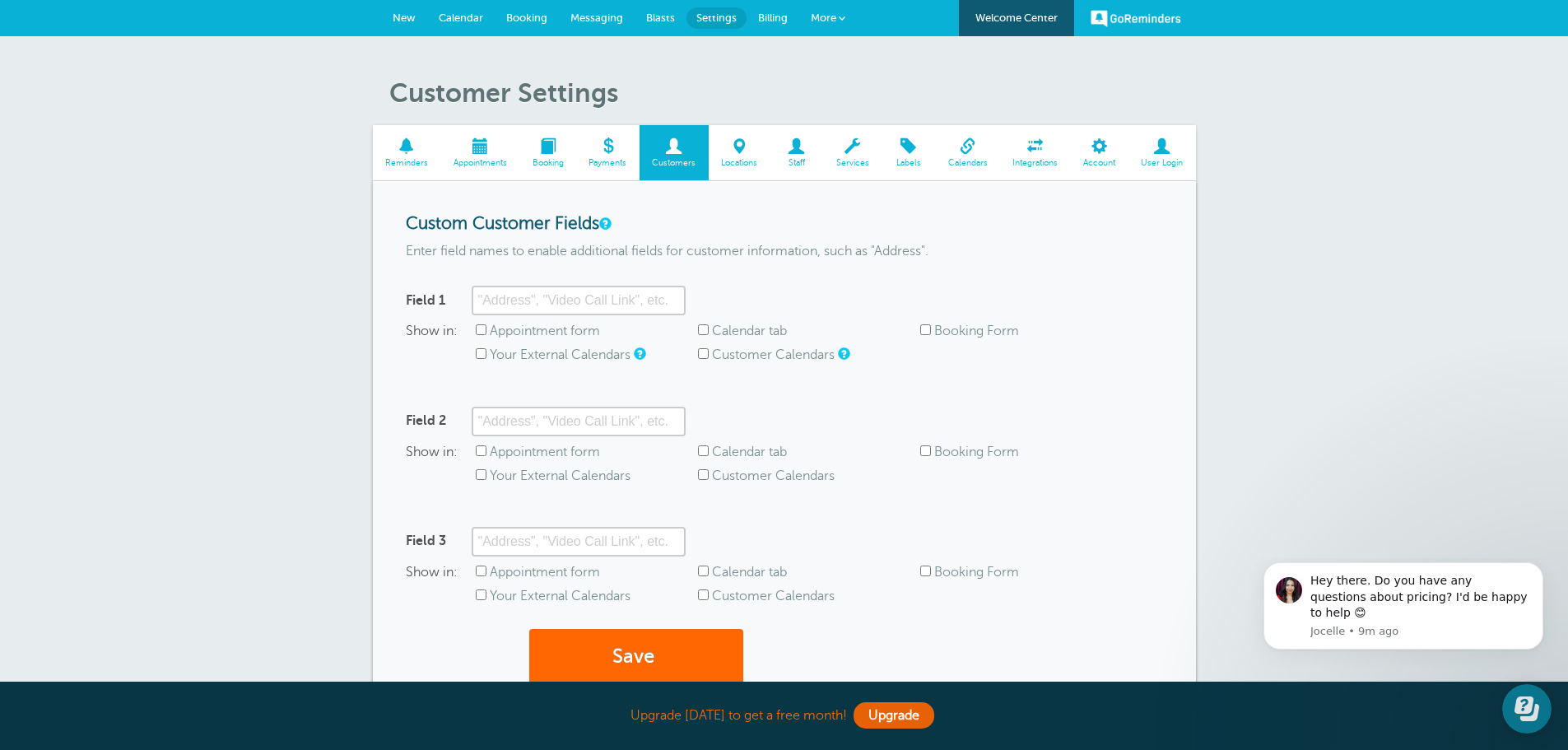
click at [463, 16] on span "Calendar" at bounding box center [461, 17] width 45 height 12
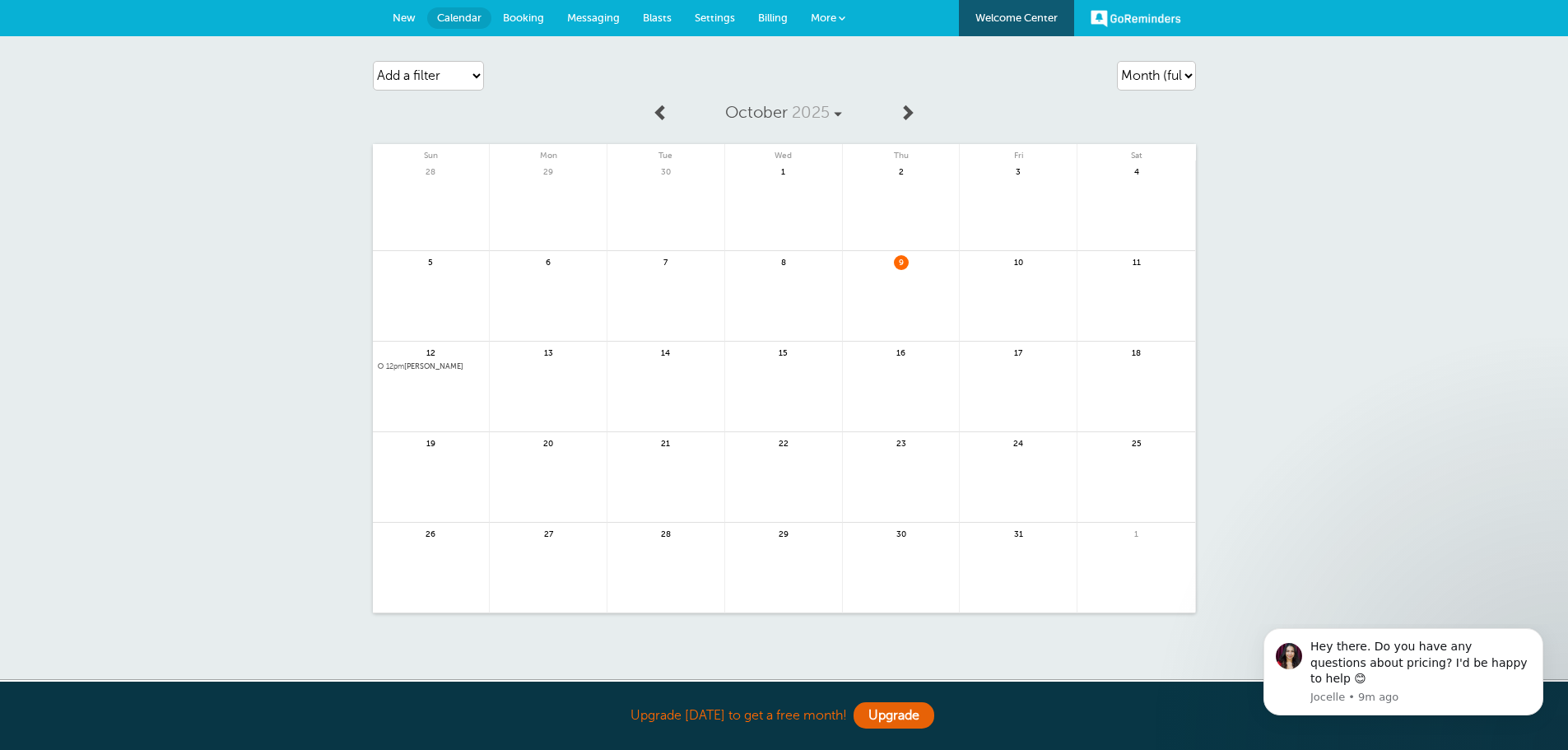
click at [420, 364] on span "12pm [PERSON_NAME]" at bounding box center [430, 366] width 107 height 9
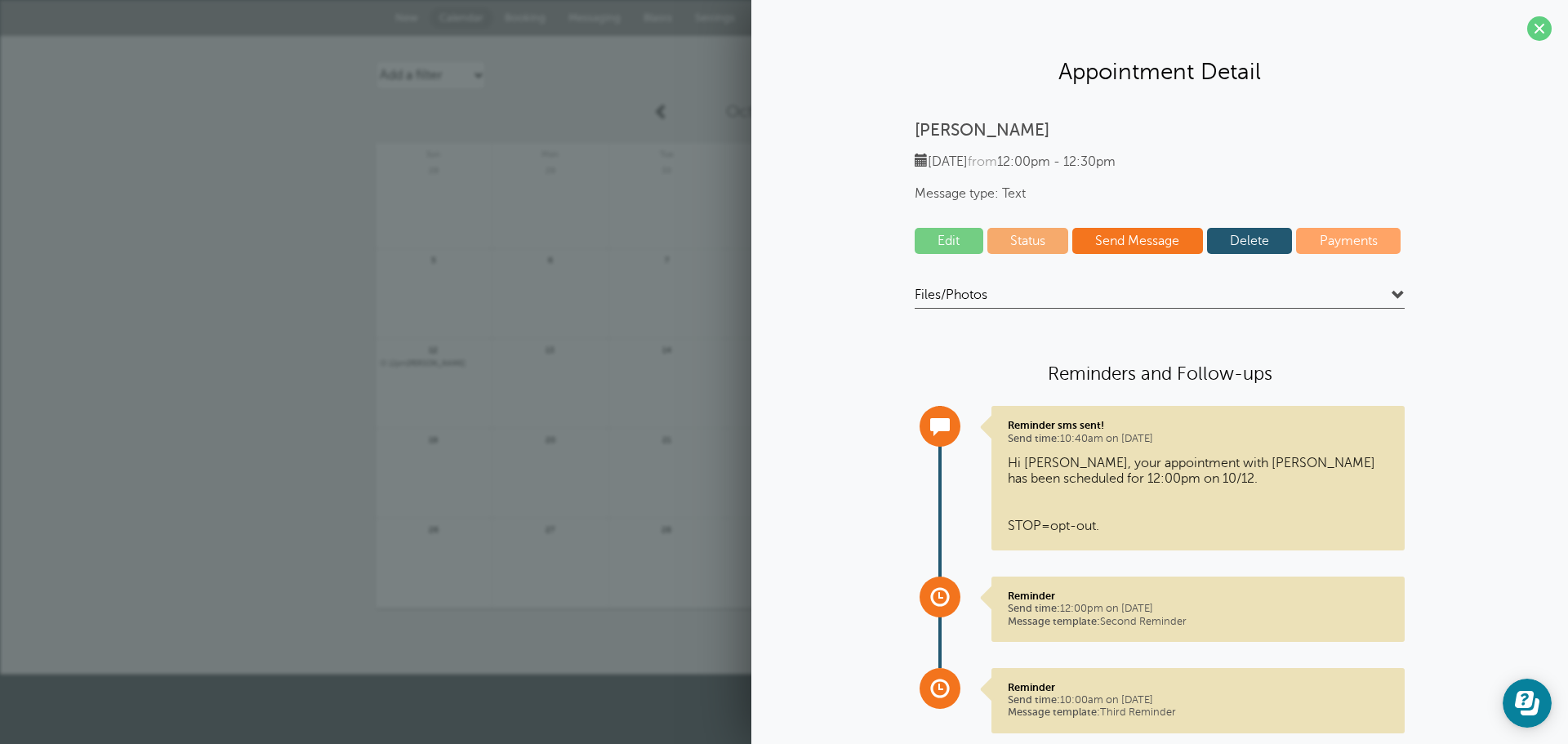
click at [1239, 237] on link "Delete" at bounding box center [1250, 241] width 85 height 26
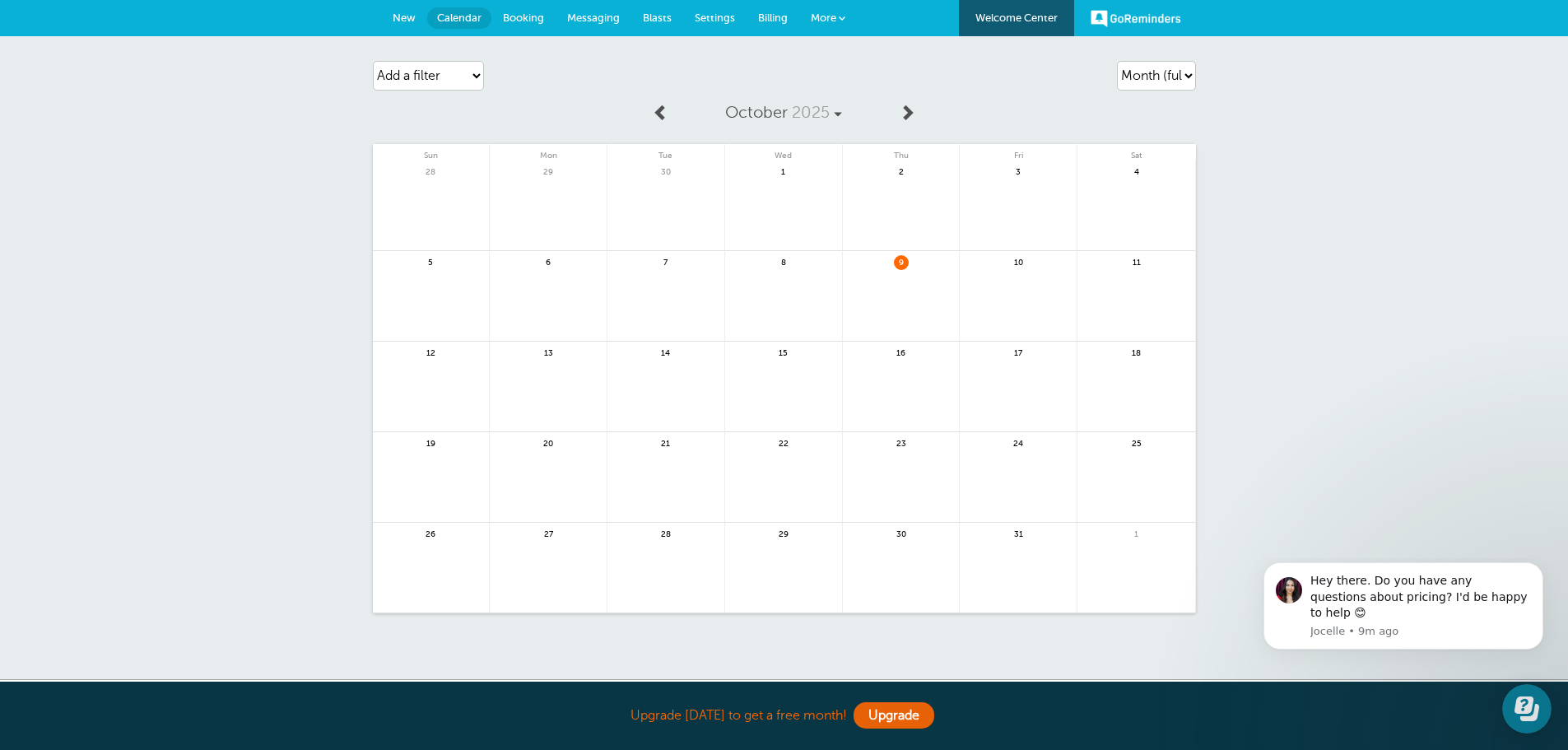
click at [773, 13] on span "Billing" at bounding box center [773, 17] width 29 height 12
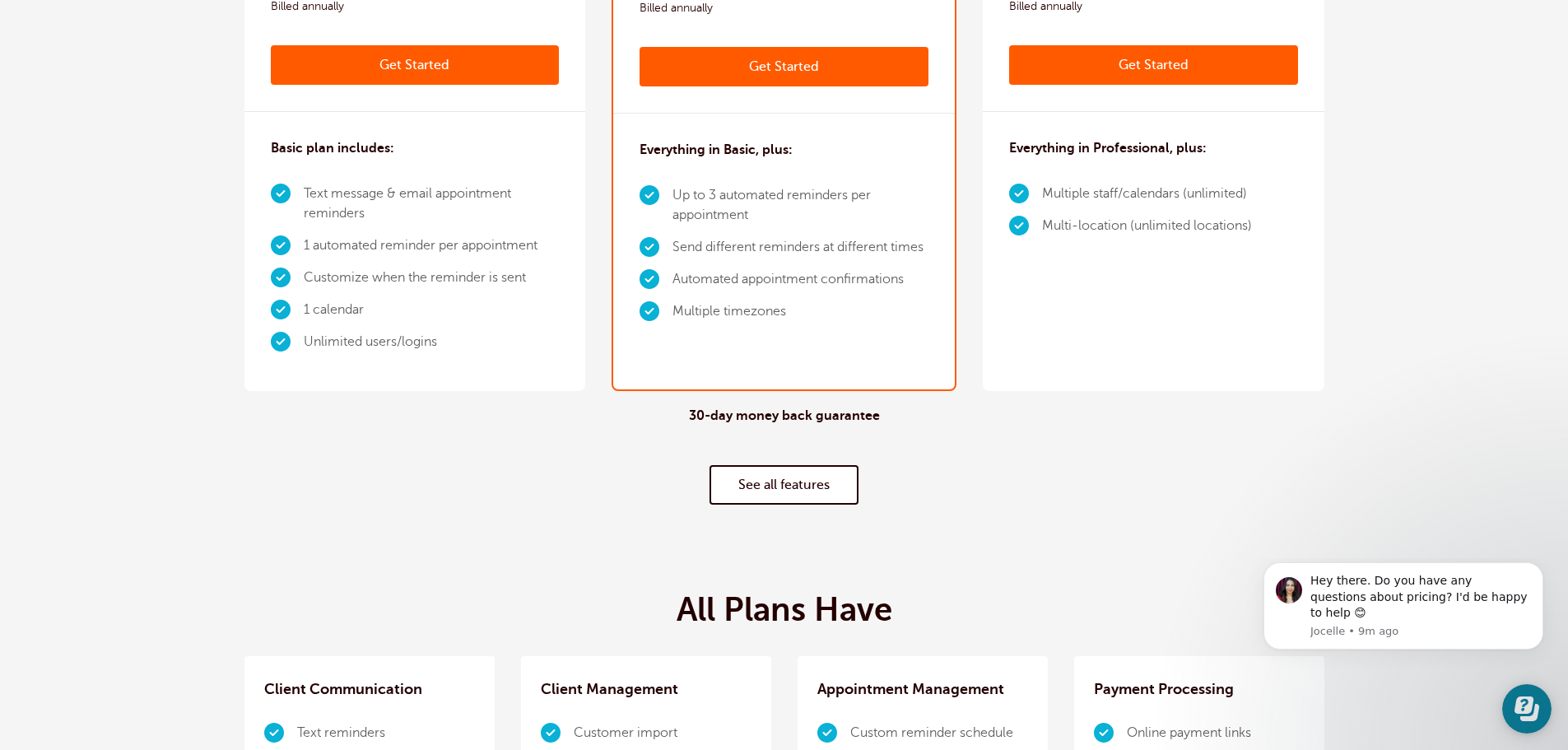
scroll to position [247, 0]
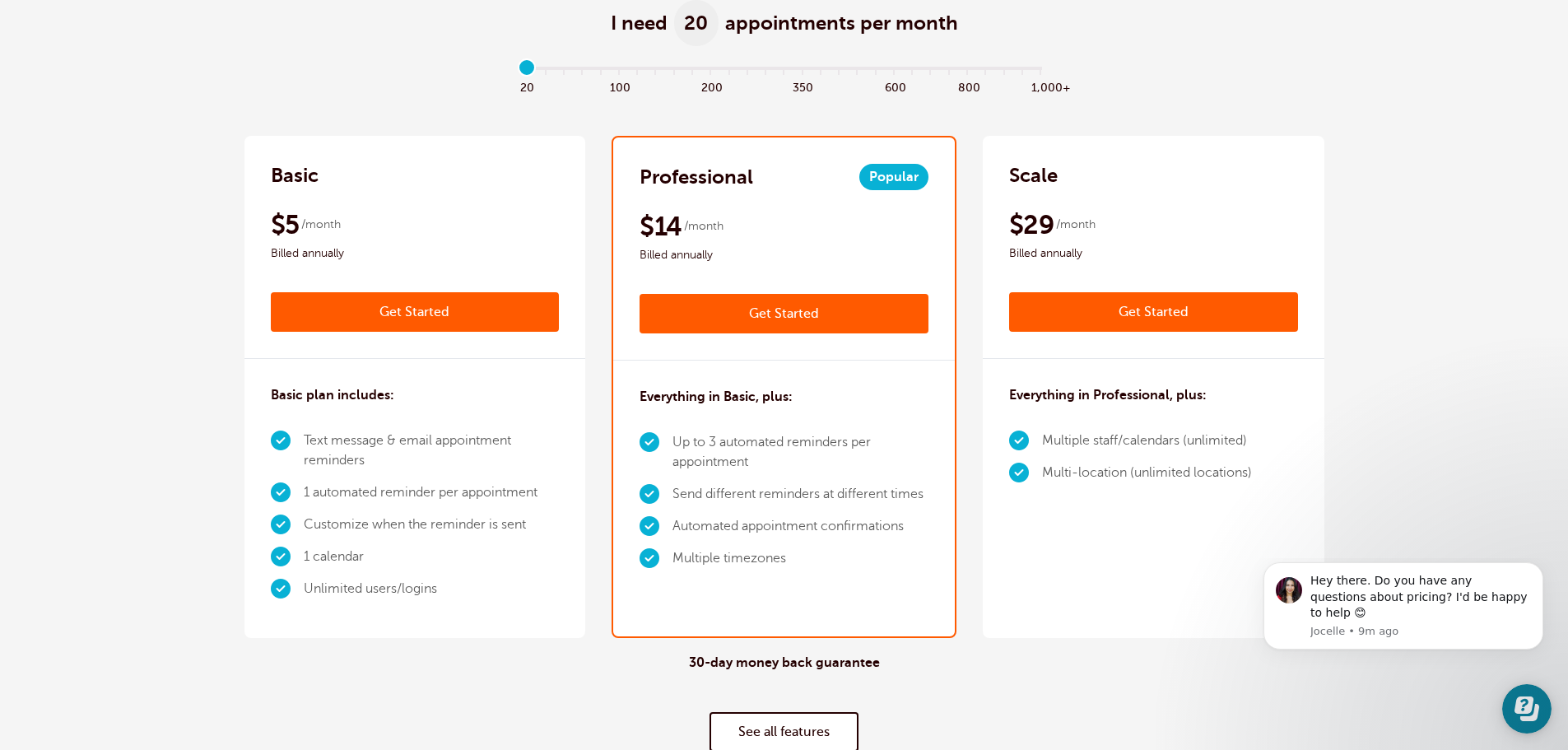
click at [423, 316] on link "Get Started" at bounding box center [415, 311] width 289 height 39
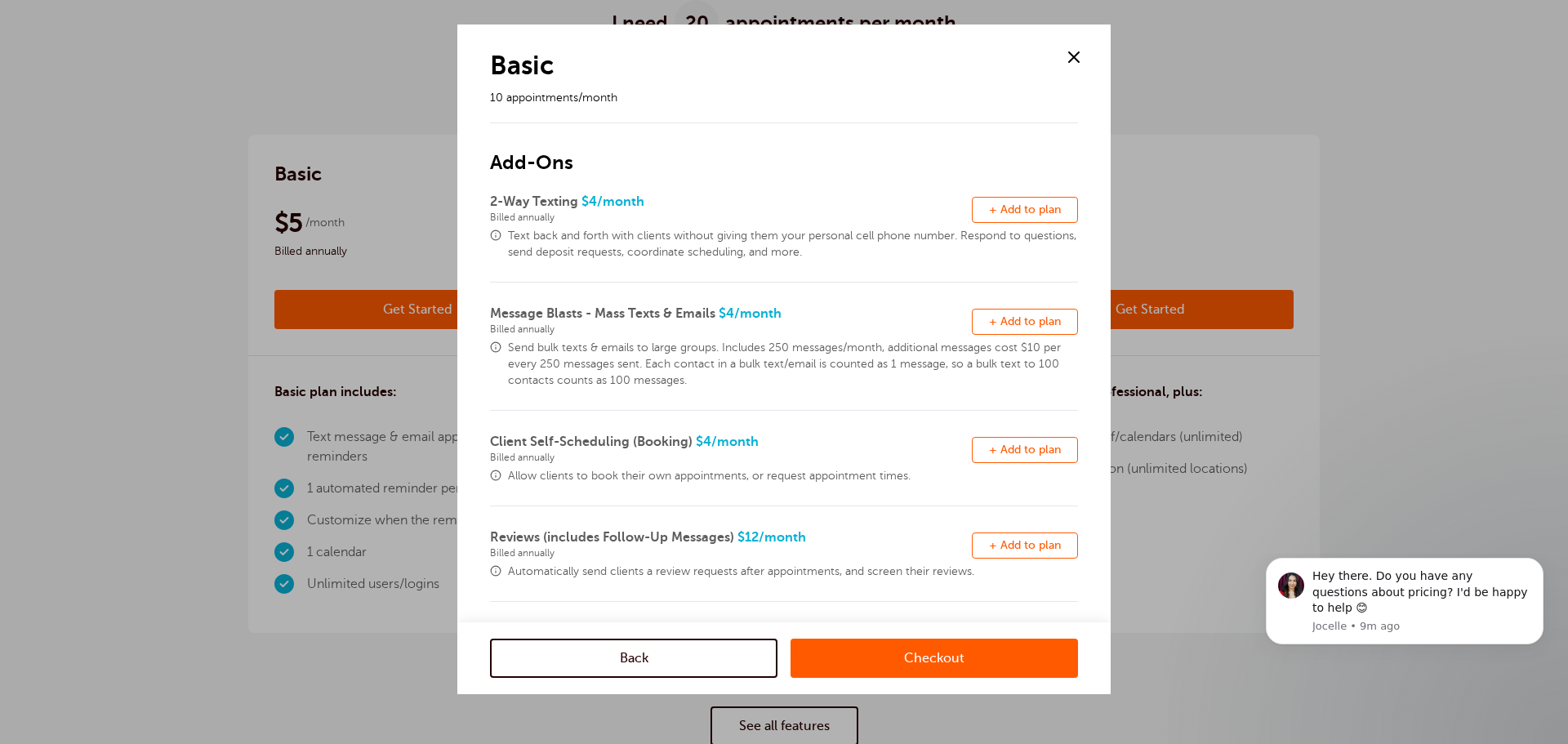
click at [1075, 54] on span at bounding box center [1074, 56] width 25 height 25
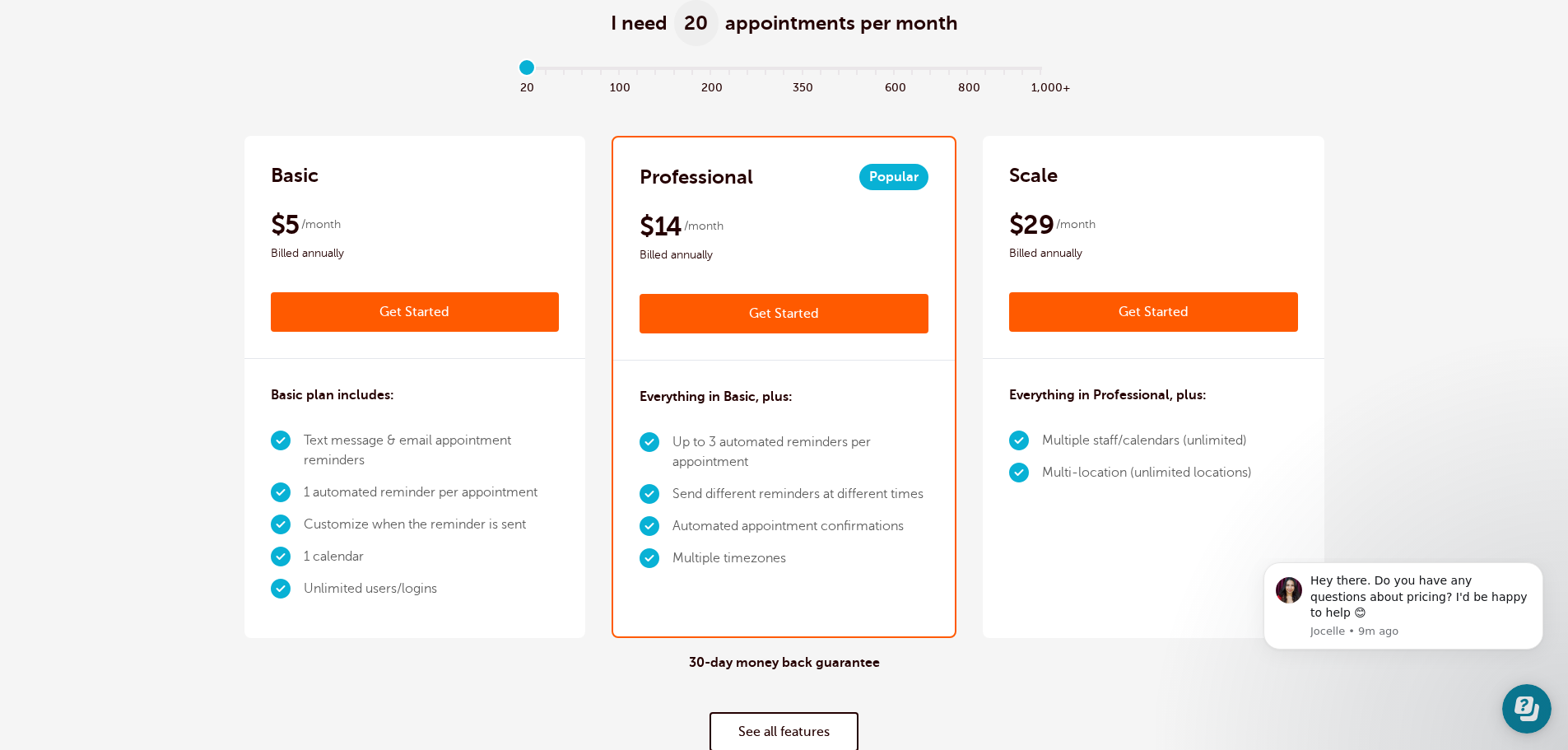
scroll to position [0, 0]
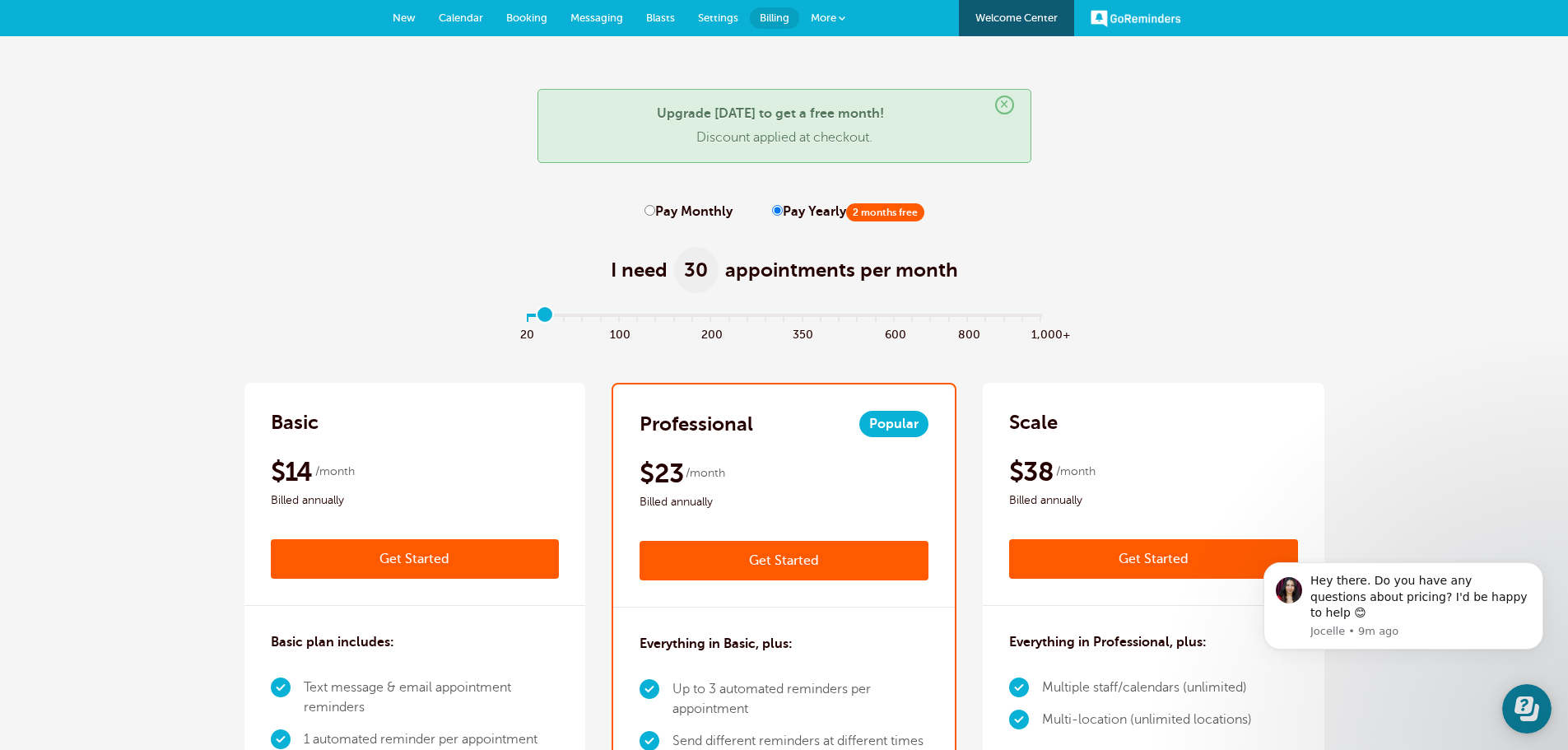
type input "1"
click at [546, 316] on input "range" at bounding box center [783, 318] width 532 height 4
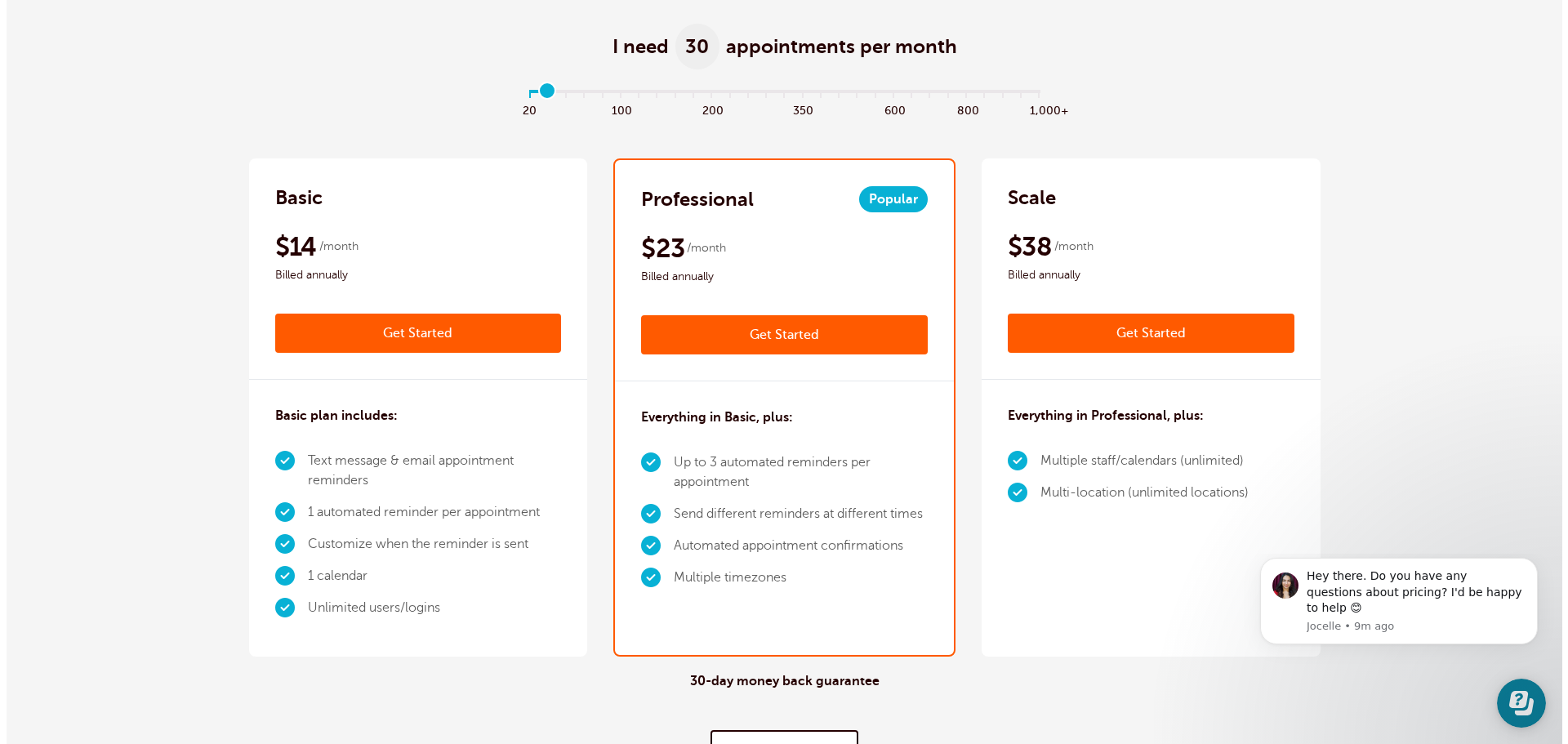
scroll to position [245, 0]
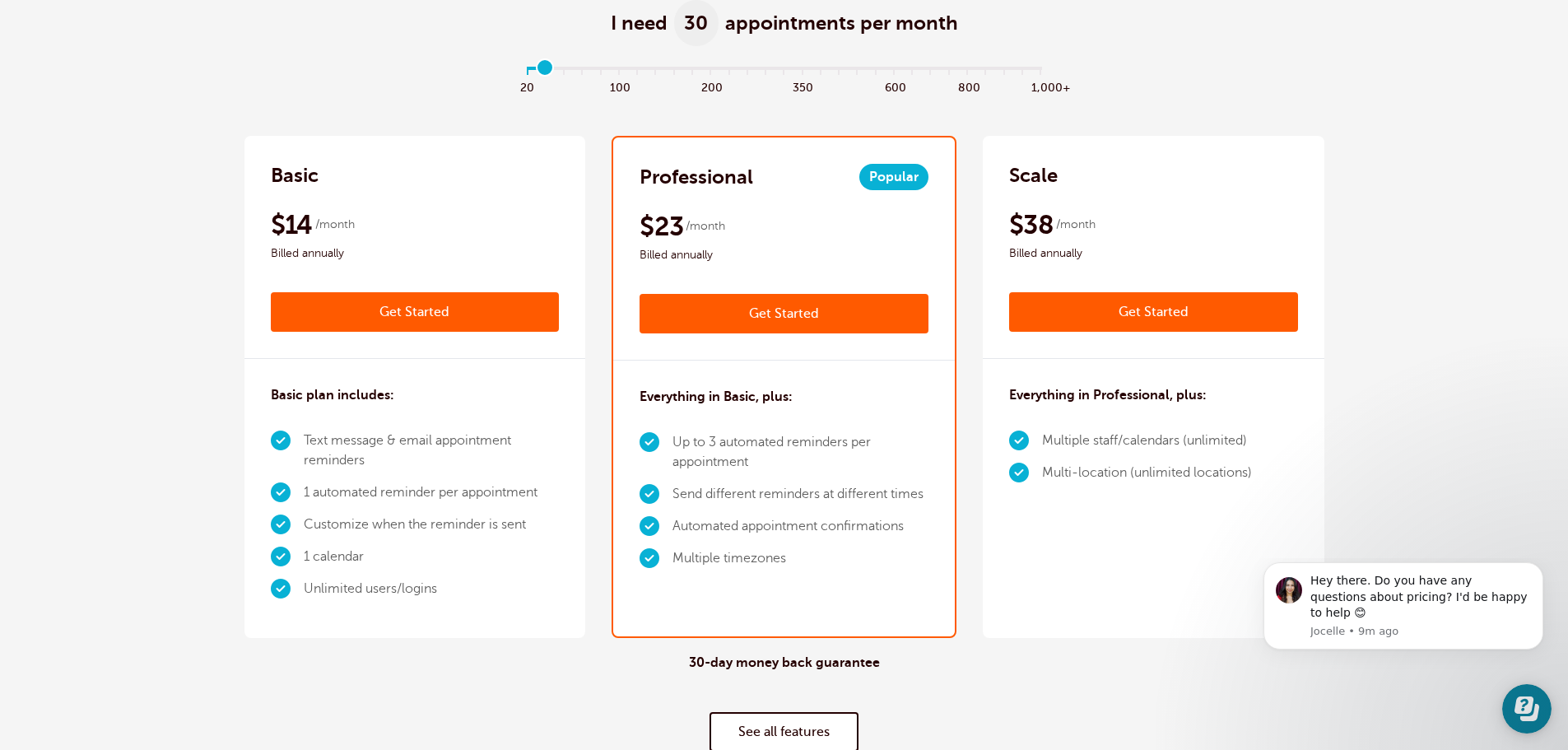
click at [375, 318] on link "Get Started" at bounding box center [415, 311] width 289 height 39
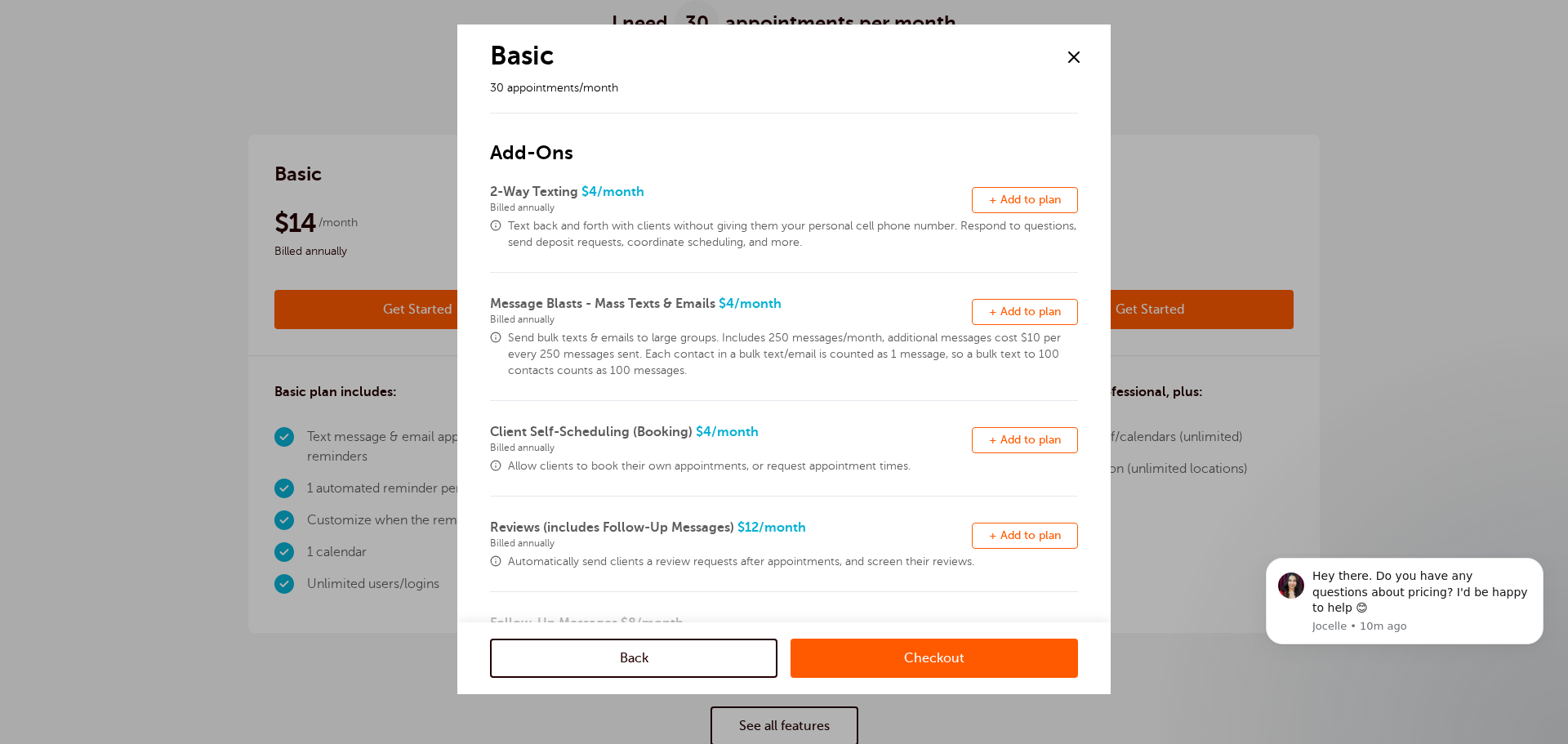
scroll to position [0, 0]
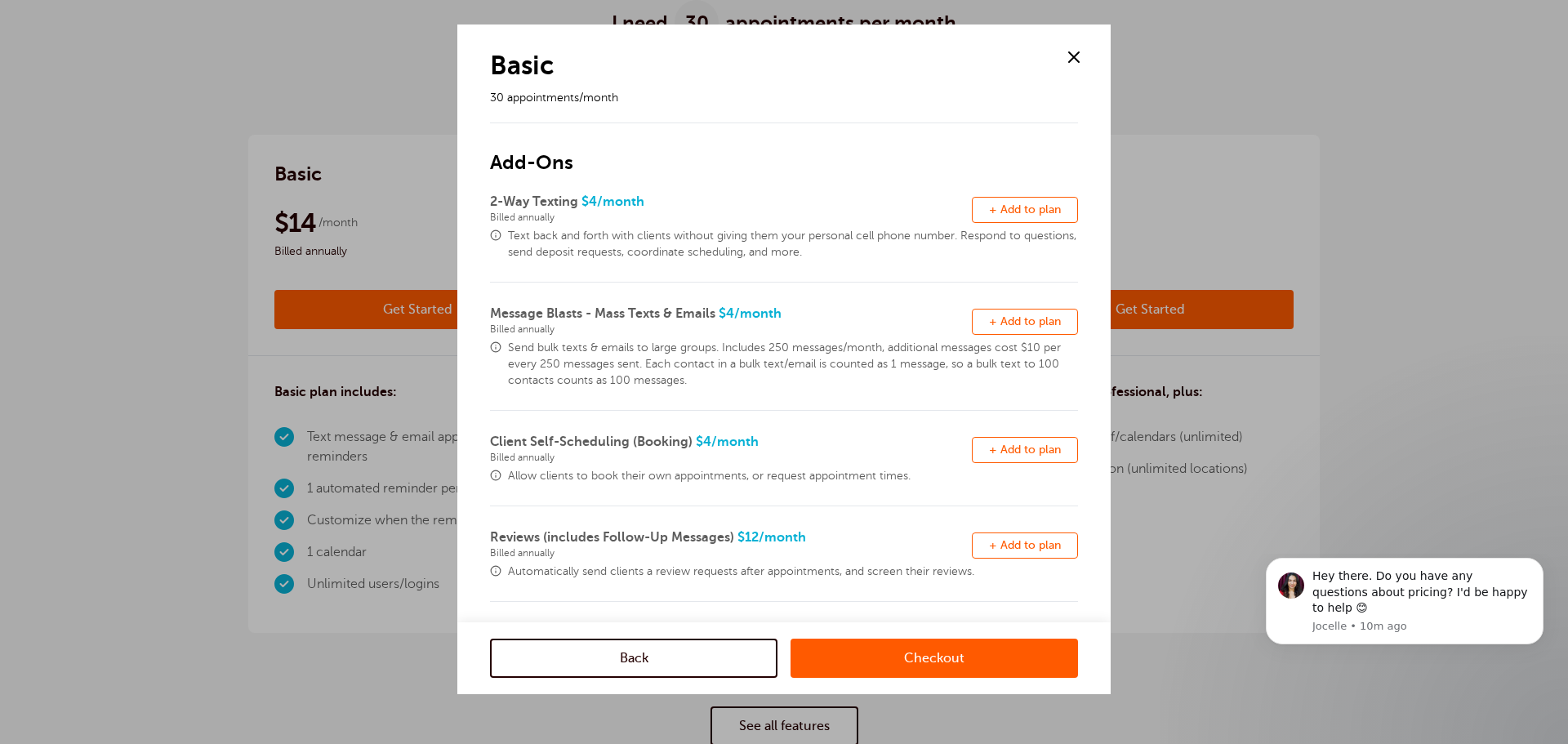
click at [990, 208] on span "+ Add to plan" at bounding box center [1024, 209] width 72 height 12
click at [1016, 209] on span "Remove" at bounding box center [1024, 209] width 45 height 12
click at [898, 653] on link "Checkout" at bounding box center [934, 658] width 287 height 39
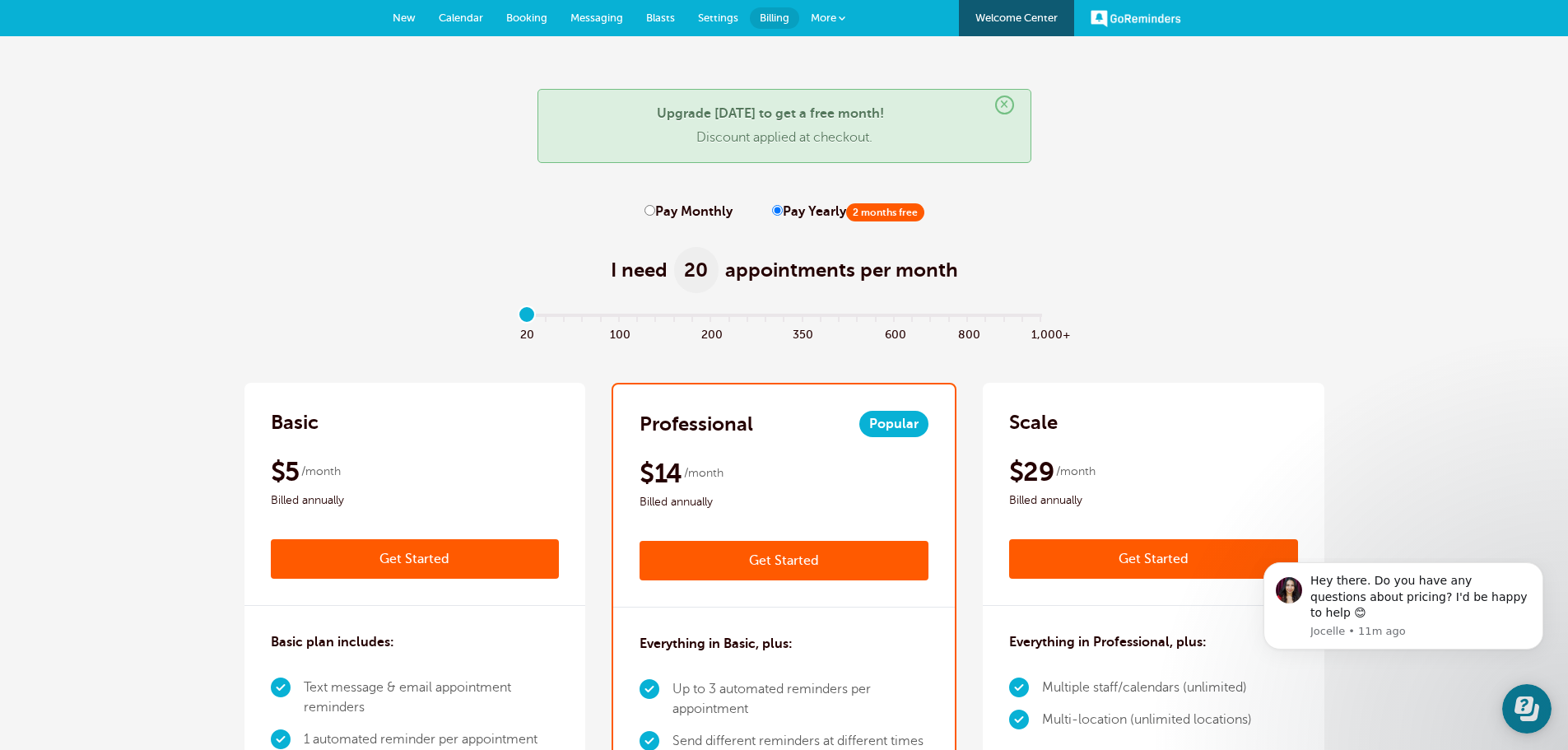
drag, startPoint x: 524, startPoint y: 313, endPoint x: 369, endPoint y: 305, distance: 155.2
click at [517, 316] on input "range" at bounding box center [783, 318] width 532 height 4
click at [767, 549] on link "Get Started" at bounding box center [783, 560] width 289 height 39
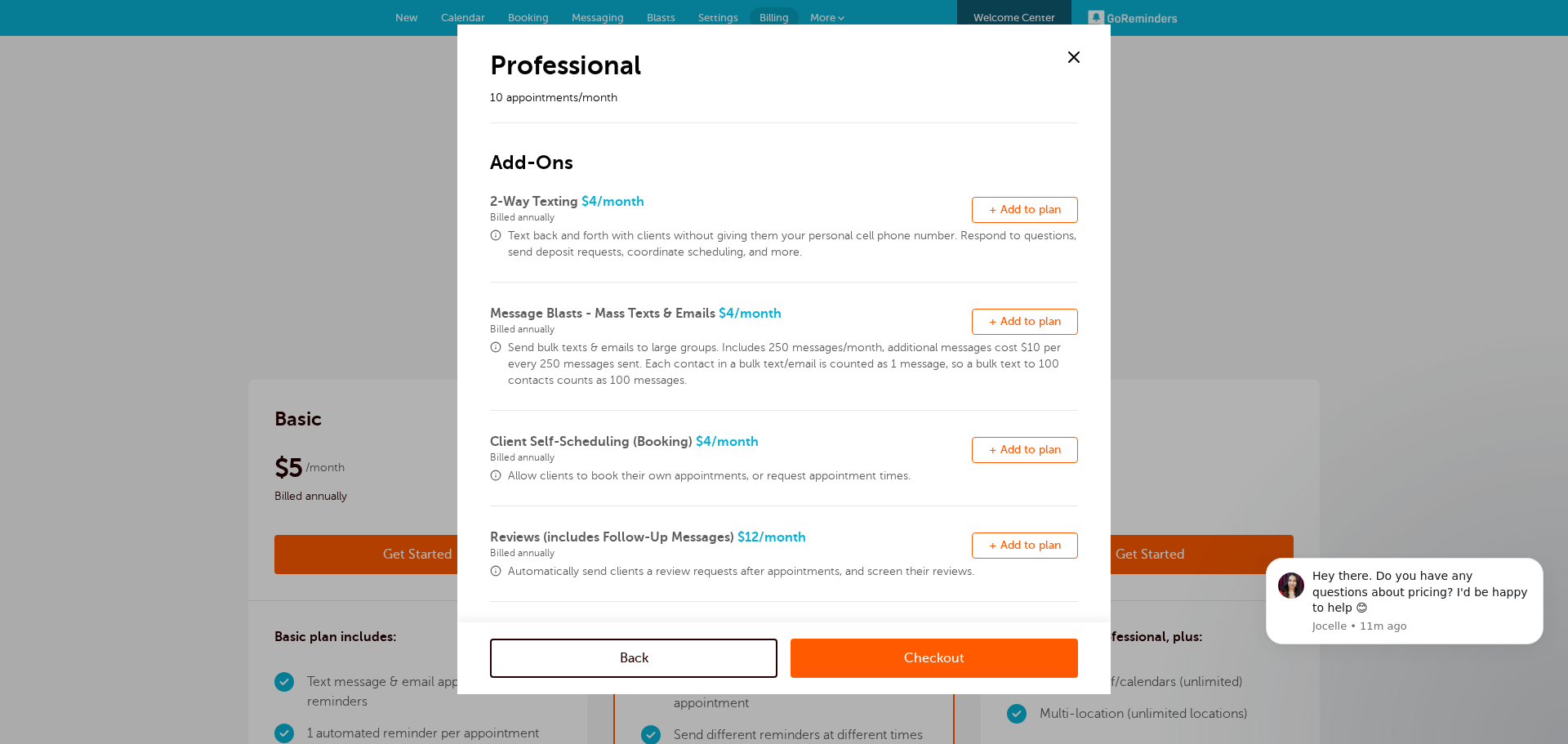
click at [1078, 59] on span at bounding box center [1074, 56] width 25 height 25
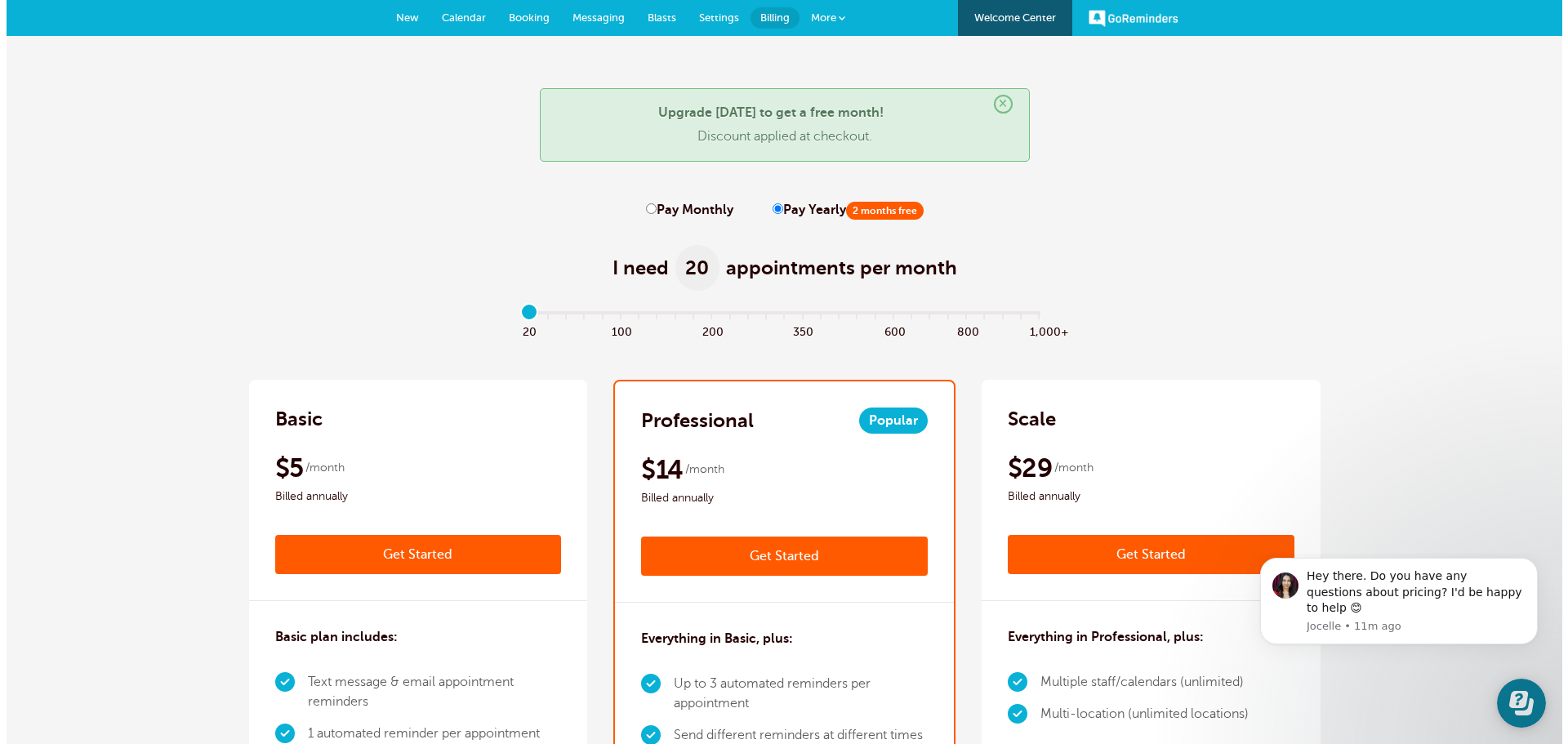
scroll to position [245, 0]
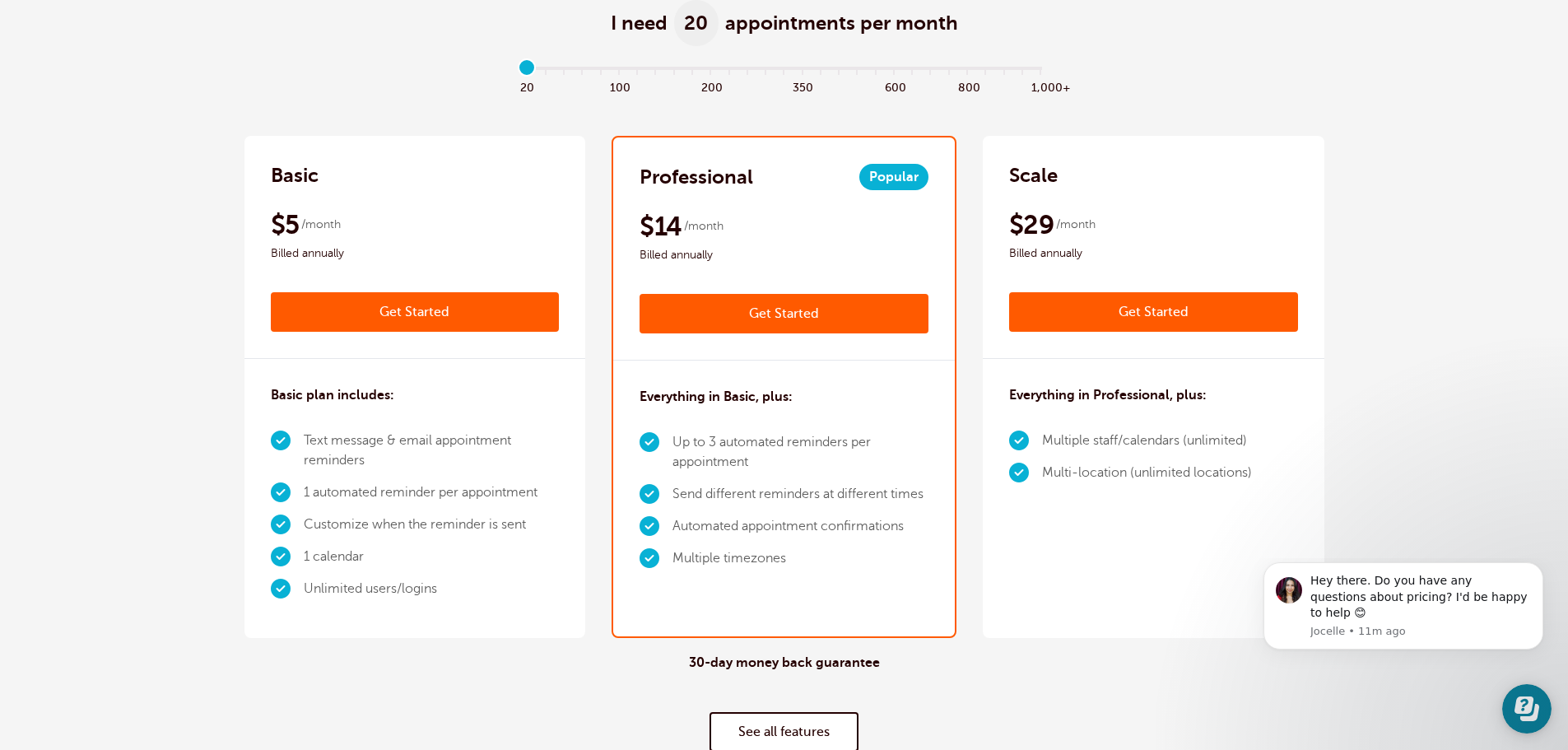
click at [794, 310] on link "Get Started" at bounding box center [783, 313] width 289 height 39
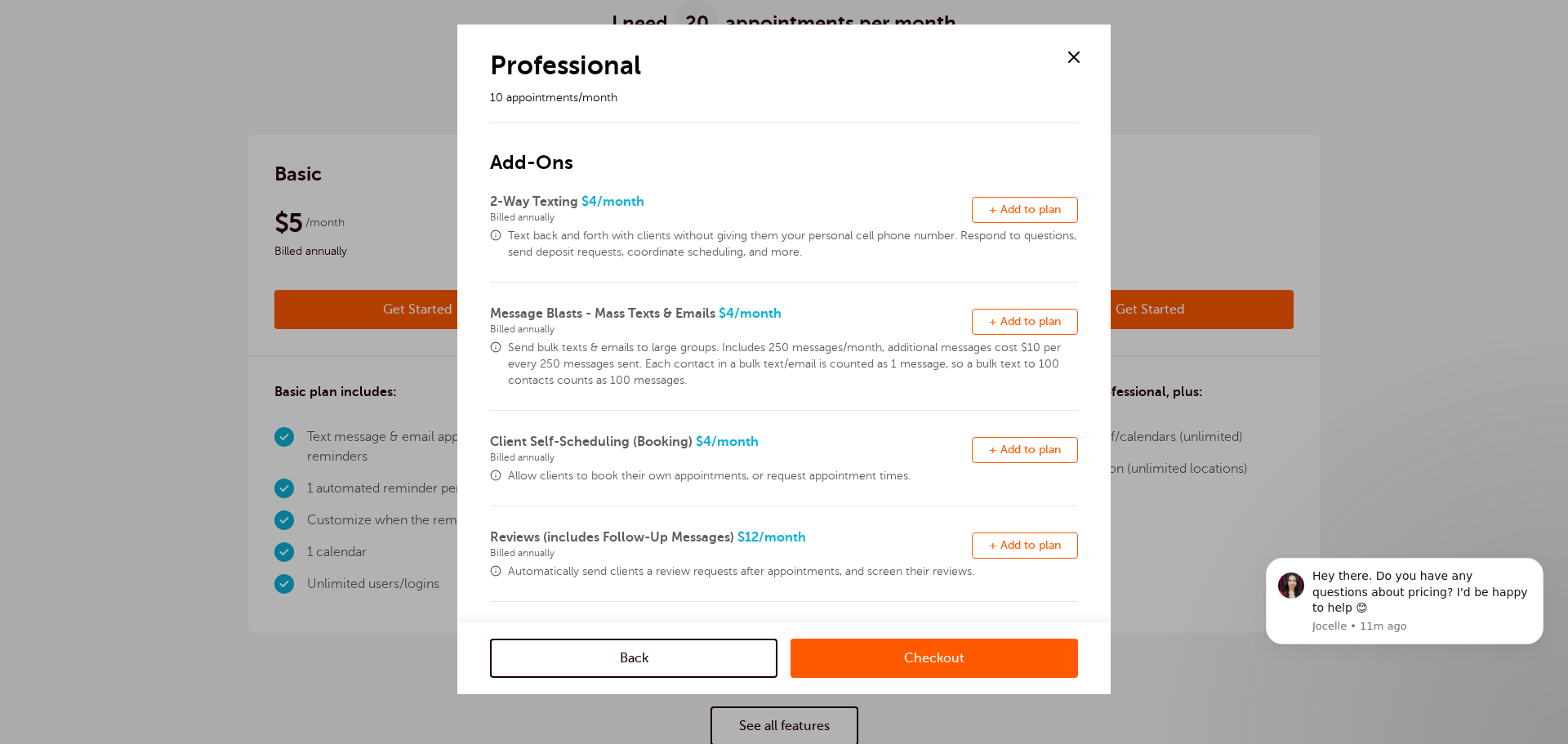
click at [892, 649] on link "Checkout" at bounding box center [934, 658] width 287 height 39
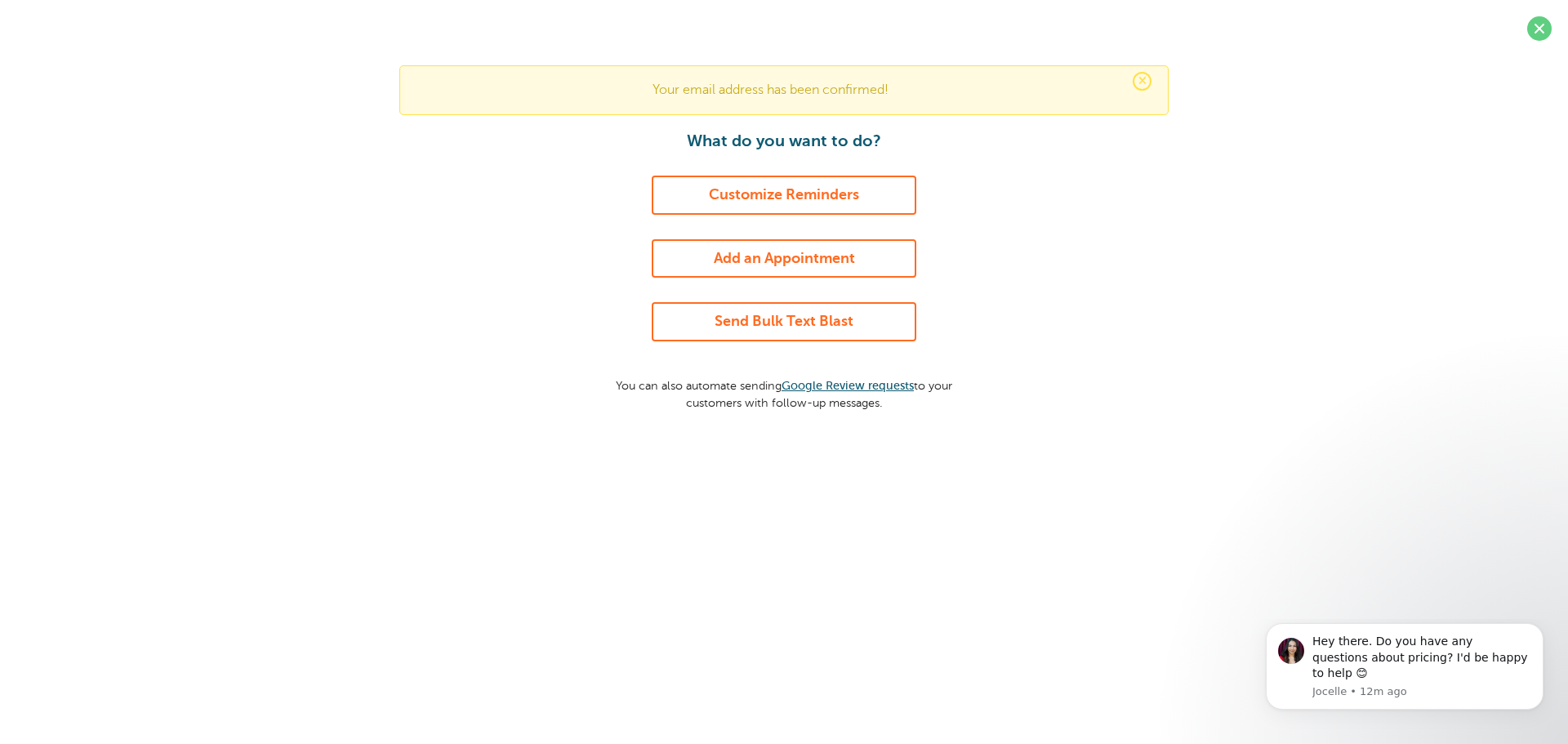
click at [760, 199] on link "Customize Reminders" at bounding box center [784, 194] width 265 height 39
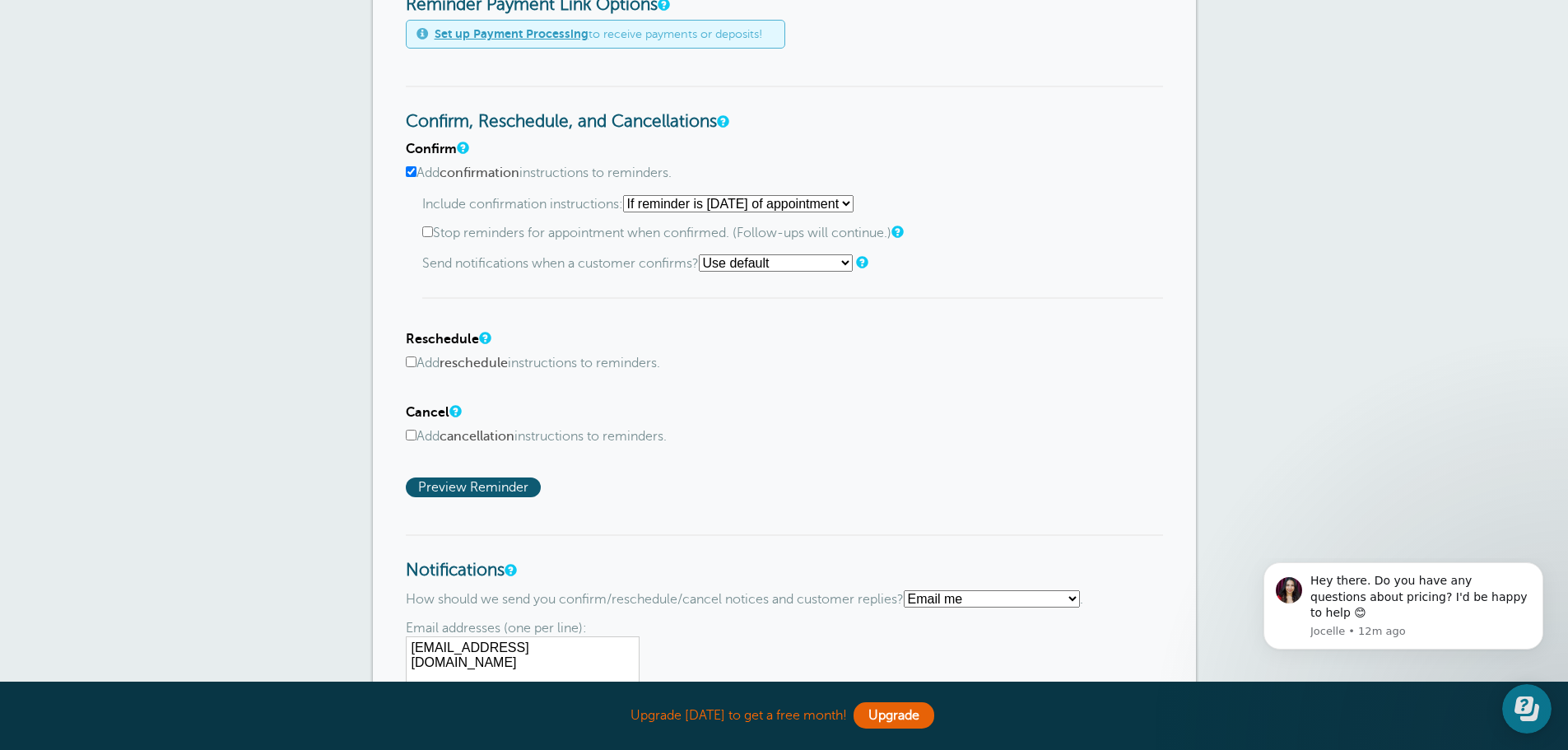
scroll to position [704, 0]
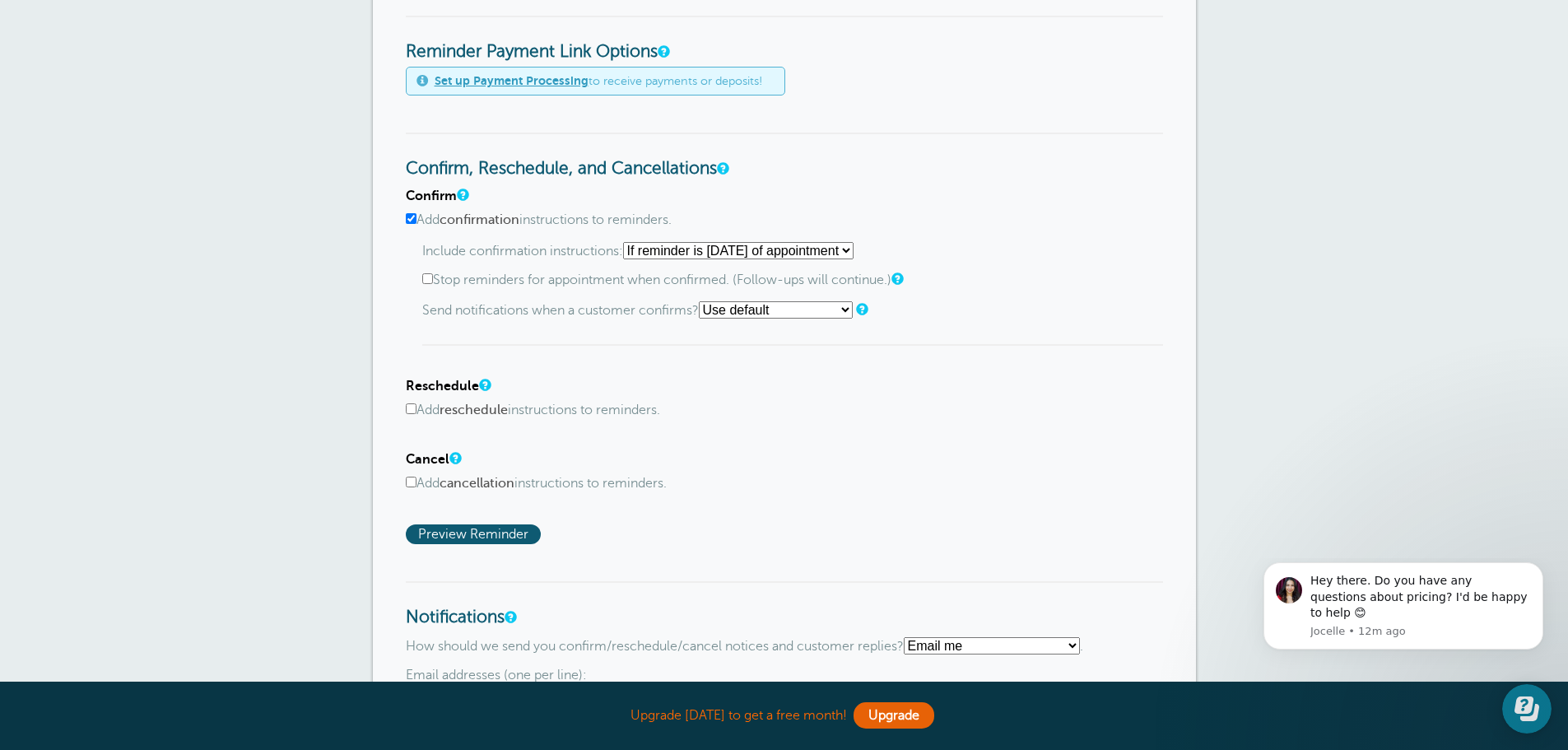
click at [409, 408] on input "Add reschedule instructions to reminders." at bounding box center [411, 408] width 11 height 11
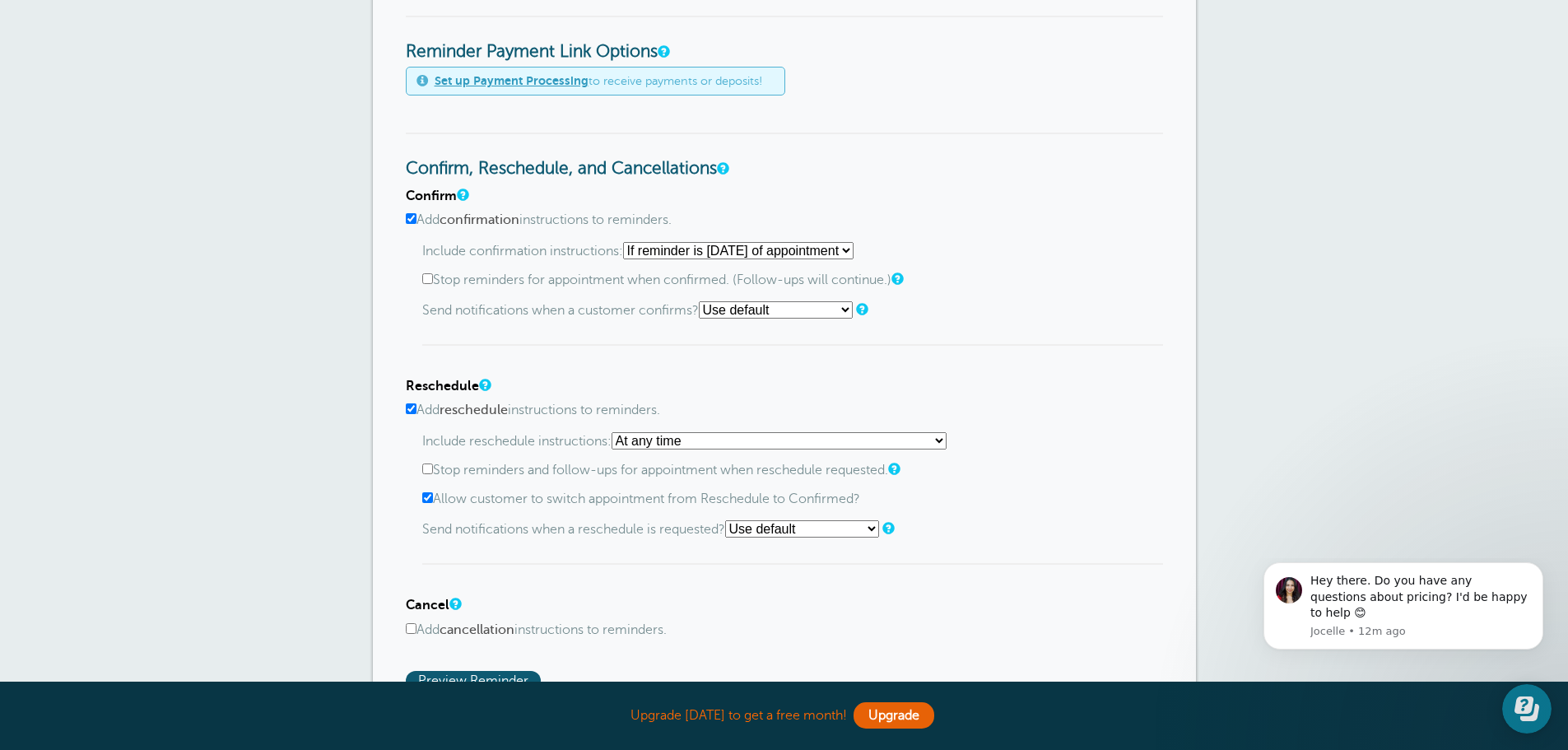
click at [411, 408] on input "Add reschedule instructions to reminders." at bounding box center [411, 408] width 11 height 11
checkbox input "false"
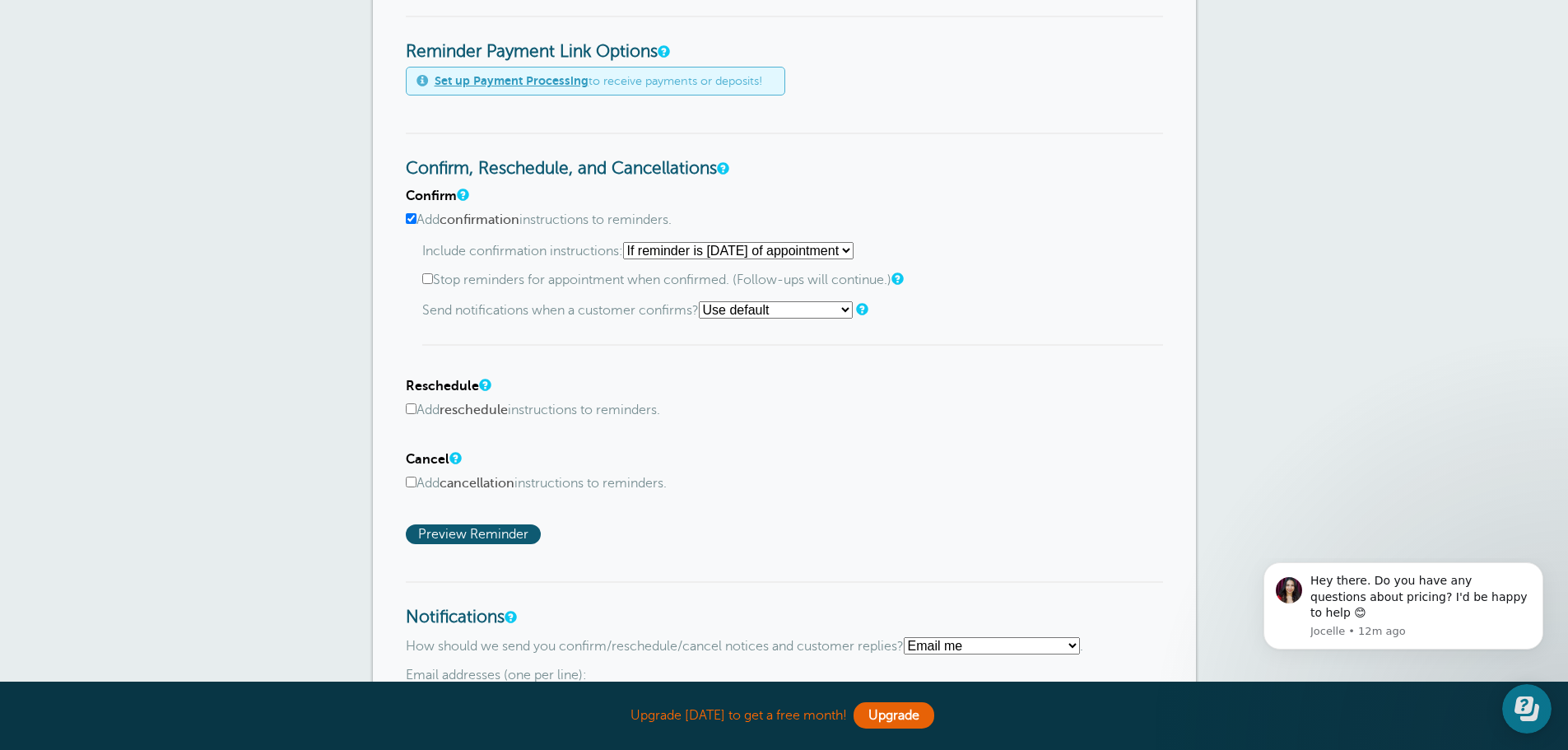
click at [413, 481] on input "Add cancellation instructions to reminders." at bounding box center [411, 482] width 11 height 11
checkbox input "true"
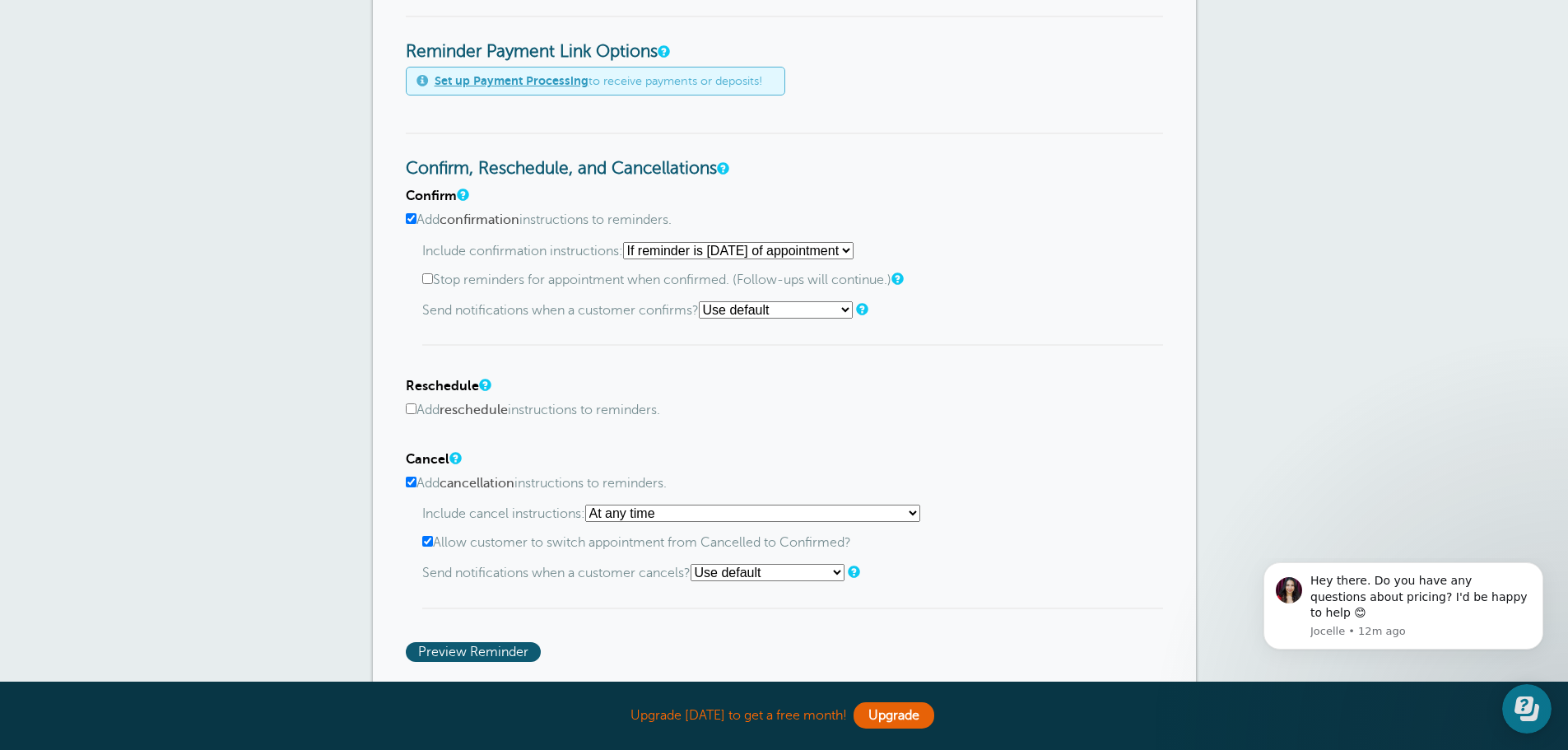
click at [920, 512] on select "At any time If reminder more than 1 day away from appointment If reminder more …" at bounding box center [753, 513] width 335 height 17
select select "1"
click at [590, 505] on select "At any time If reminder more than 1 day away from appointment If reminder more …" at bounding box center [753, 513] width 335 height 17
click at [840, 572] on select "Use default Text me Email me Don't send notifications" at bounding box center [768, 572] width 154 height 17
click at [909, 597] on div "Include cancel instructions: At any time If reminder more than 1 day away from …" at bounding box center [792, 557] width 741 height 104
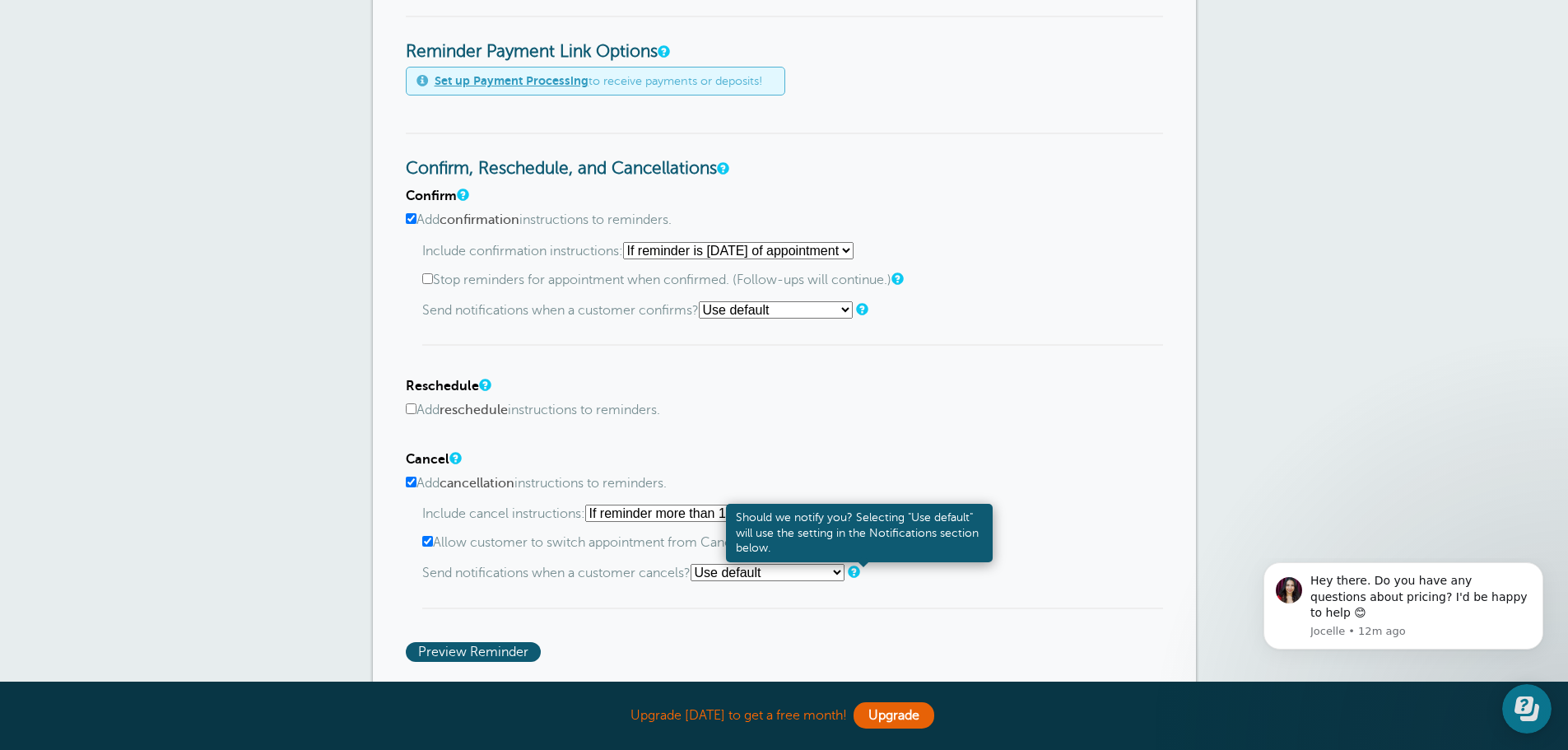
click at [857, 572] on link at bounding box center [853, 571] width 10 height 11
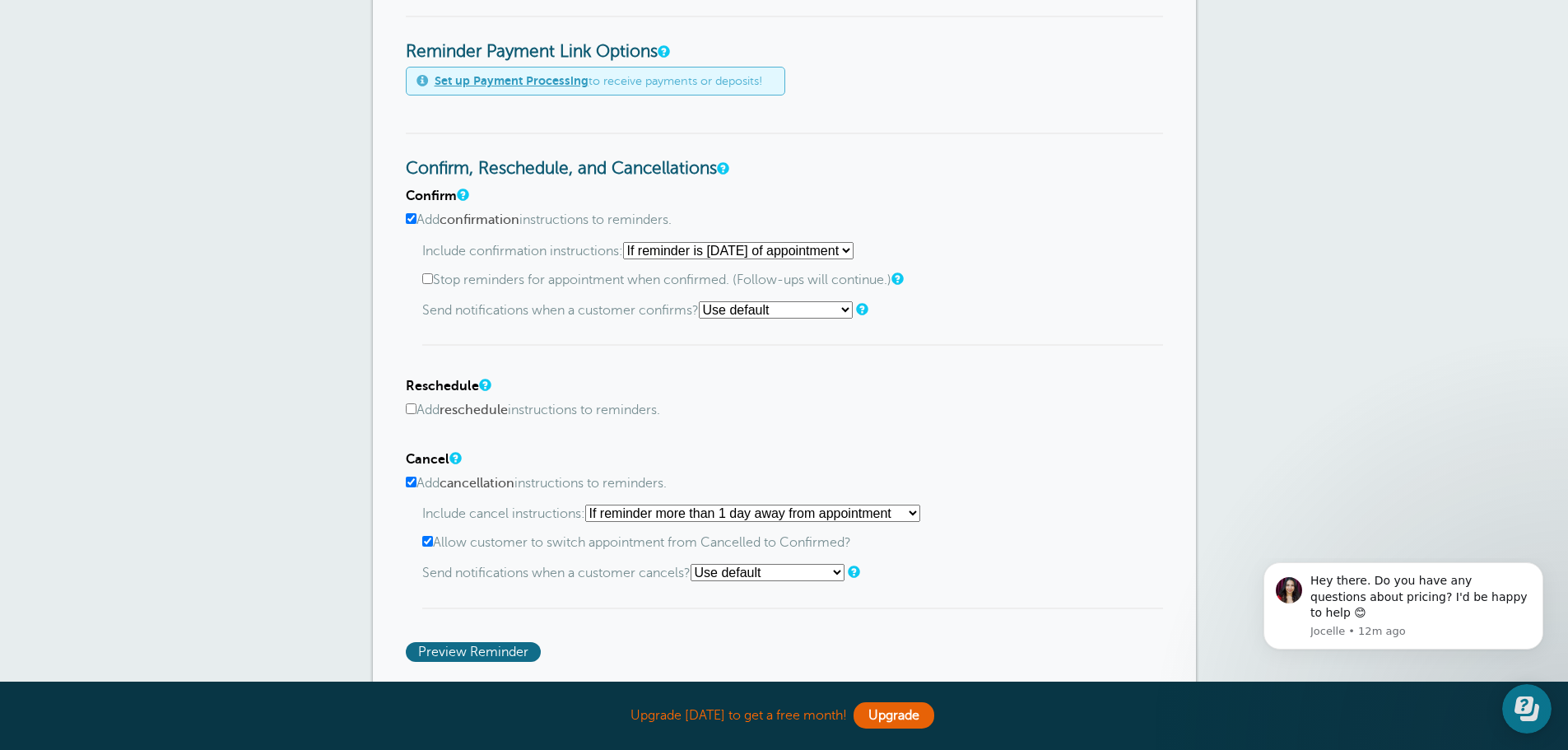
click at [468, 646] on span "Preview Reminder" at bounding box center [473, 652] width 135 height 20
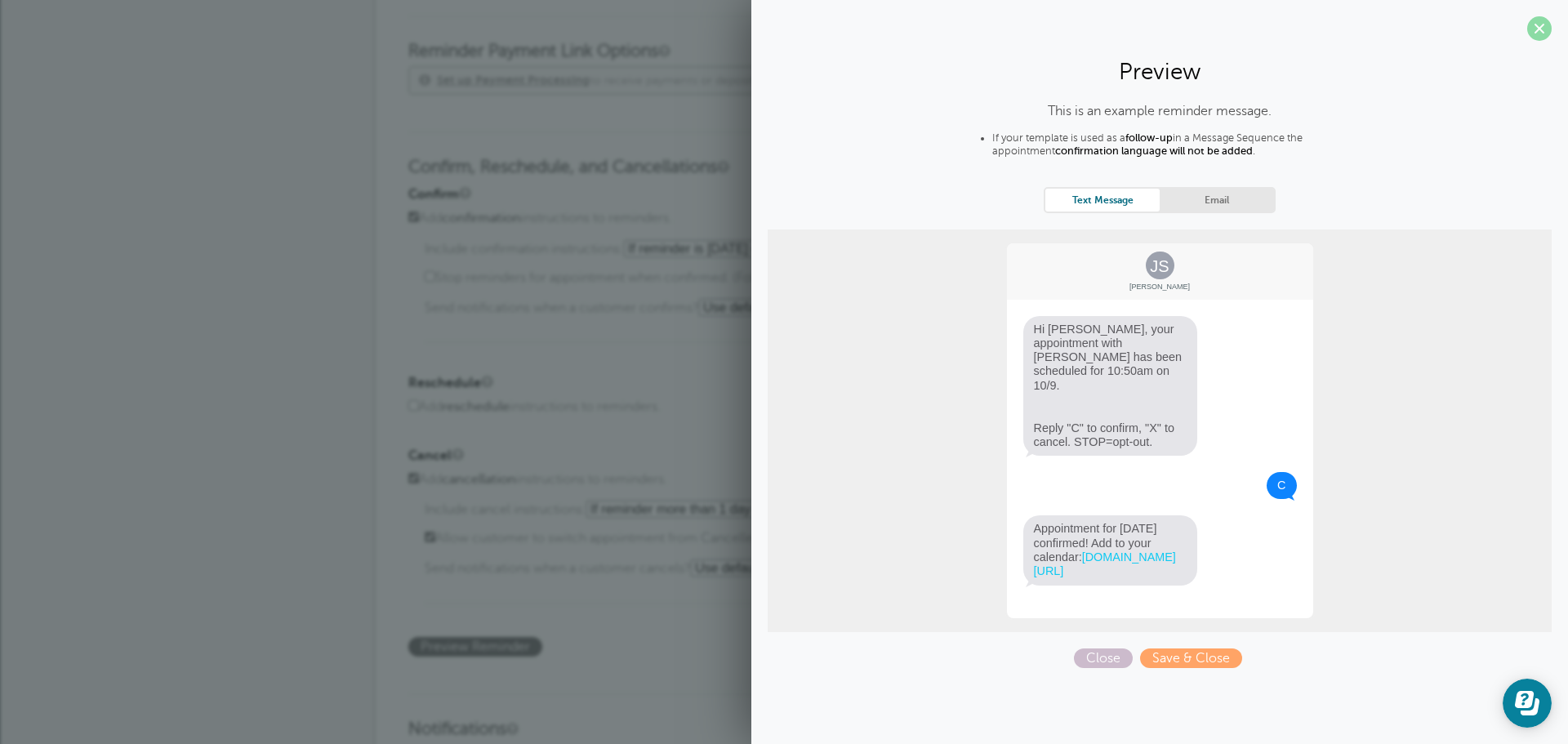
click at [1539, 30] on span at bounding box center [1539, 28] width 25 height 25
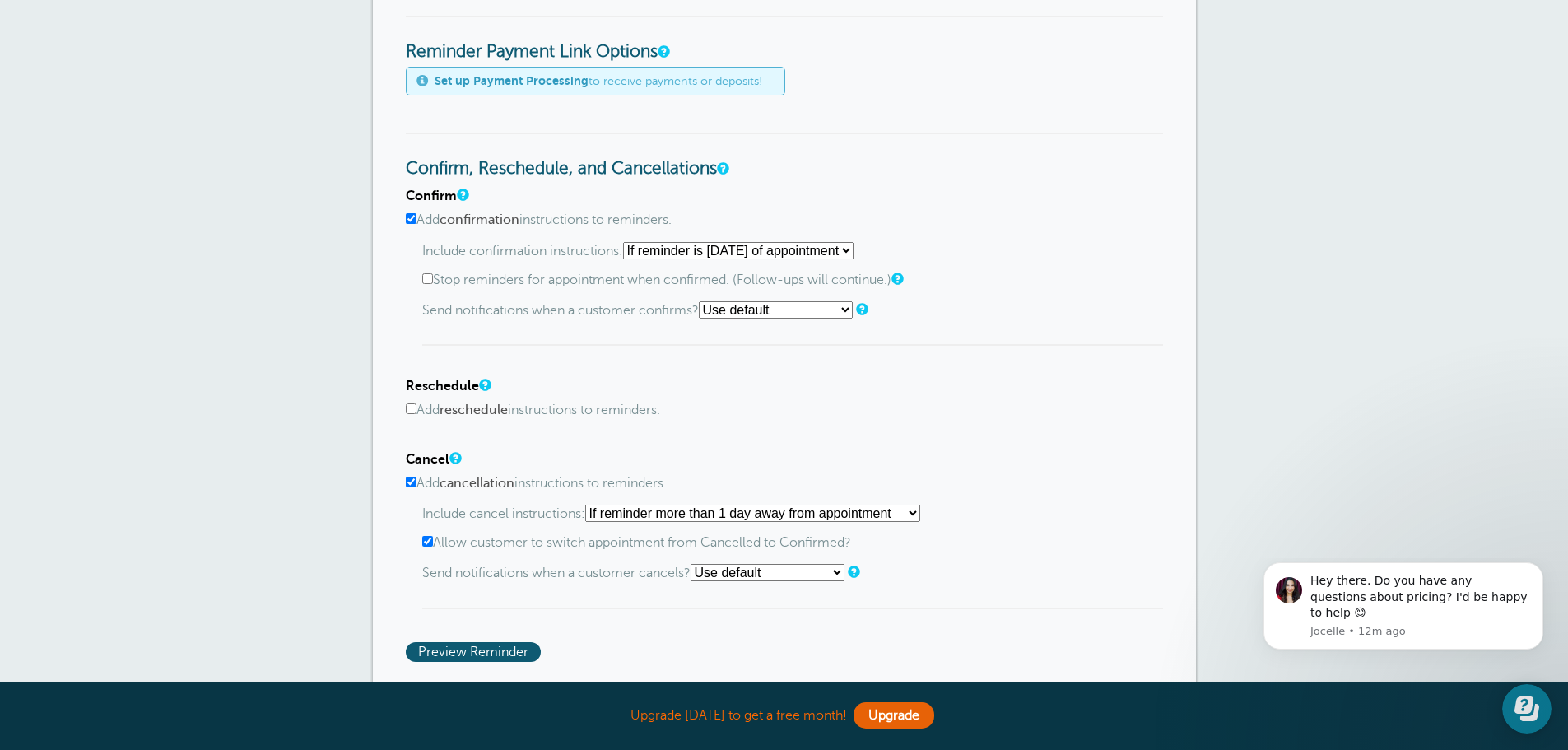
click at [408, 408] on input "Add reschedule instructions to reminders." at bounding box center [411, 408] width 11 height 11
checkbox input "true"
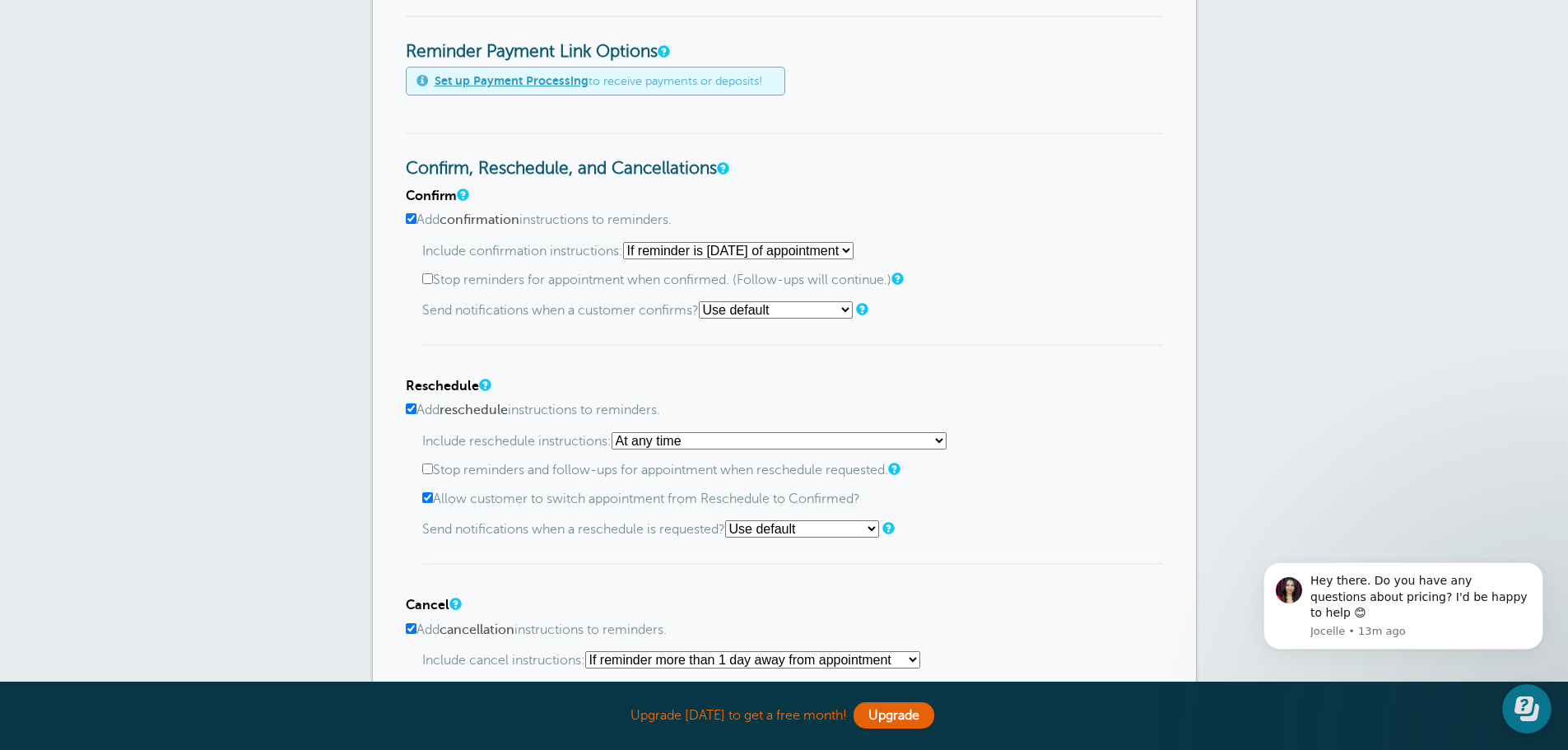
click at [939, 437] on select "At any time If reminder more than 1 day away from appointment If reminder more …" at bounding box center [779, 440] width 335 height 17
select select "1"
click at [616, 432] on select "At any time If reminder more than 1 day away from appointment If reminder more …" at bounding box center [779, 440] width 335 height 17
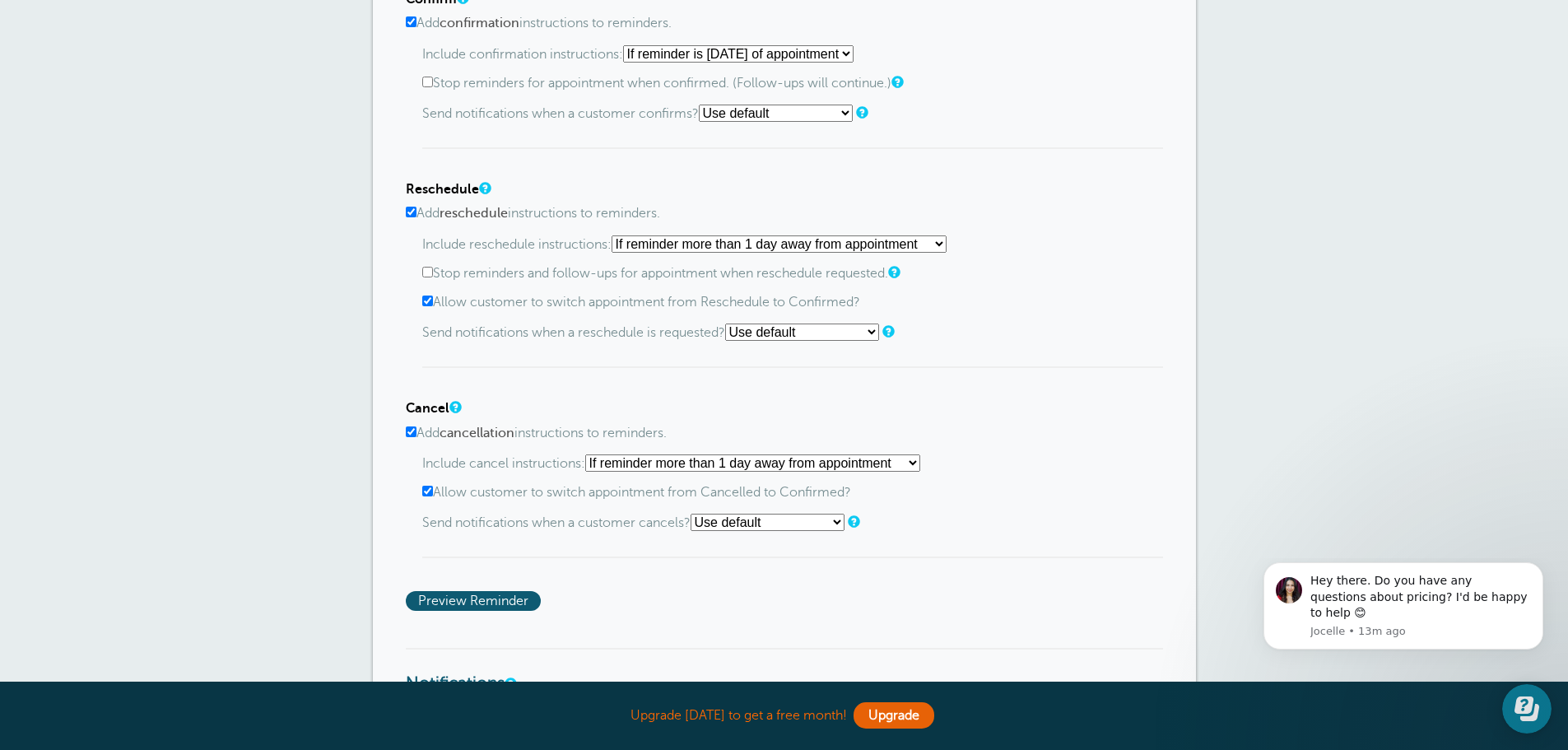
scroll to position [951, 0]
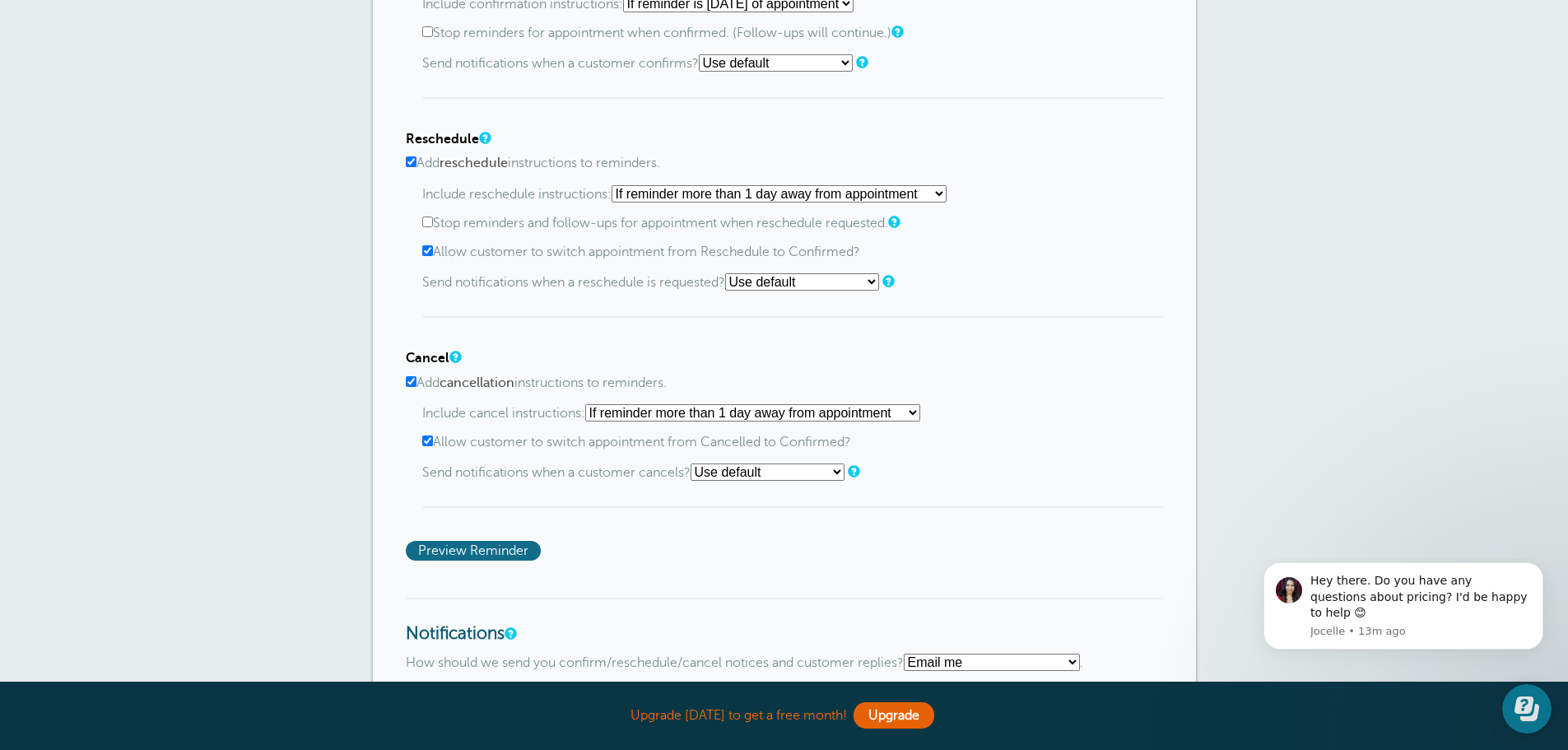
click at [485, 552] on span "Preview Reminder" at bounding box center [473, 550] width 135 height 20
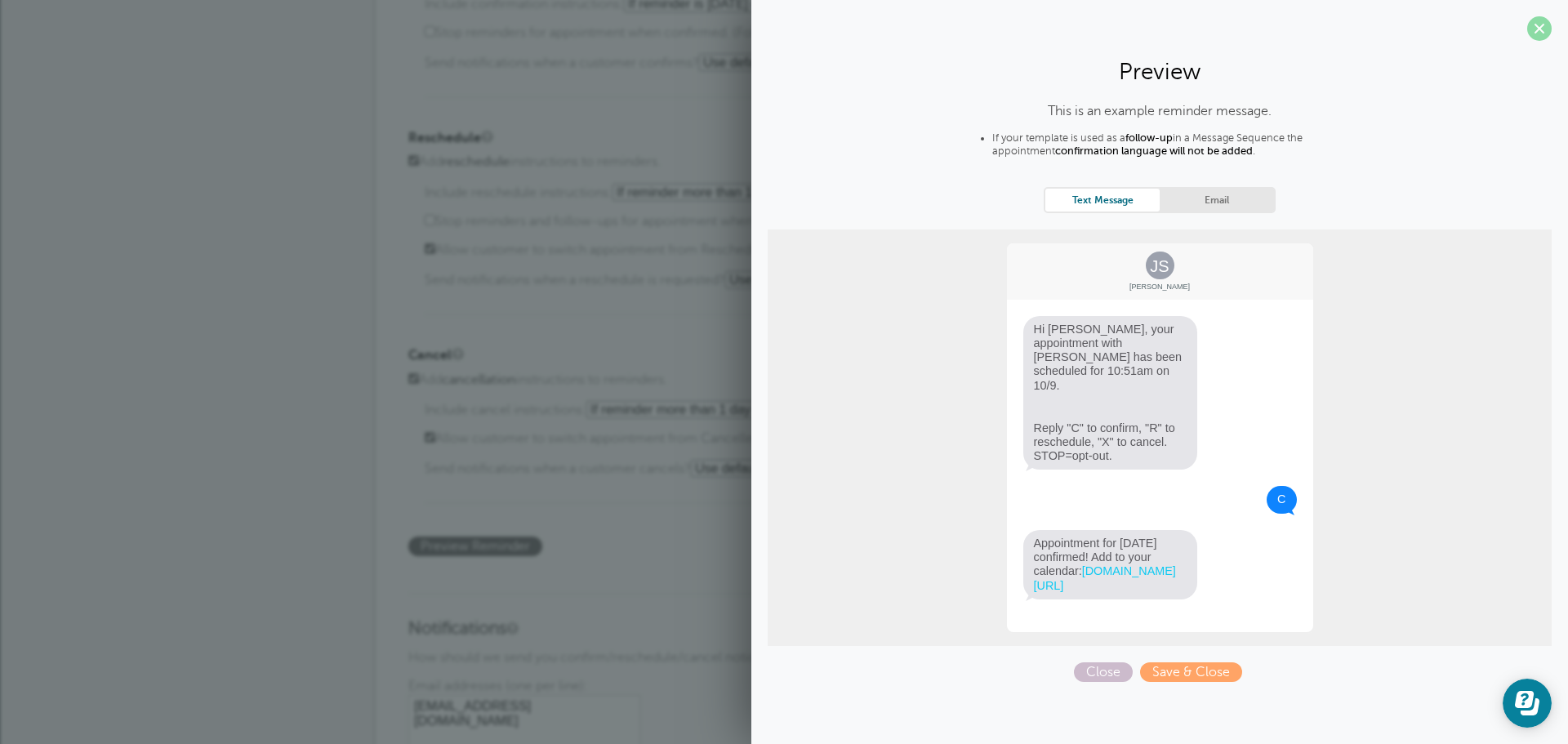
click at [1540, 33] on span at bounding box center [1539, 28] width 25 height 25
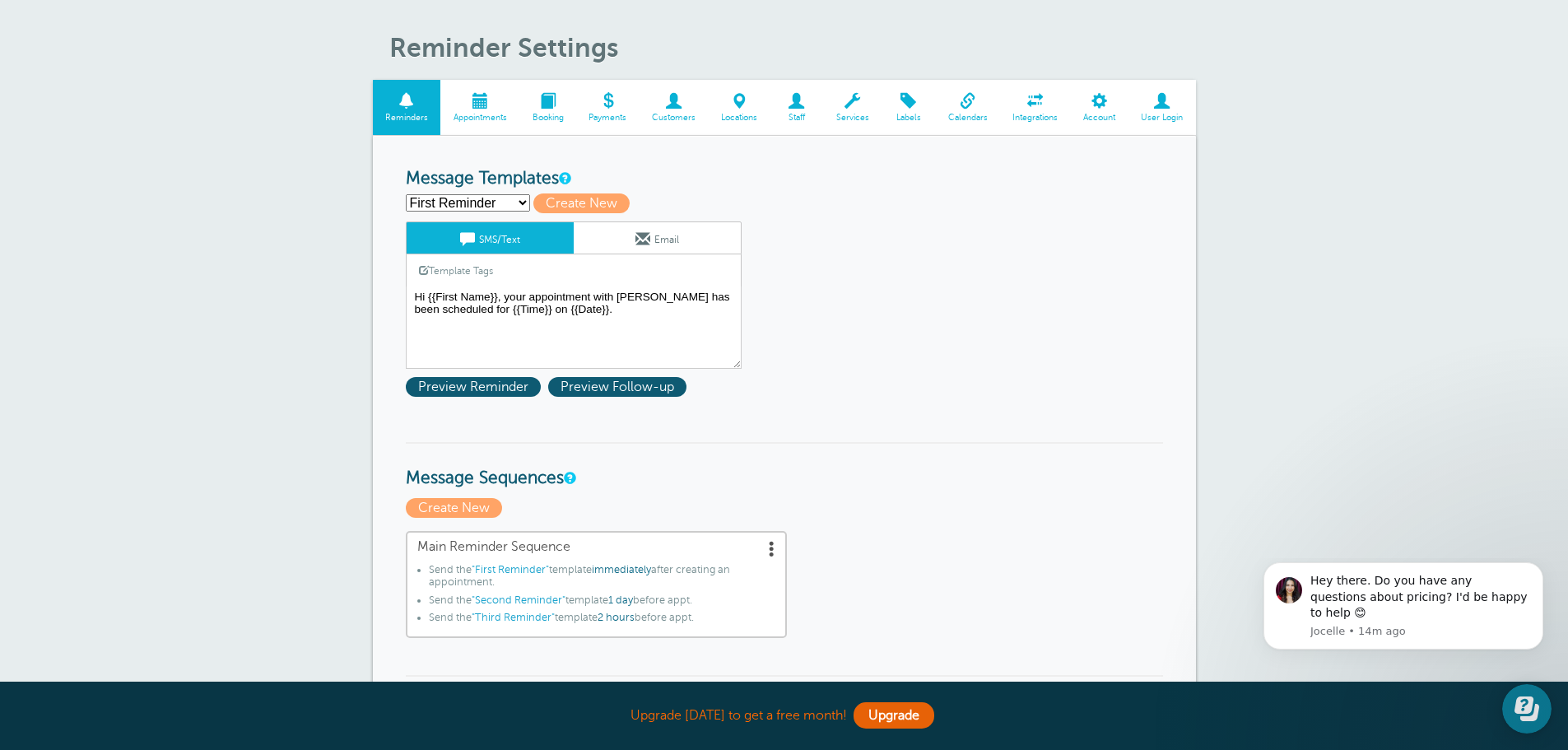
scroll to position [0, 0]
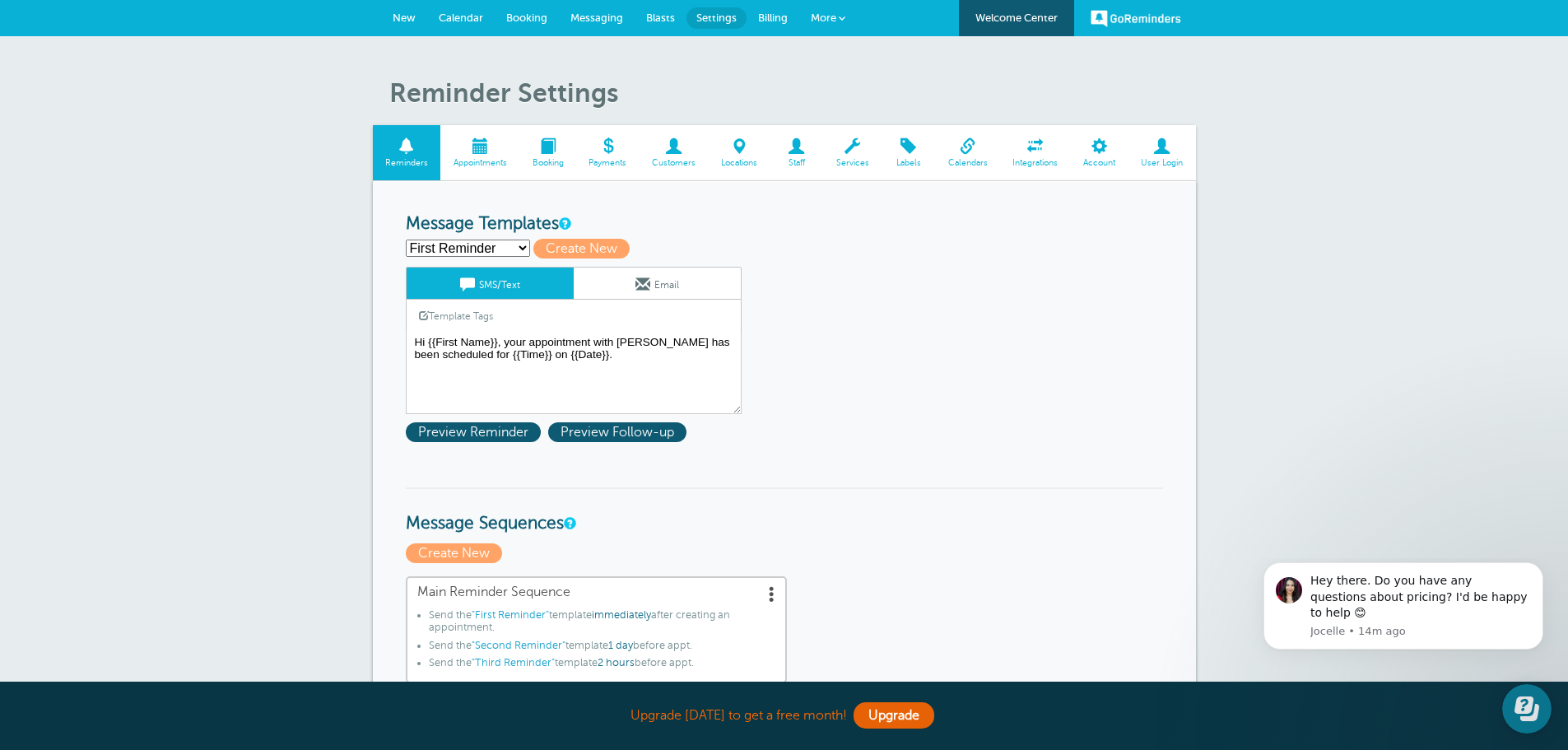
click at [524, 242] on select "First Reminder Second Reminder Third Reminder Create new..." at bounding box center [468, 247] width 125 height 17
select select "163648"
click at [406, 239] on select "First Reminder Second Reminder Third Reminder Create new..." at bounding box center [468, 247] width 125 height 17
type input "Second Reminder"
type textarea "Hi {{First Name}}, you have an appointment with NEIS at {{Time}} on {{Date}}."
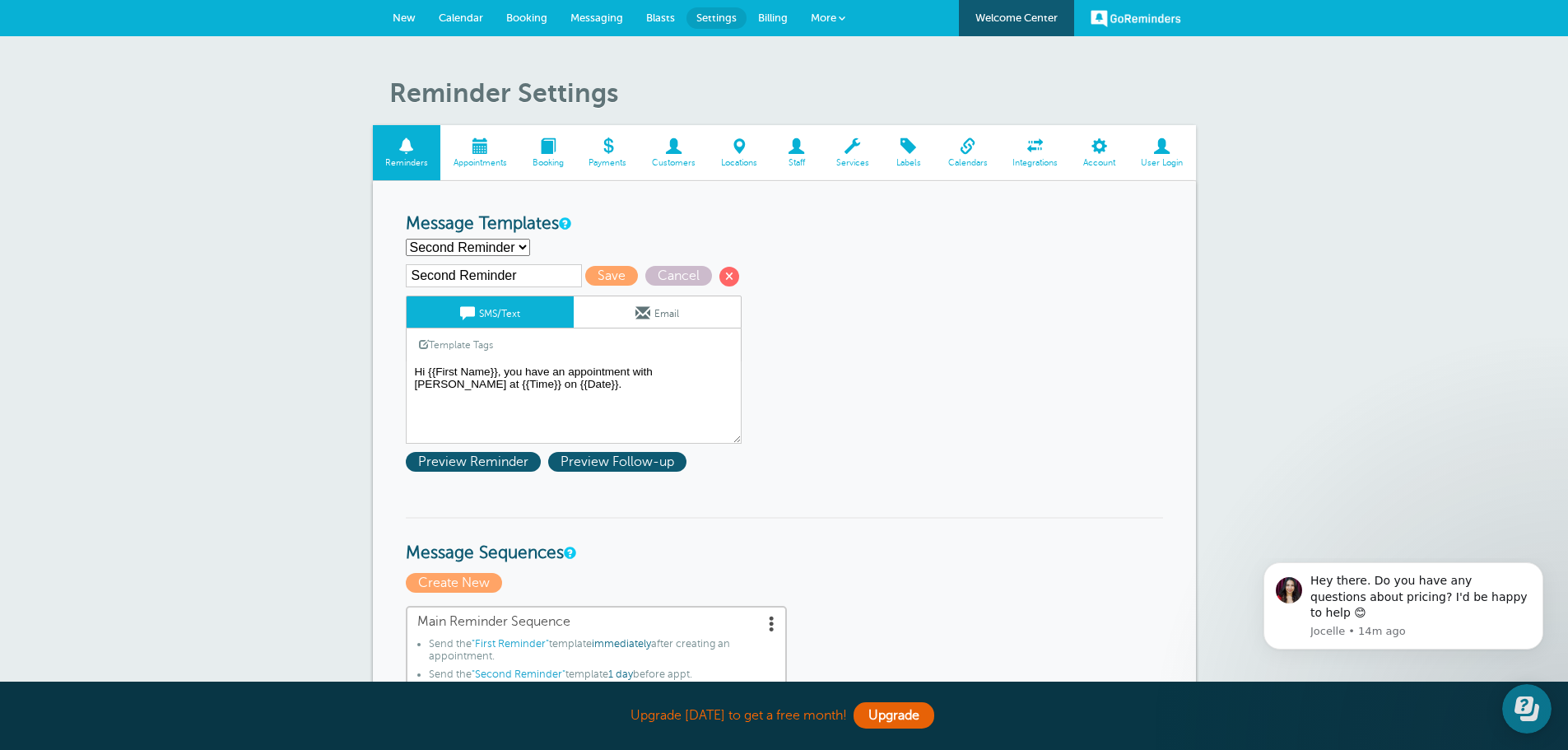
click at [507, 245] on select "First Reminder Second Reminder Third Reminder Create new..." at bounding box center [468, 247] width 125 height 17
select select "163646"
click at [406, 239] on select "First Reminder Second Reminder Third Reminder Create new..." at bounding box center [468, 247] width 125 height 17
type input "First Reminder"
type textarea "Hi {{First Name}}, your appointment with [PERSON_NAME] has been scheduled for {…"
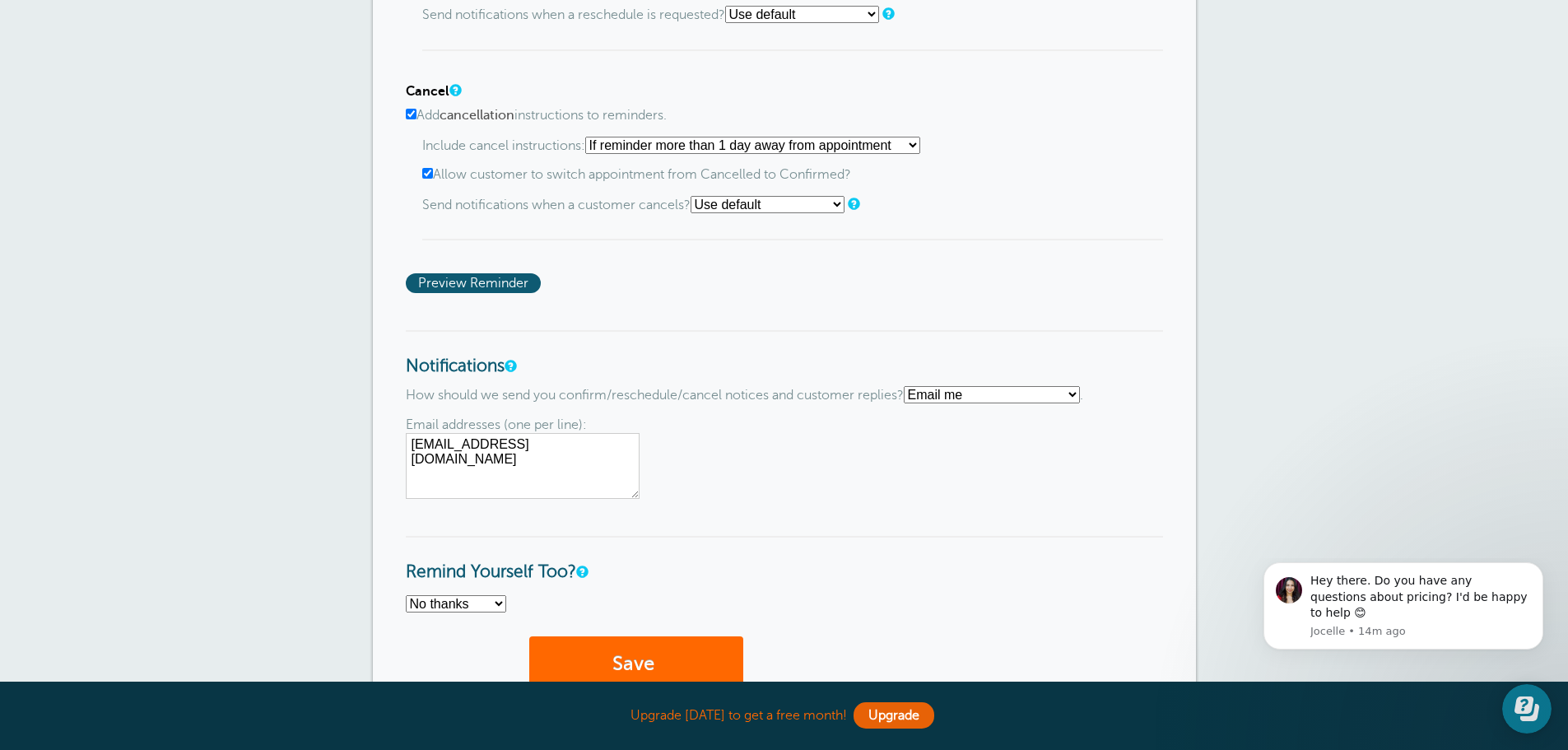
scroll to position [1490, 0]
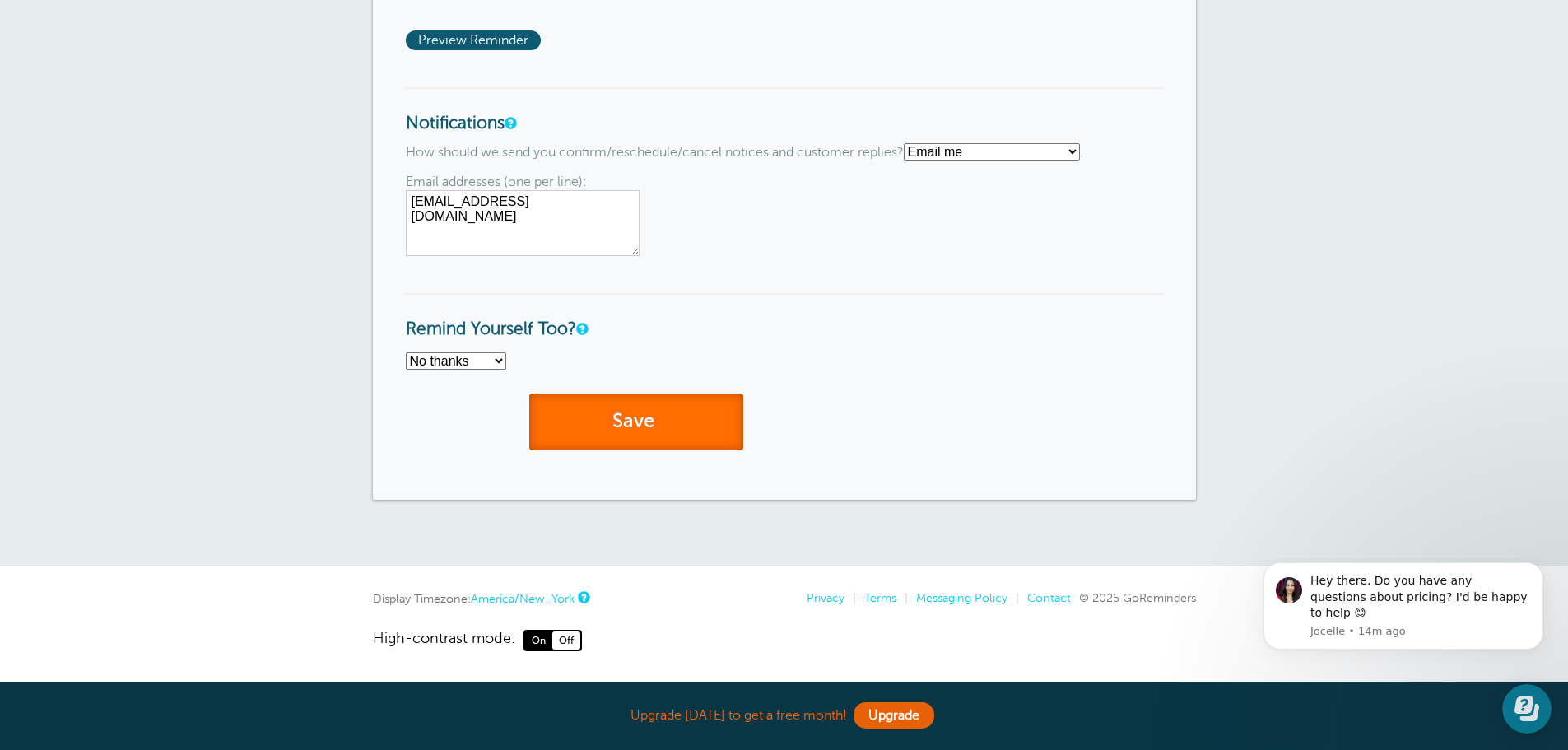
click at [658, 421] on span "submit" at bounding box center [656, 421] width 5 height 22
